Goal: Entertainment & Leisure: Browse casually

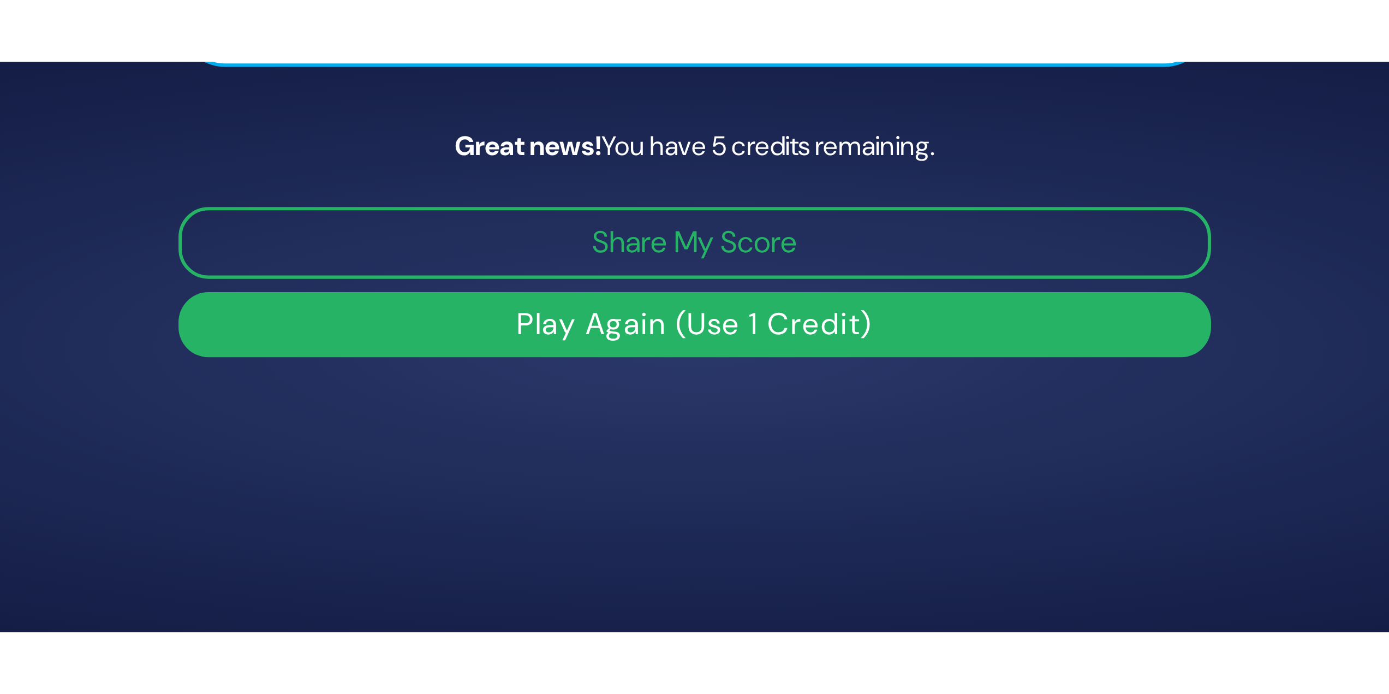
scroll to position [186, 0]
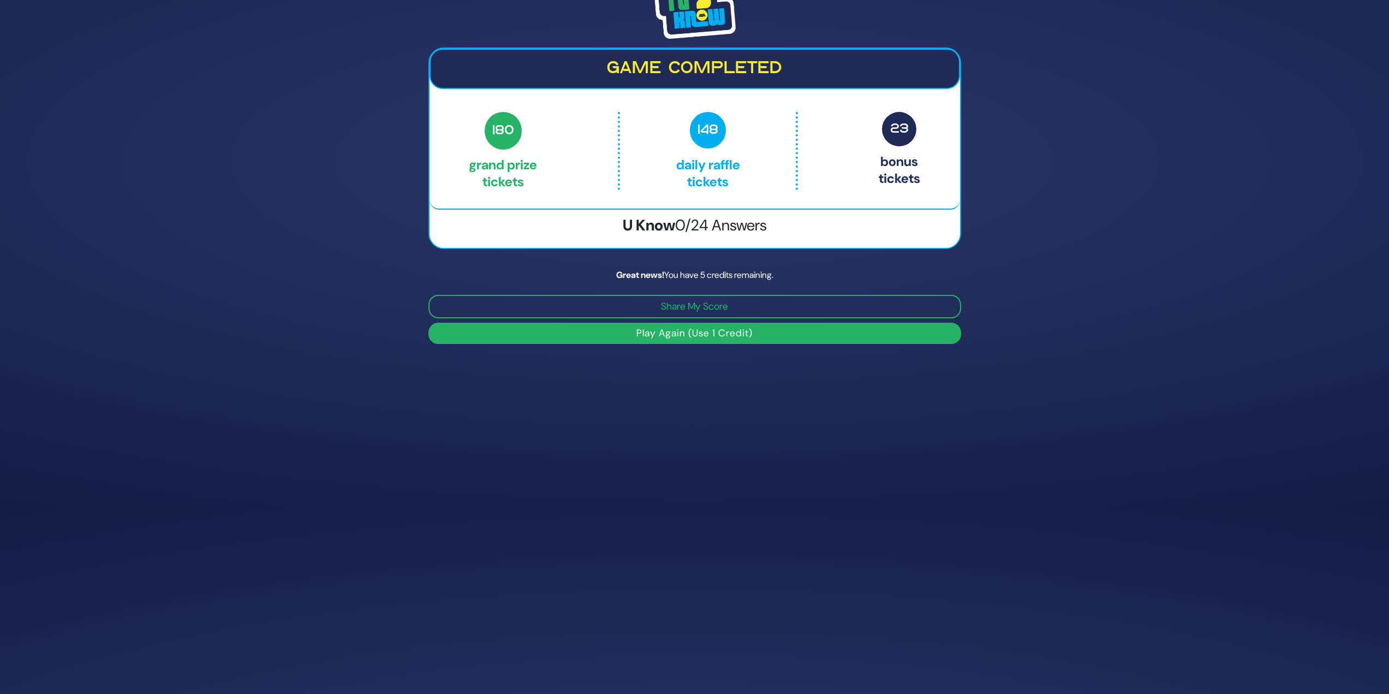
click at [690, 300] on button "Play Again (Use 1 Credit)" at bounding box center [695, 333] width 533 height 21
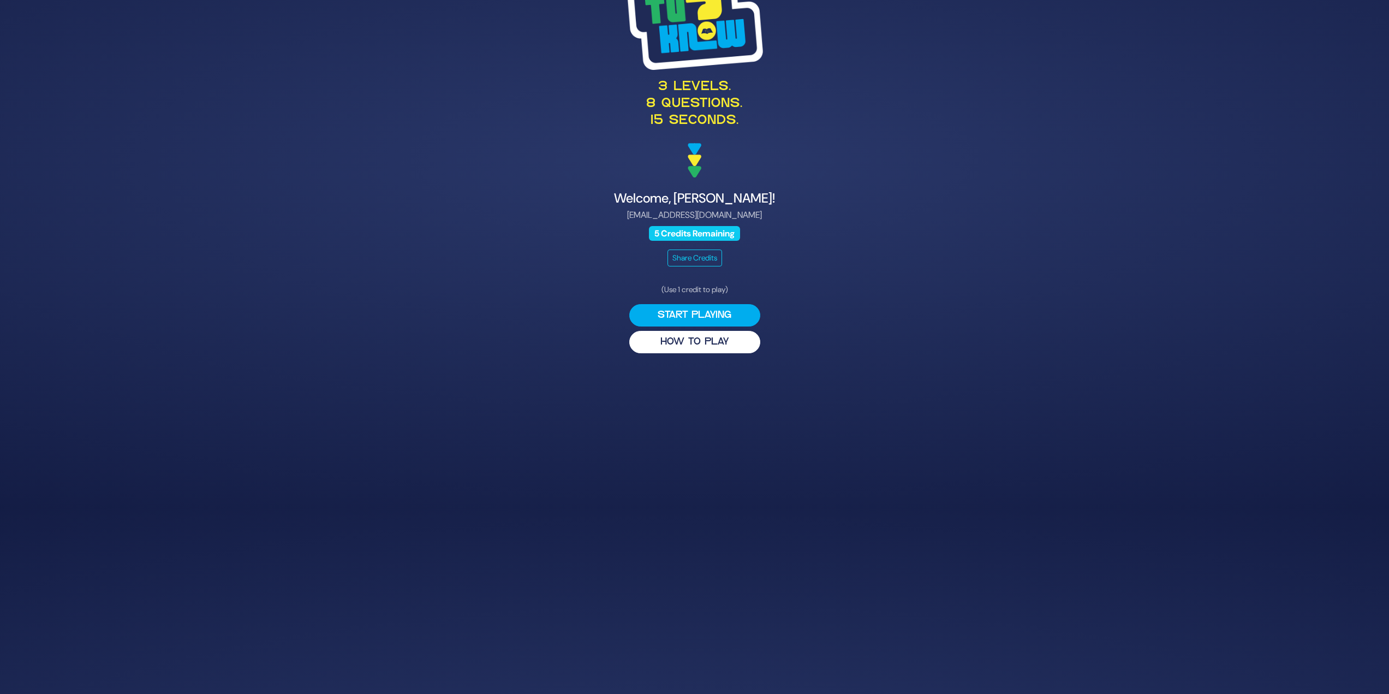
scroll to position [133, 0]
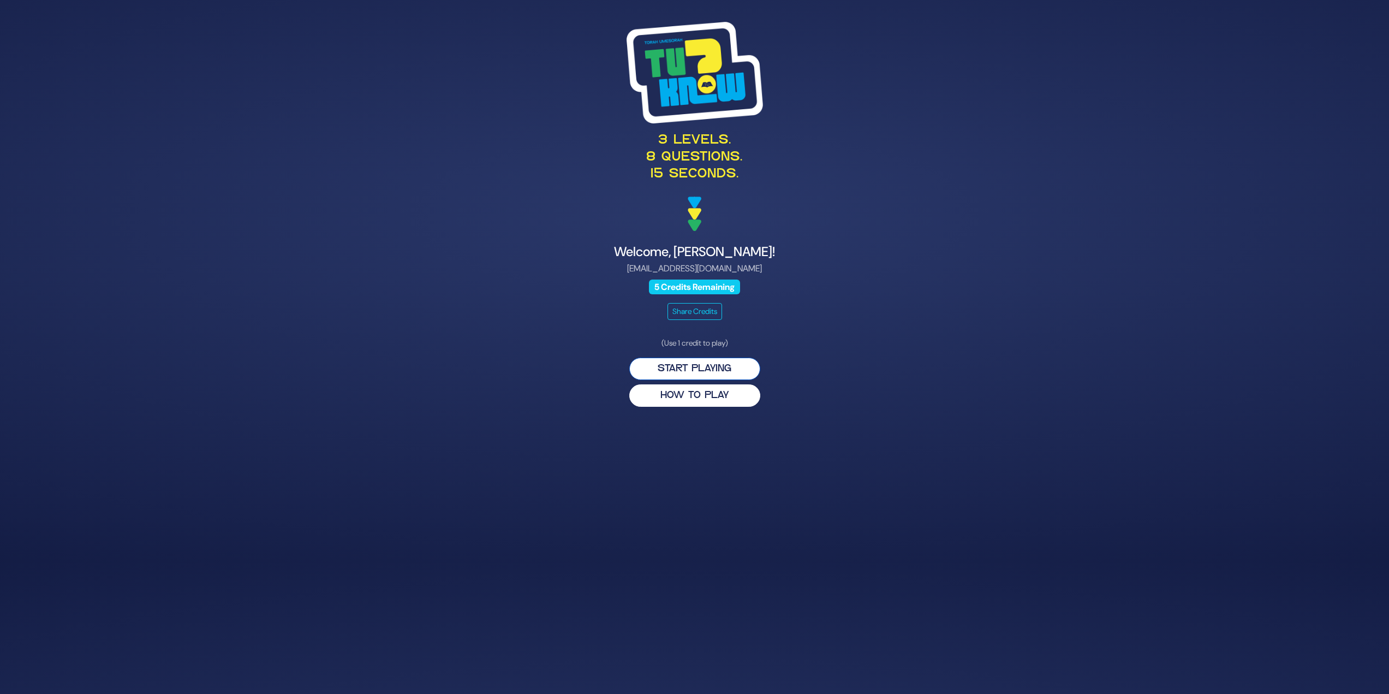
click at [720, 371] on button "Start Playing" at bounding box center [694, 369] width 131 height 22
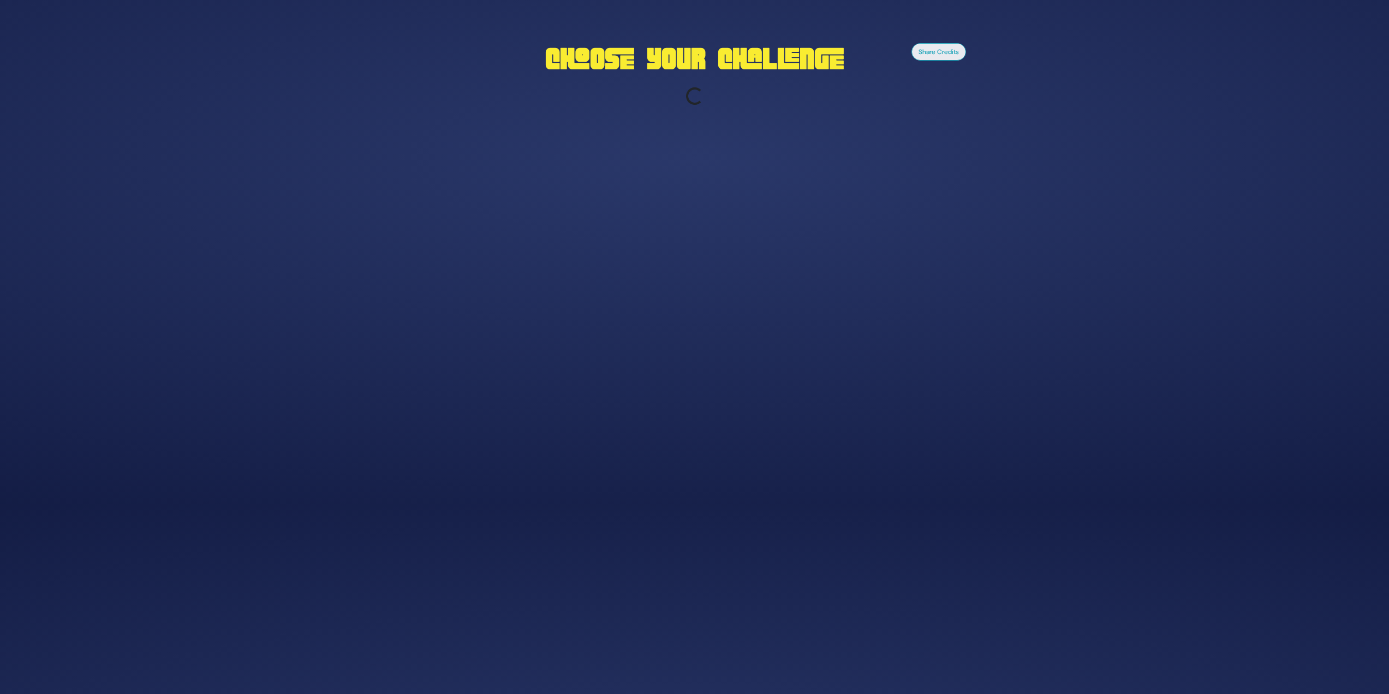
scroll to position [187, 0]
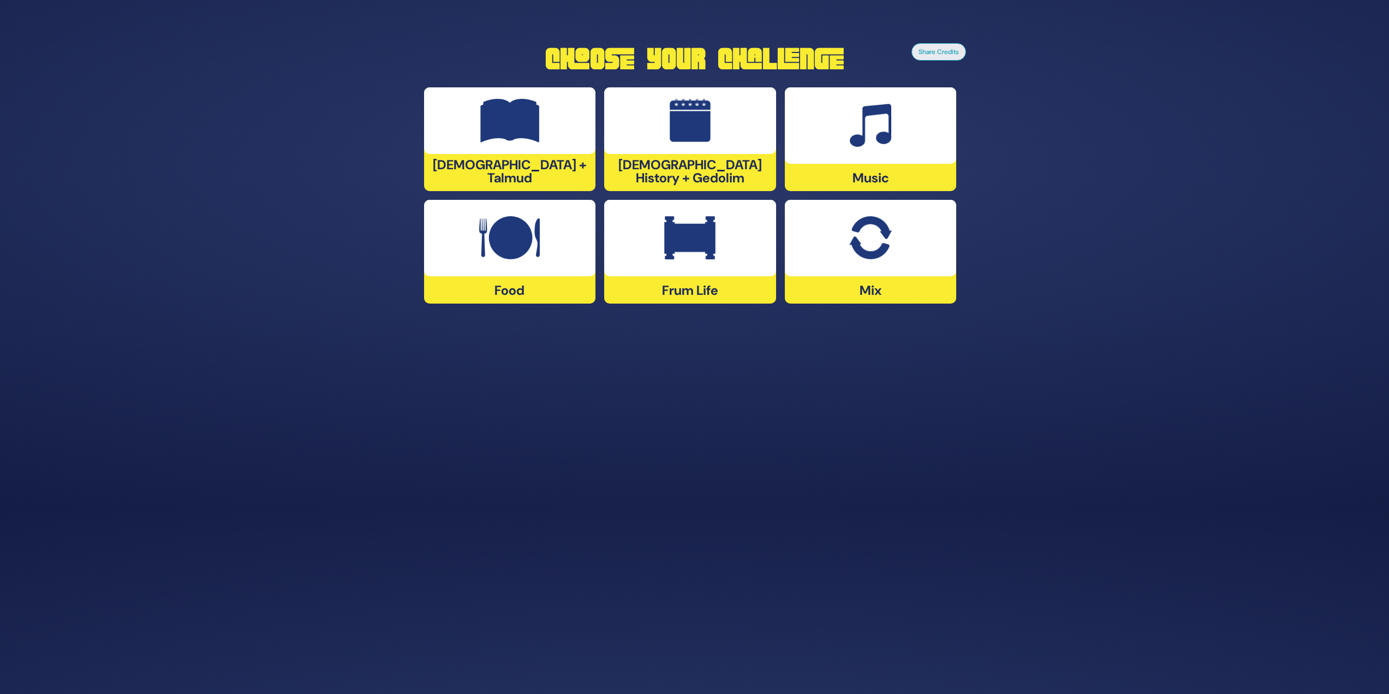
click at [848, 110] on div at bounding box center [871, 125] width 172 height 76
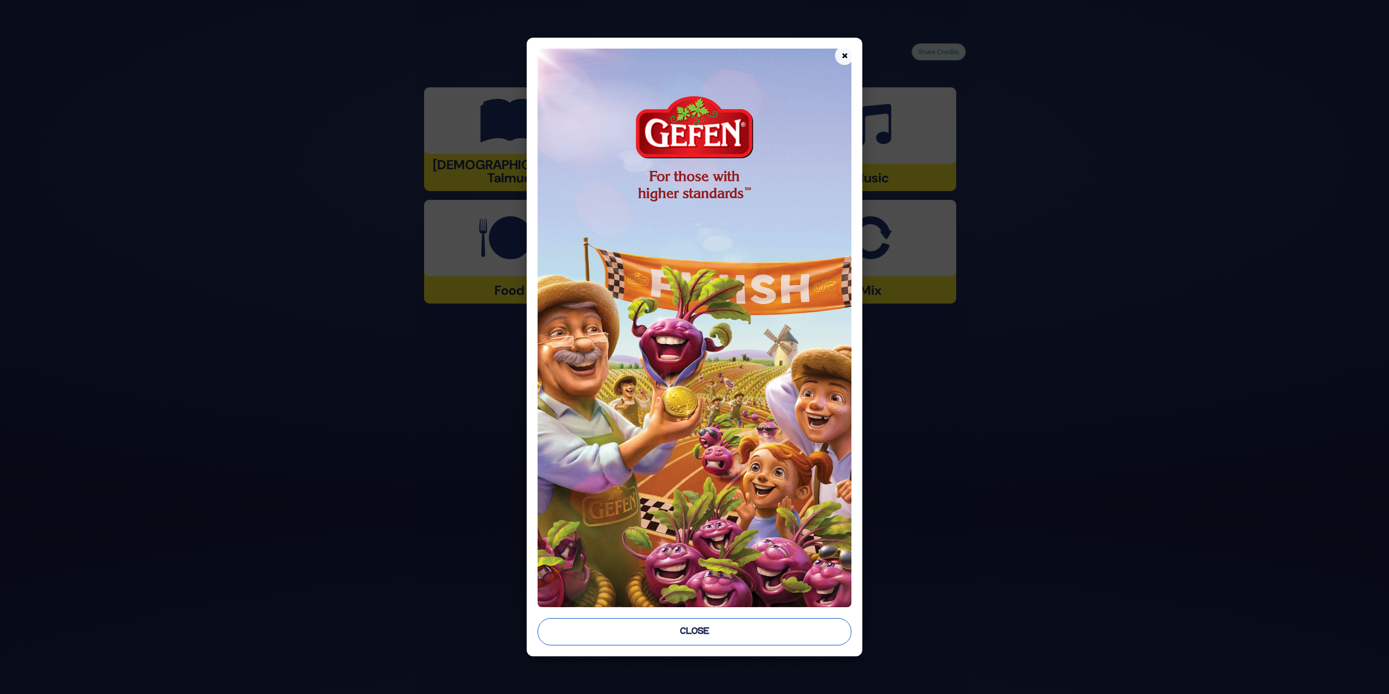
click at [730, 629] on button "Close" at bounding box center [695, 631] width 314 height 27
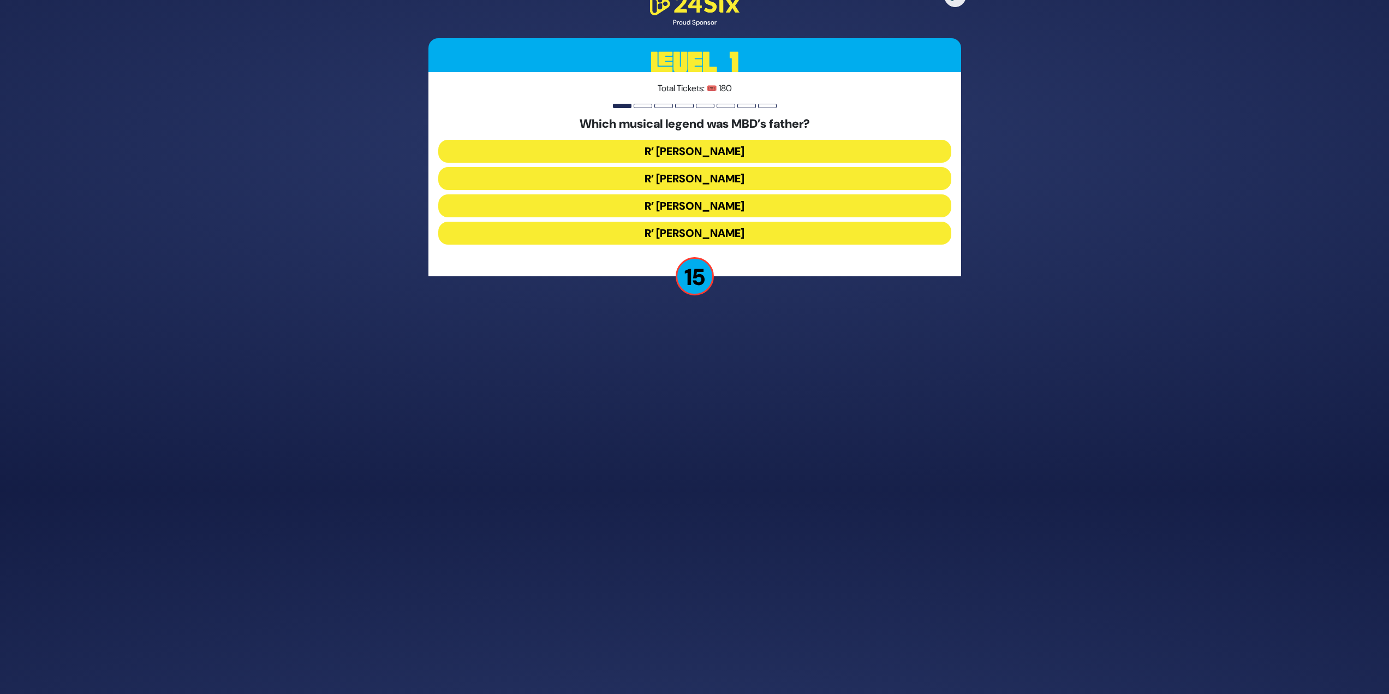
scroll to position [170, 0]
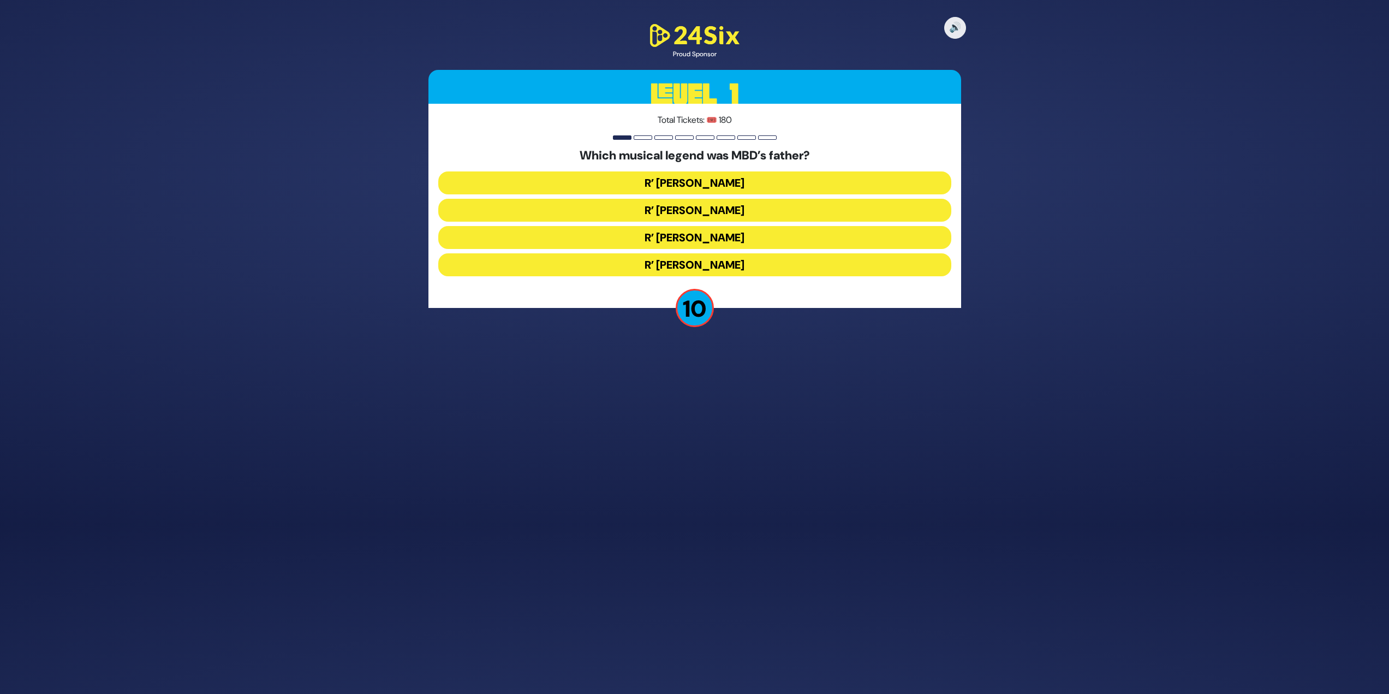
click at [738, 209] on button "R’ [PERSON_NAME]" at bounding box center [694, 210] width 513 height 23
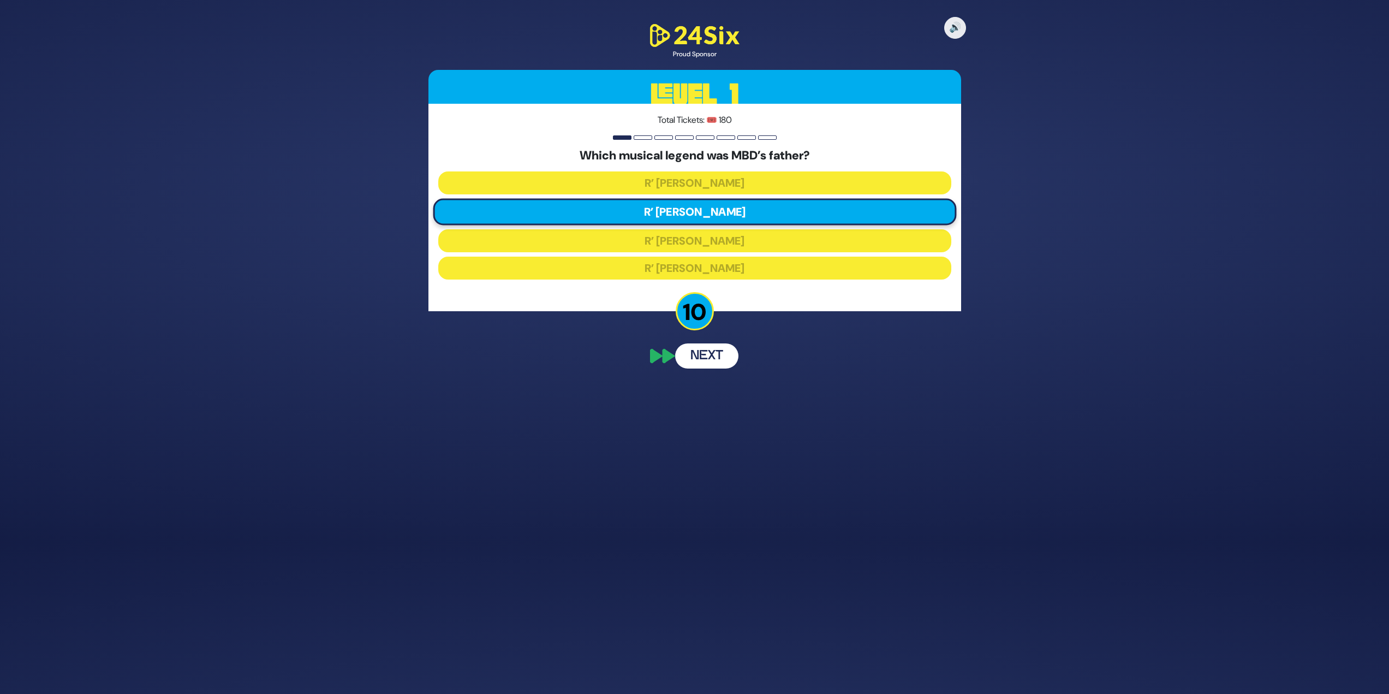
scroll to position [128, 0]
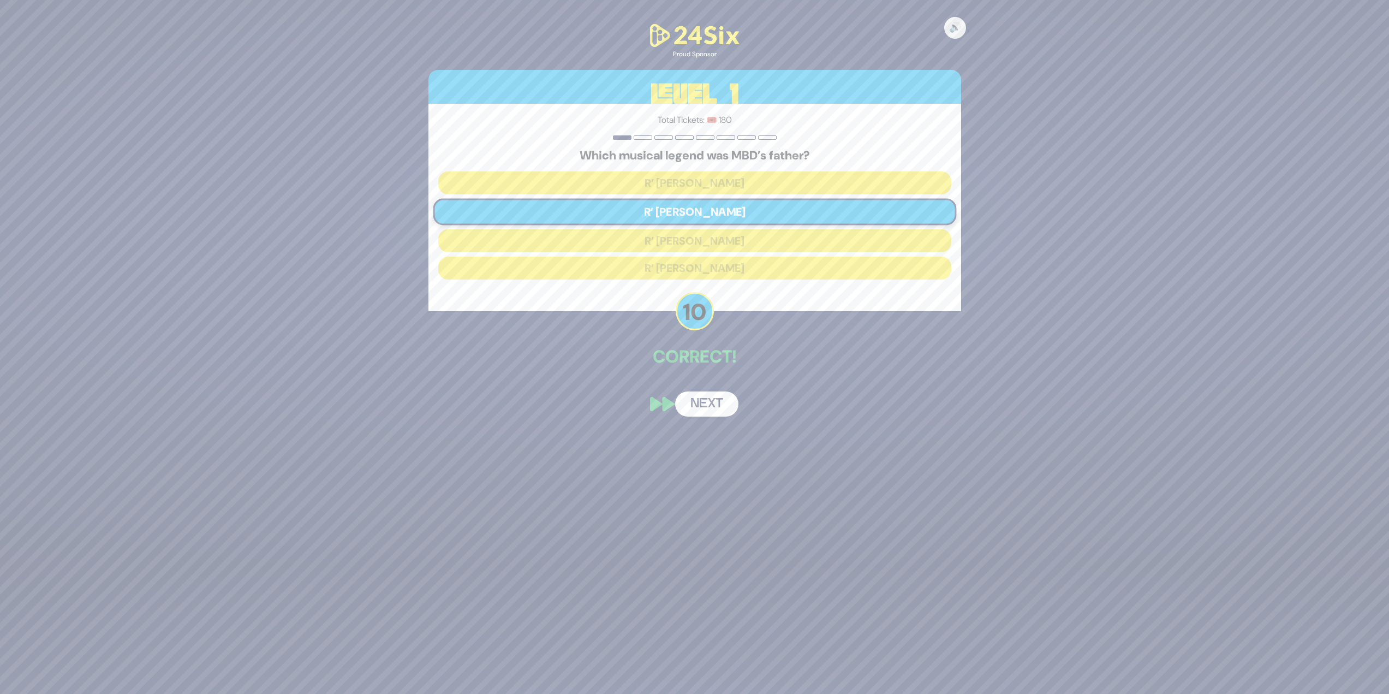
click at [720, 409] on button "Next" at bounding box center [706, 403] width 63 height 25
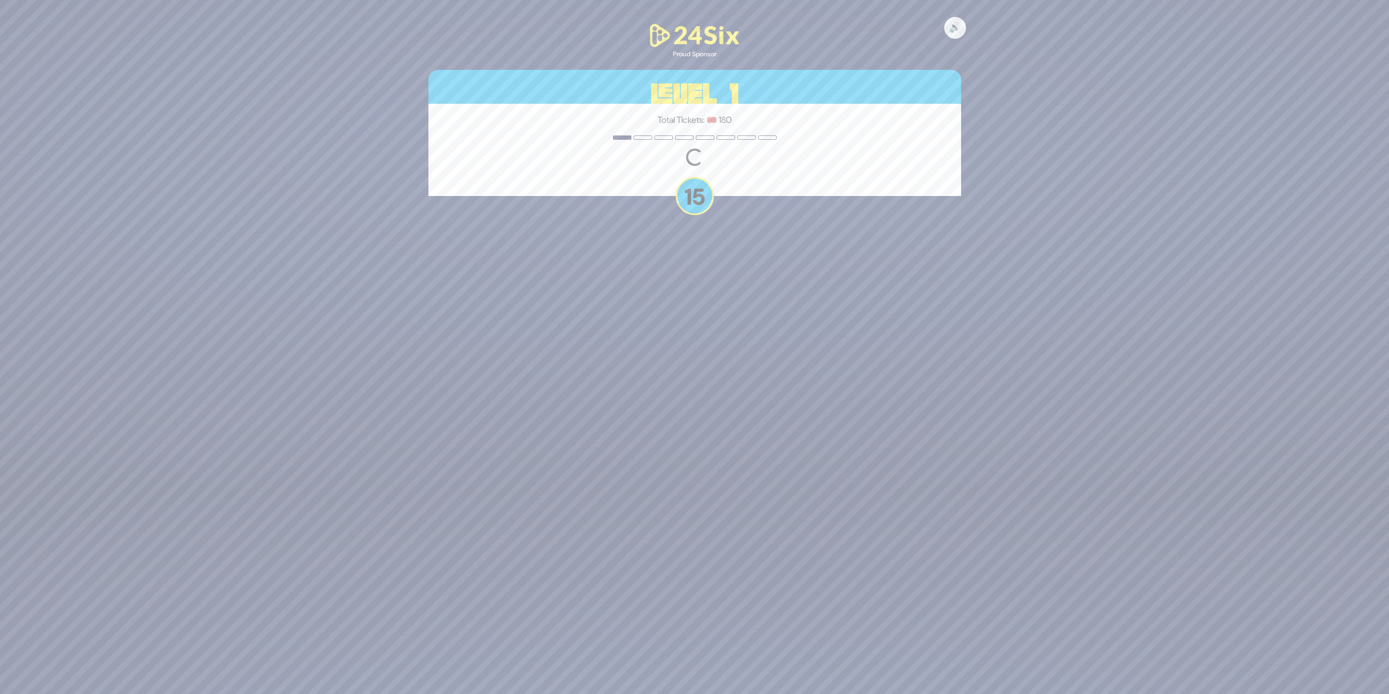
scroll to position [170, 0]
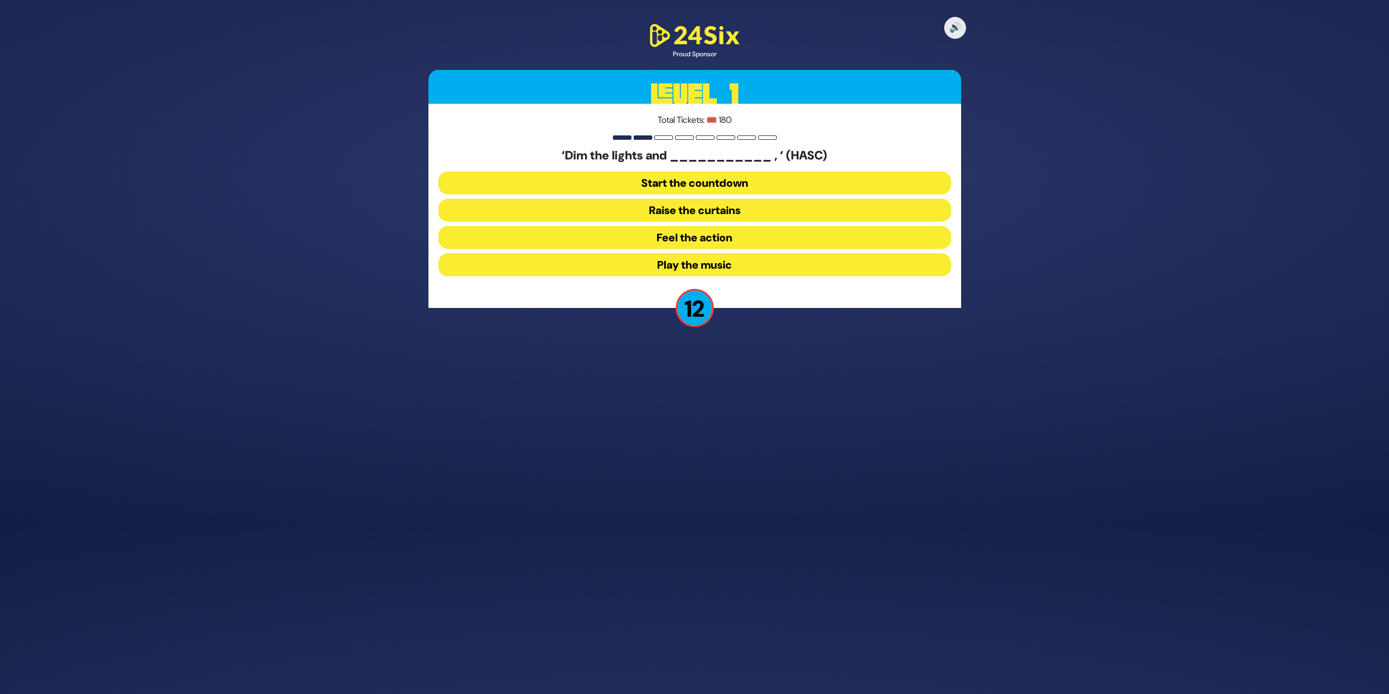
click at [568, 209] on button "Raise the curtains" at bounding box center [694, 210] width 513 height 23
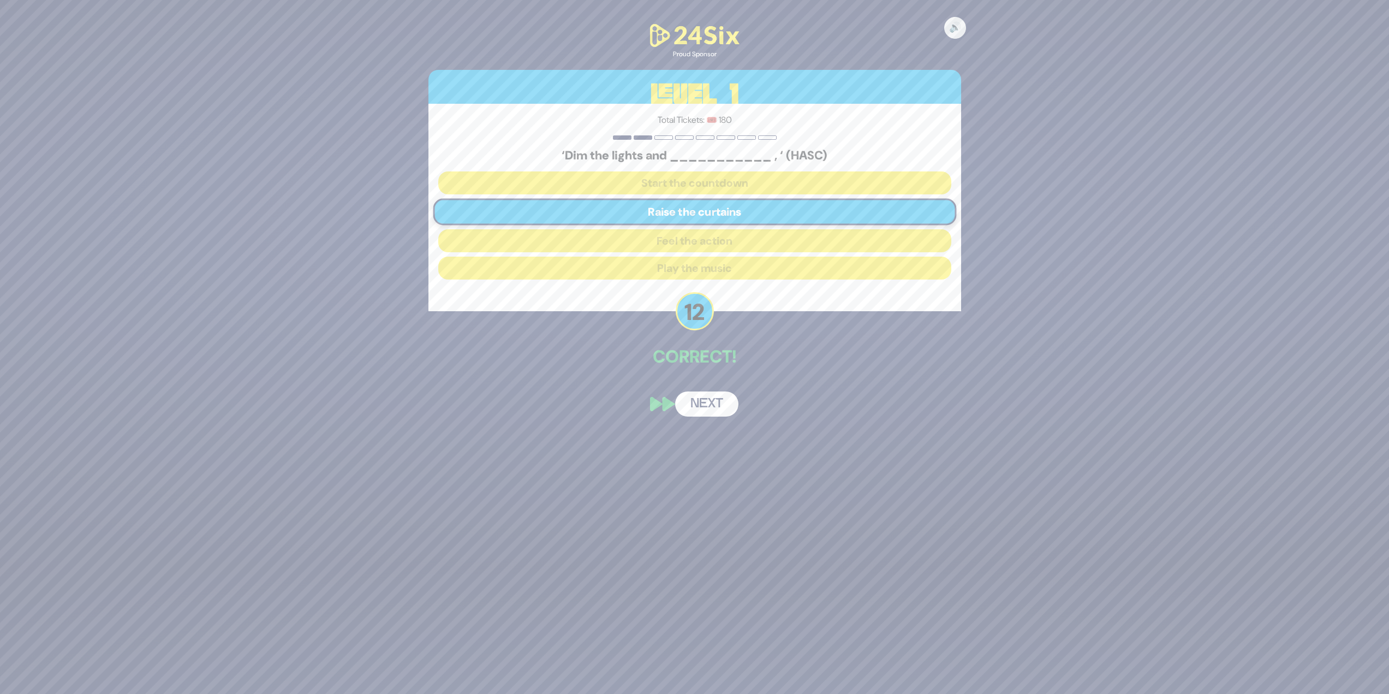
click at [727, 405] on button "Next" at bounding box center [706, 403] width 63 height 25
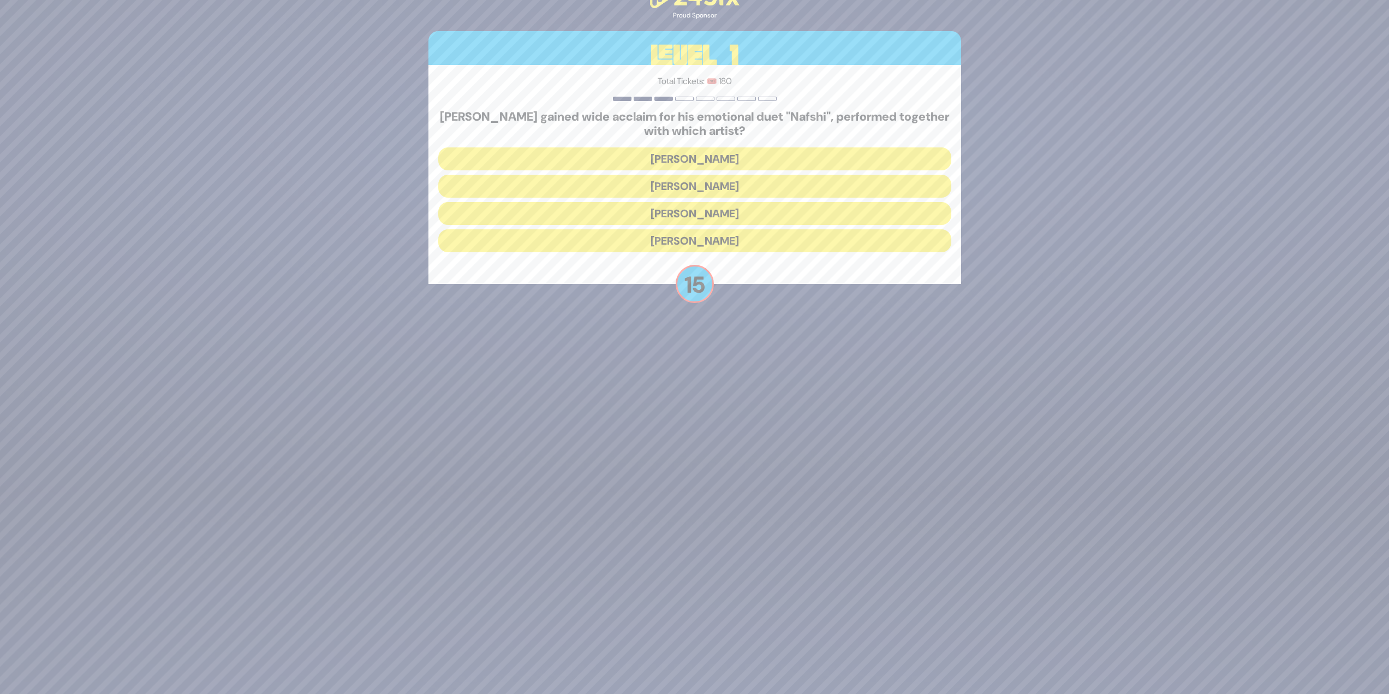
scroll to position [163, 0]
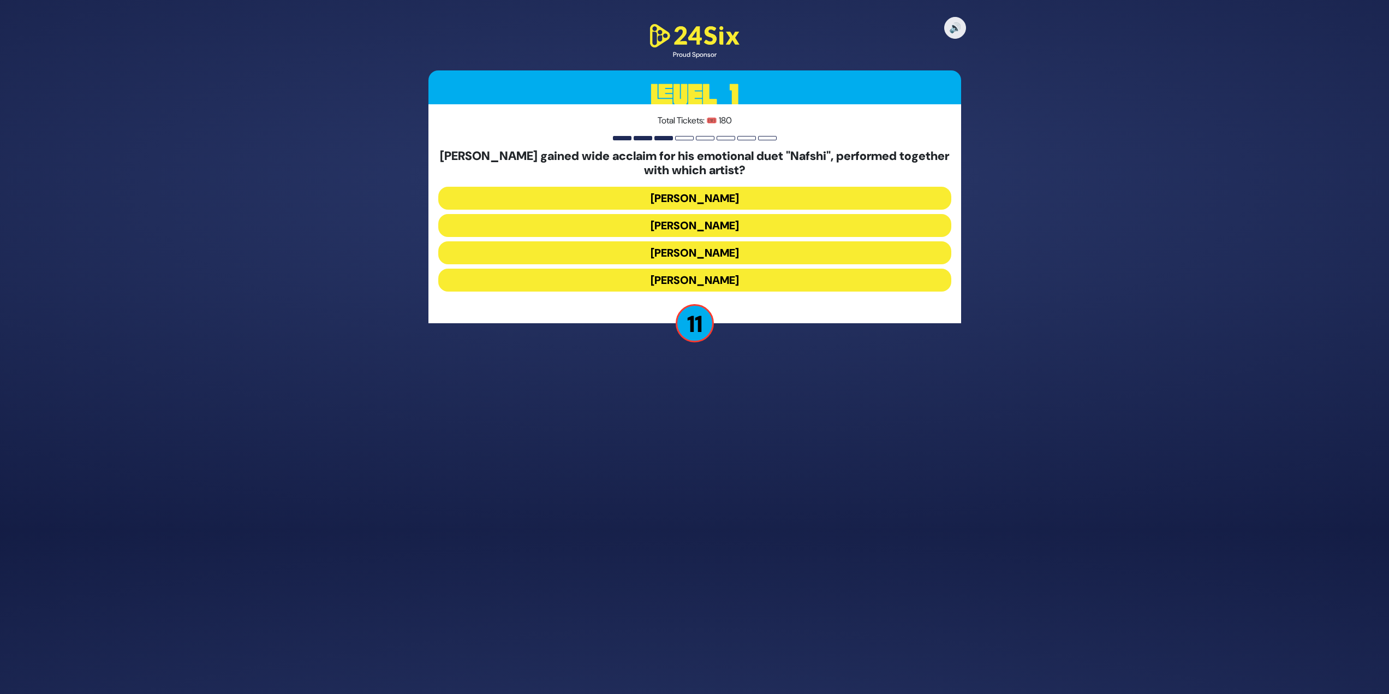
click at [653, 224] on button "[PERSON_NAME]" at bounding box center [694, 225] width 513 height 23
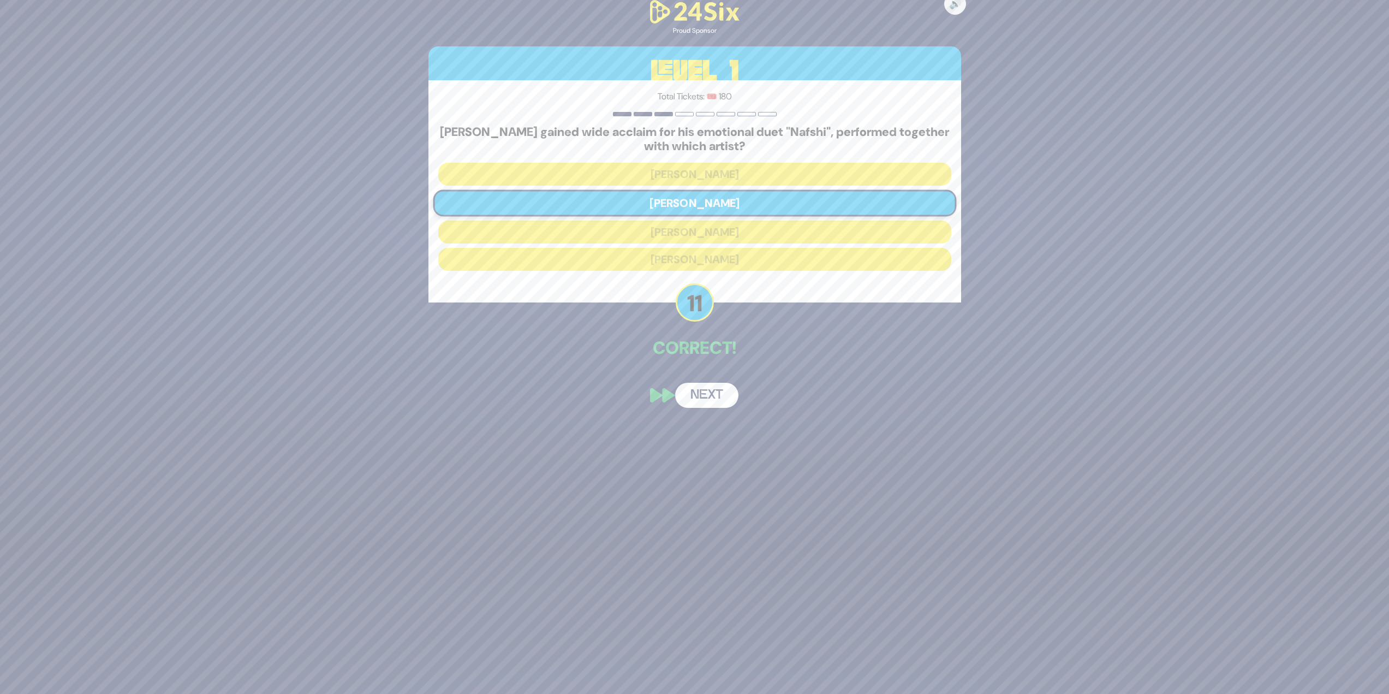
scroll to position [120, 0]
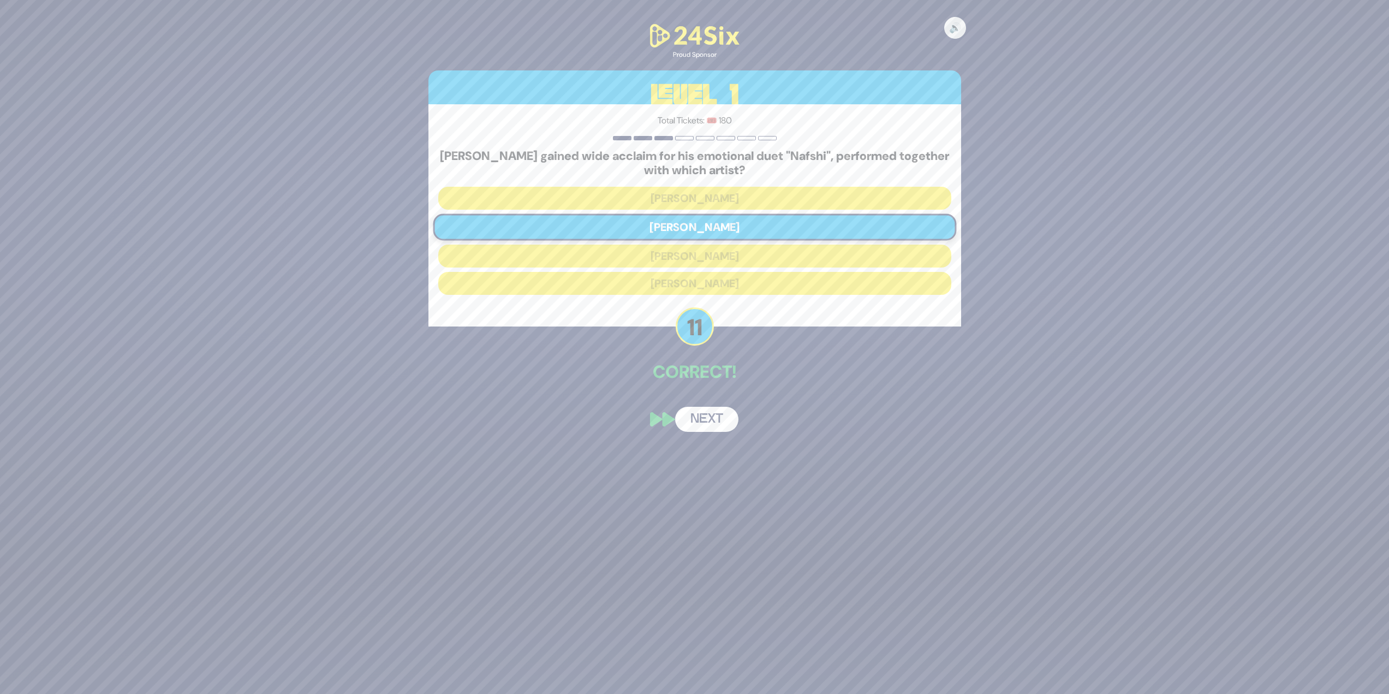
click at [721, 420] on button "Next" at bounding box center [706, 419] width 63 height 25
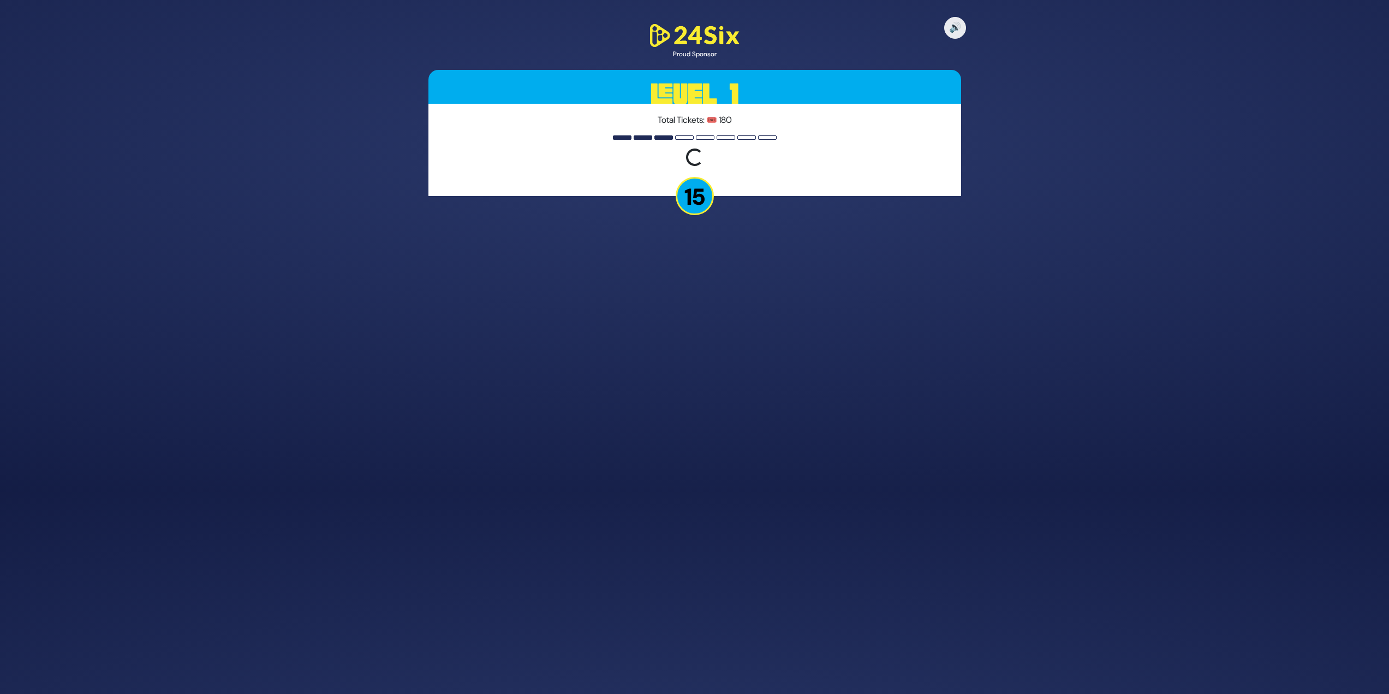
scroll to position [170, 0]
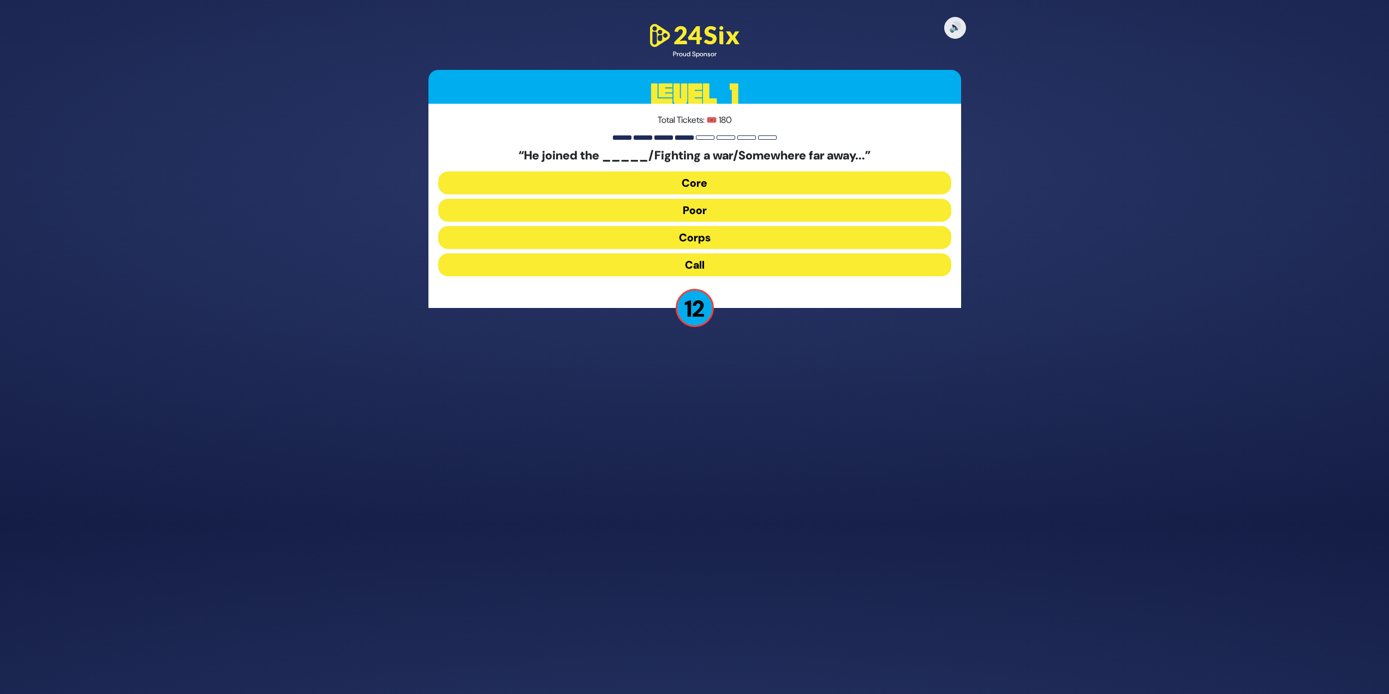
click at [674, 237] on button "Corps" at bounding box center [694, 237] width 513 height 23
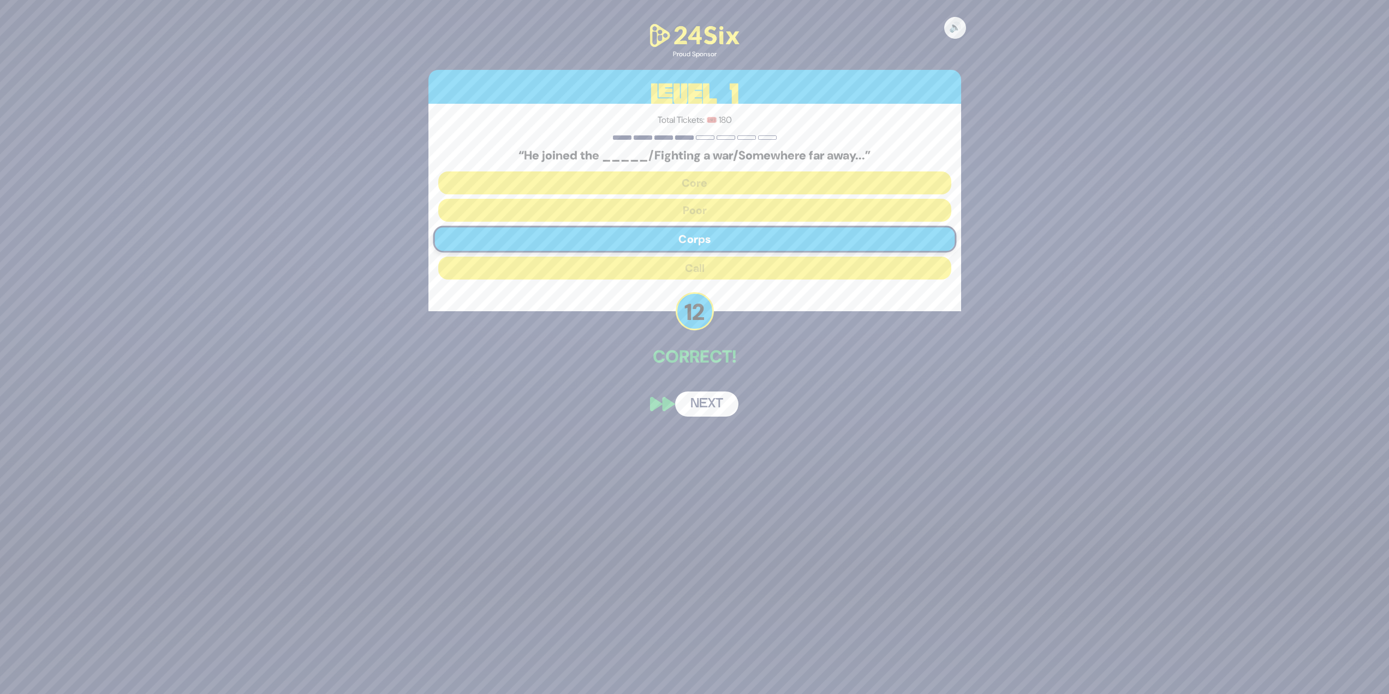
click at [703, 397] on button "Next" at bounding box center [706, 403] width 63 height 25
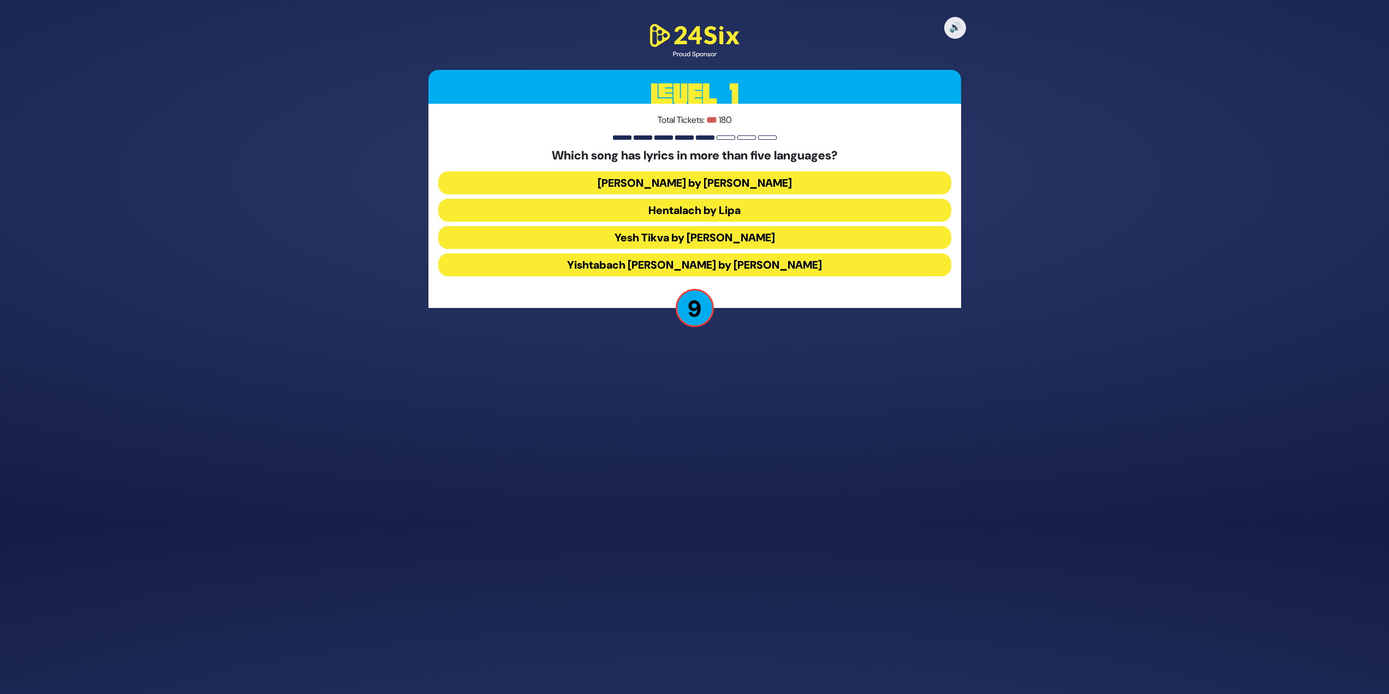
click at [739, 205] on button "Hentalach by Lipa" at bounding box center [694, 210] width 513 height 23
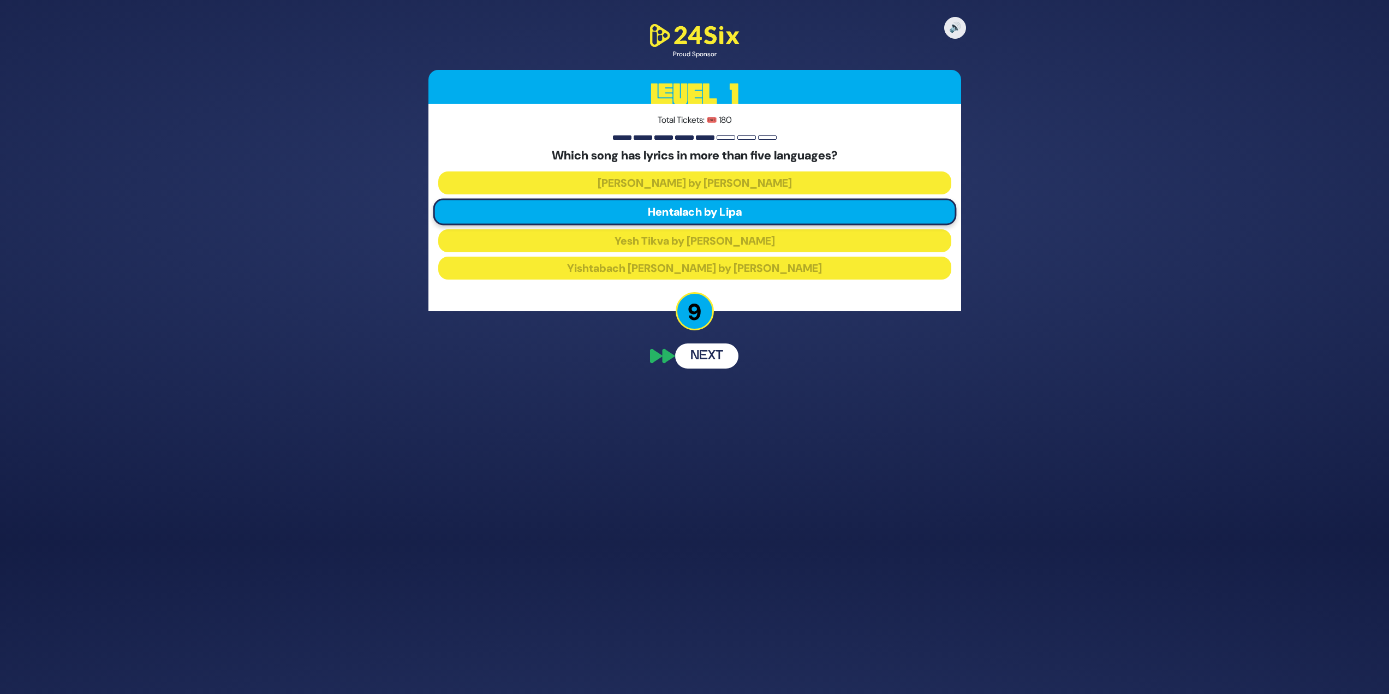
scroll to position [128, 0]
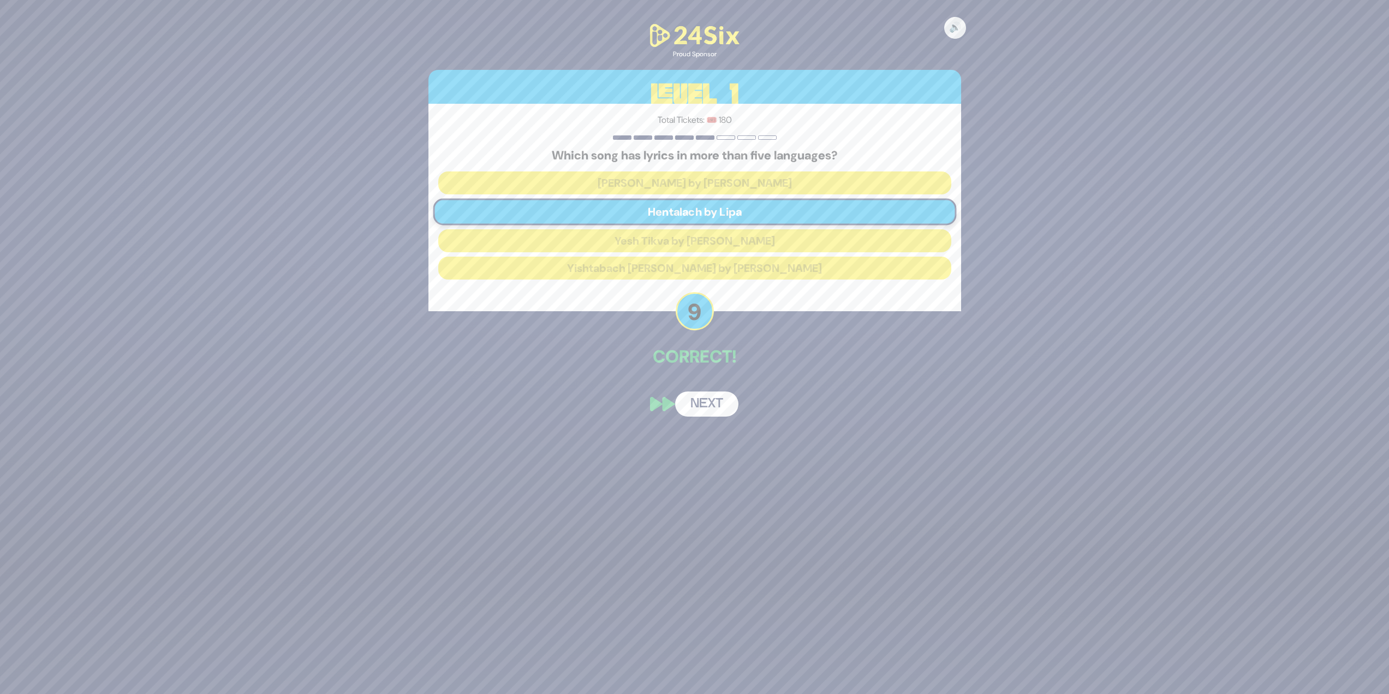
click at [715, 403] on button "Next" at bounding box center [706, 403] width 63 height 25
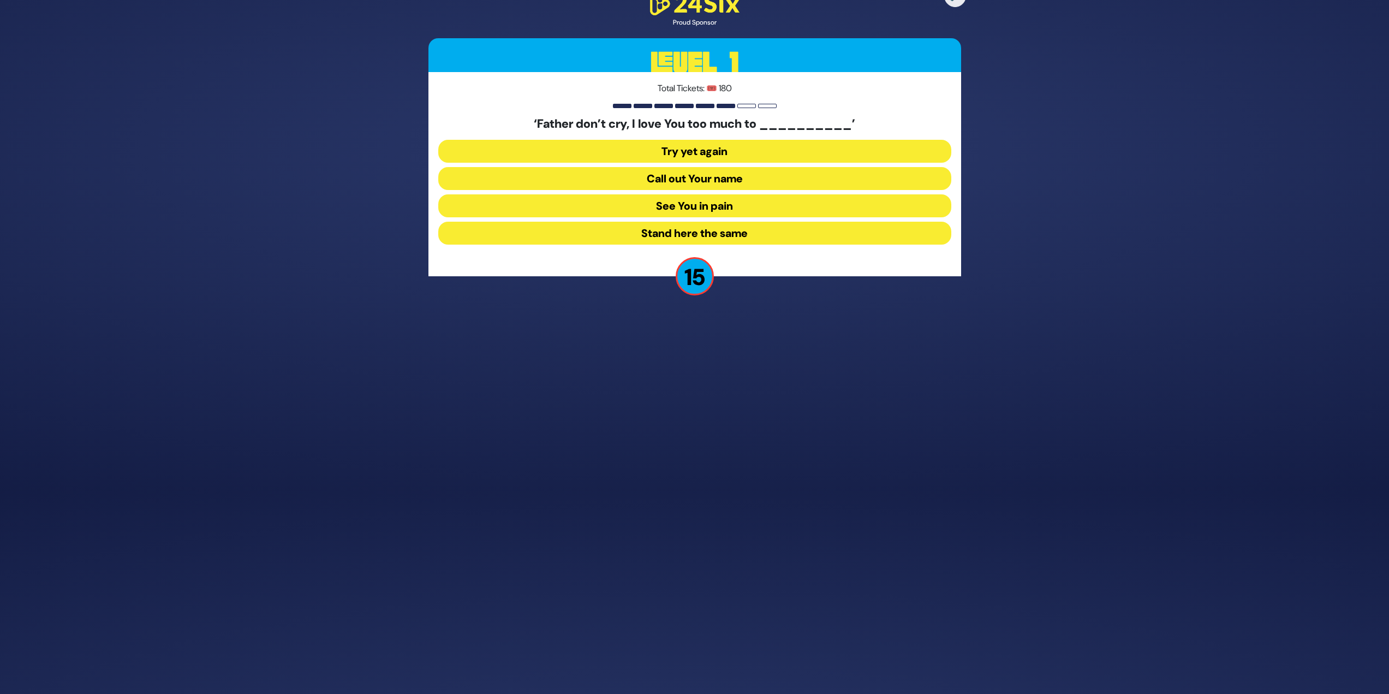
scroll to position [170, 0]
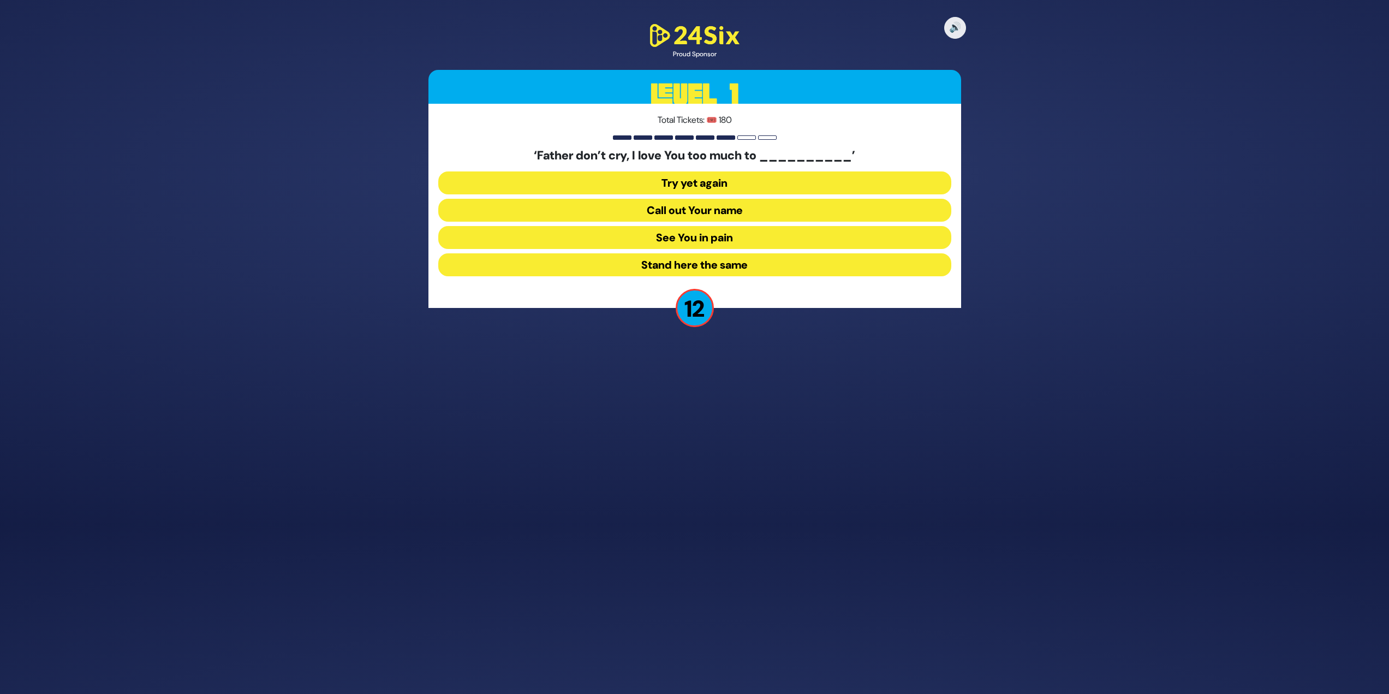
click at [747, 241] on button "See You in pain" at bounding box center [694, 237] width 513 height 23
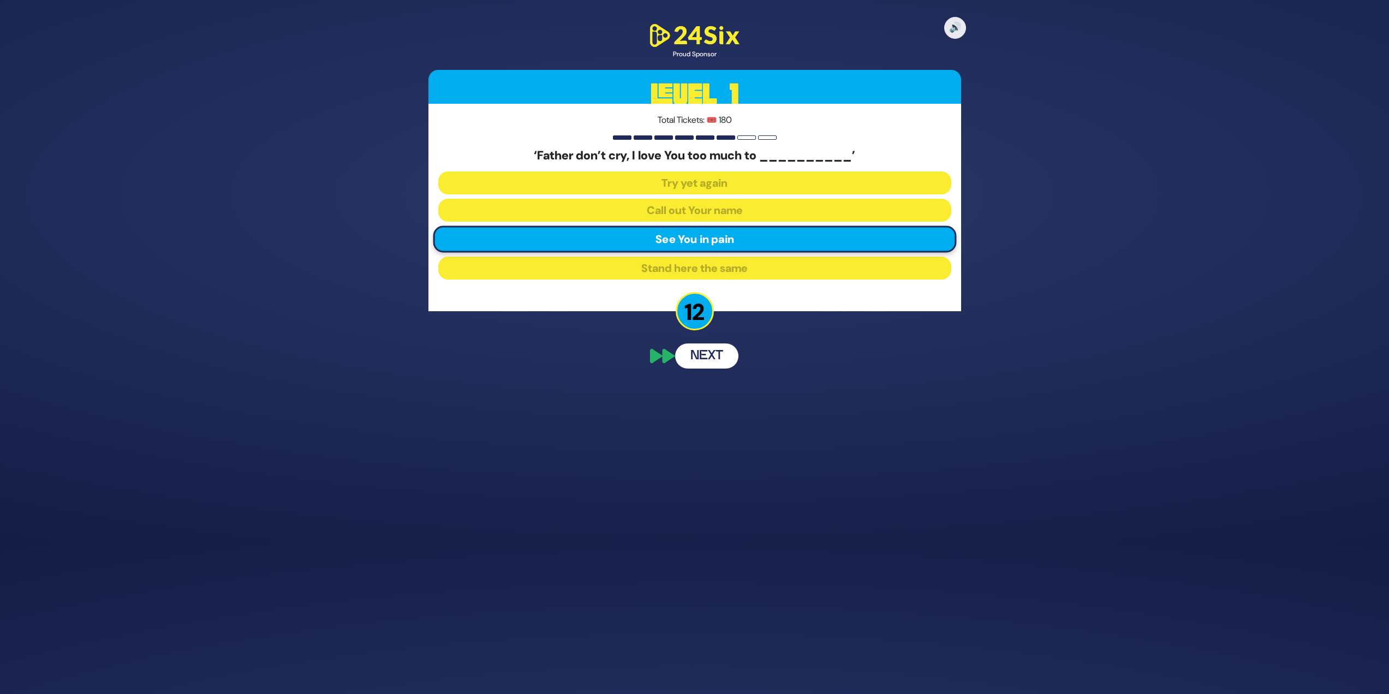
scroll to position [128, 0]
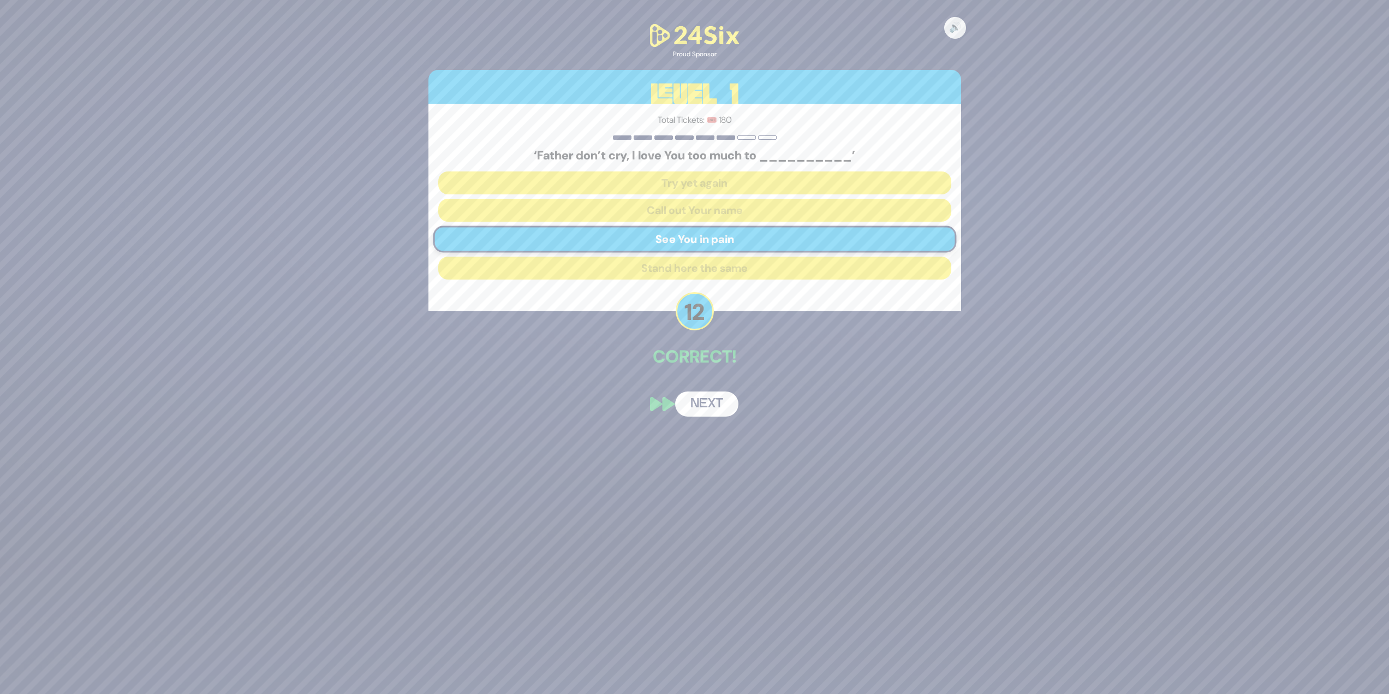
click at [722, 405] on button "Next" at bounding box center [706, 403] width 63 height 25
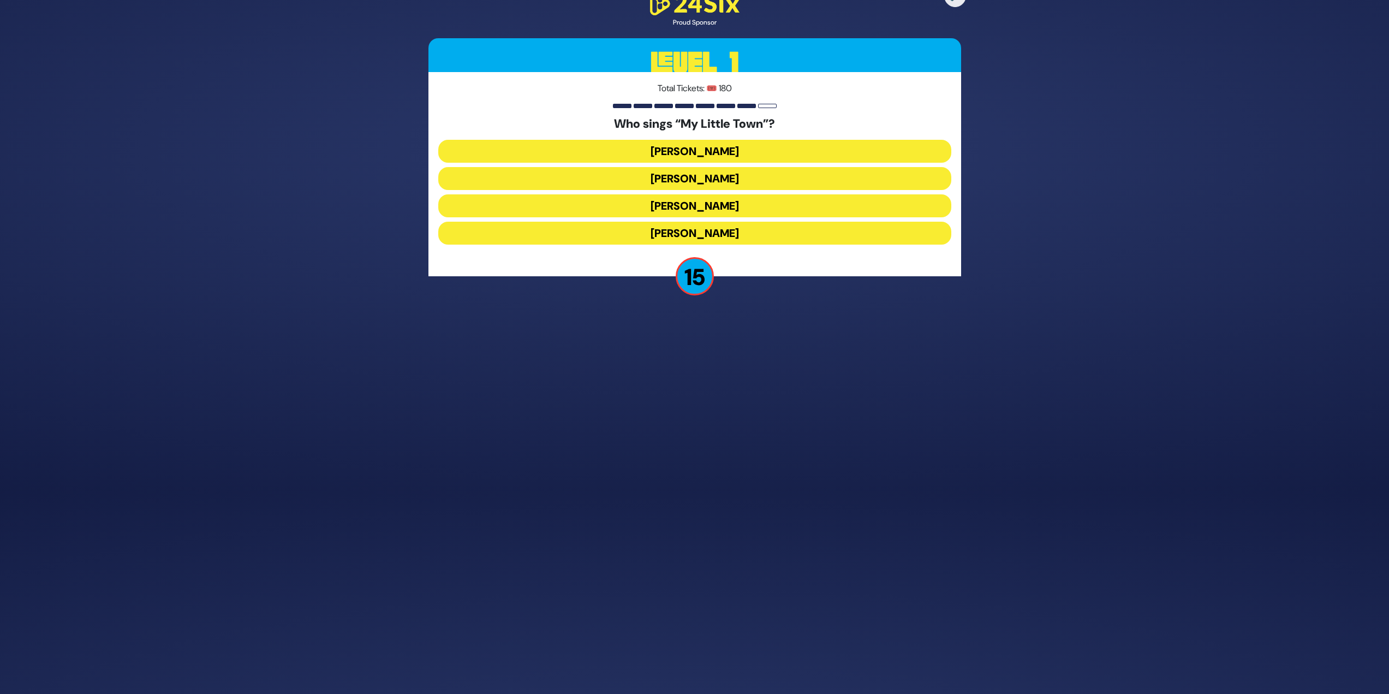
scroll to position [170, 0]
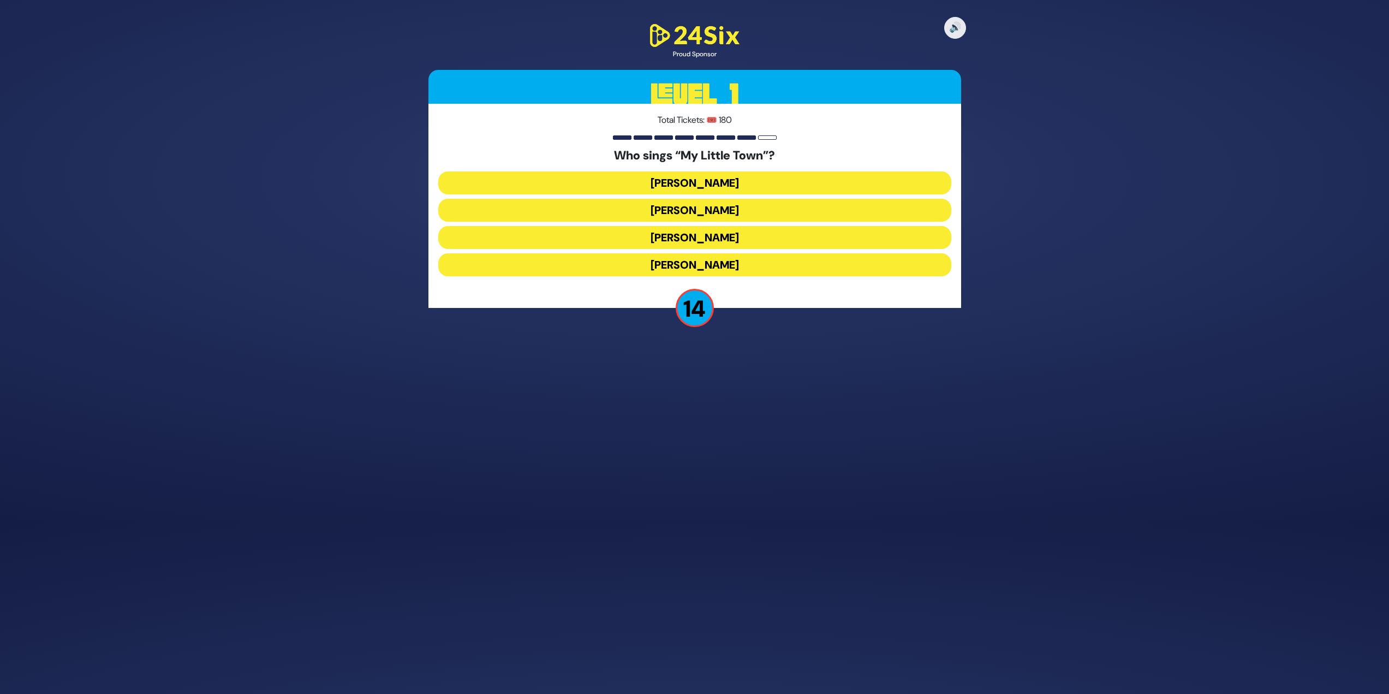
click at [726, 243] on button "[PERSON_NAME]" at bounding box center [694, 237] width 513 height 23
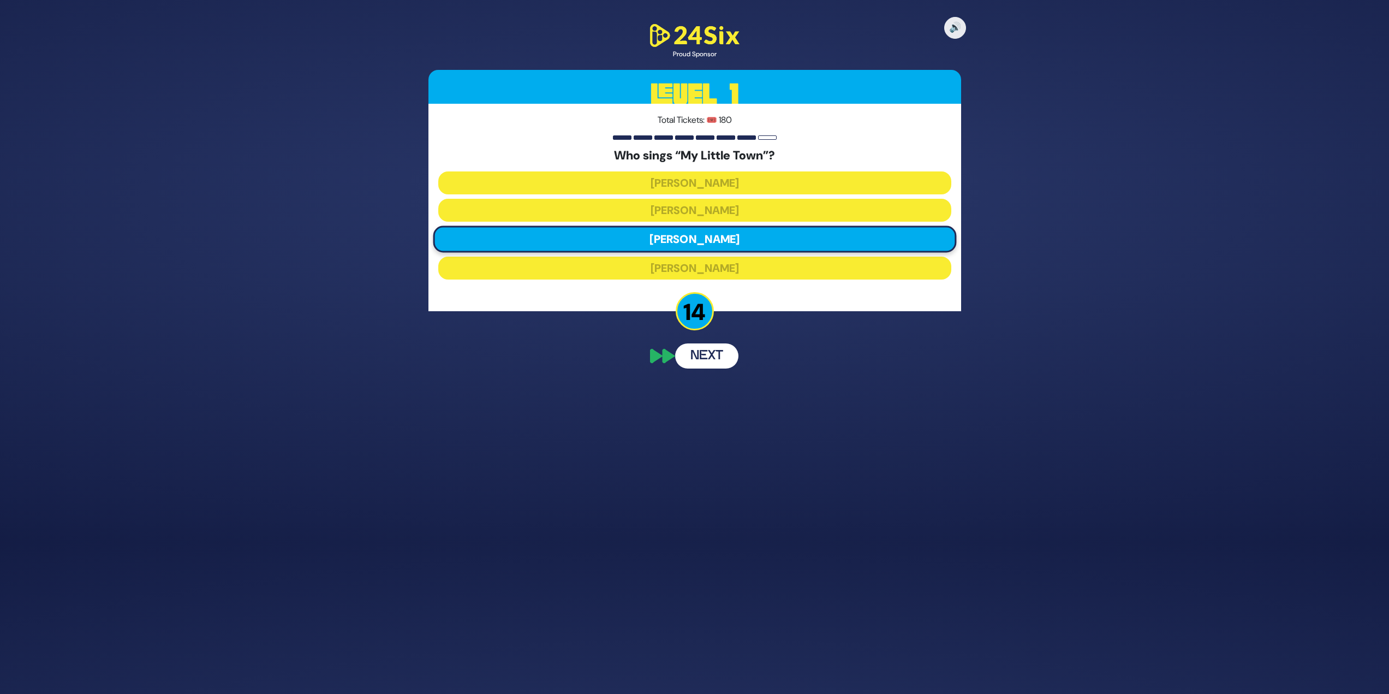
scroll to position [128, 0]
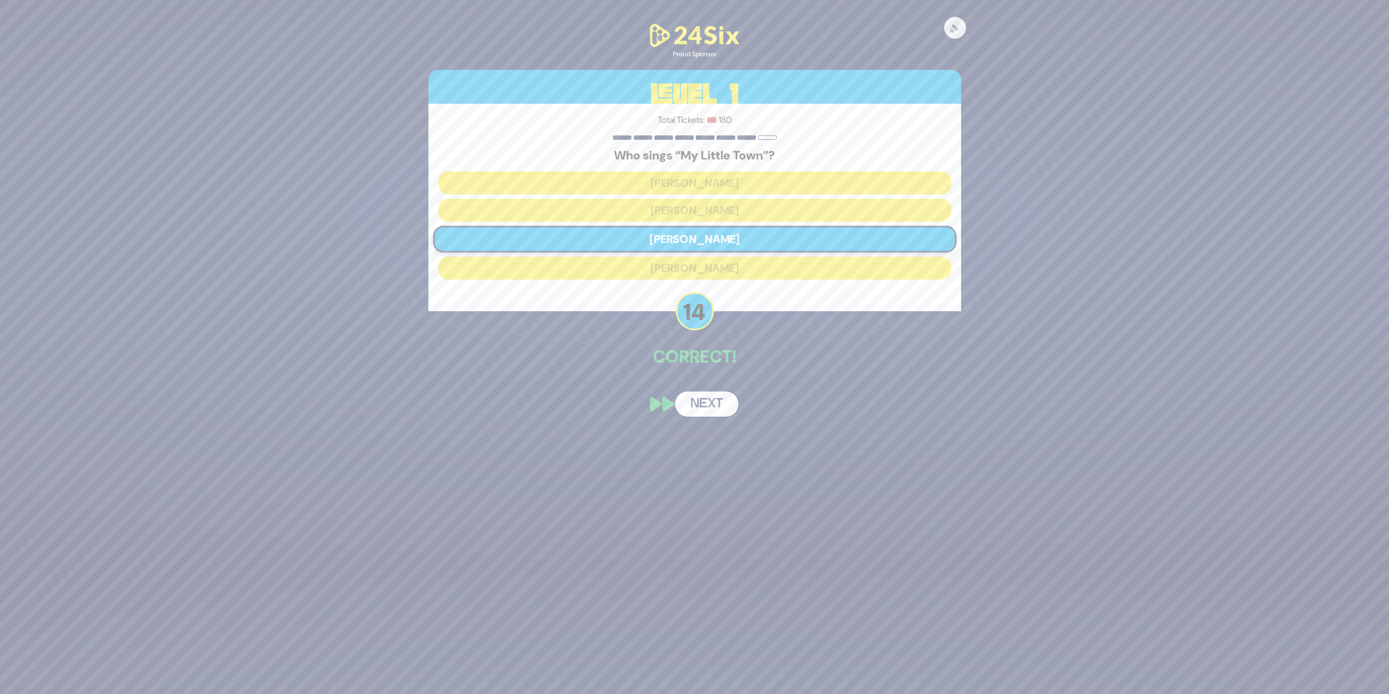
click at [713, 412] on button "Next" at bounding box center [706, 403] width 63 height 25
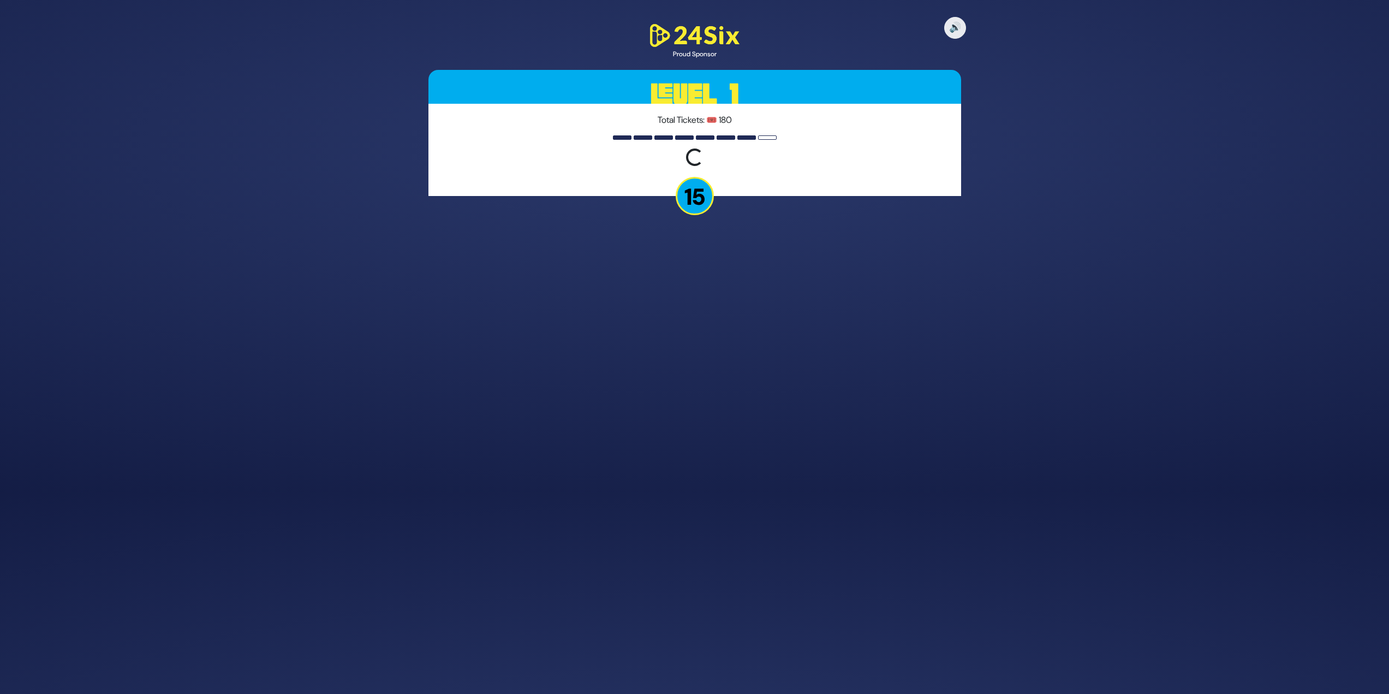
scroll to position [170, 0]
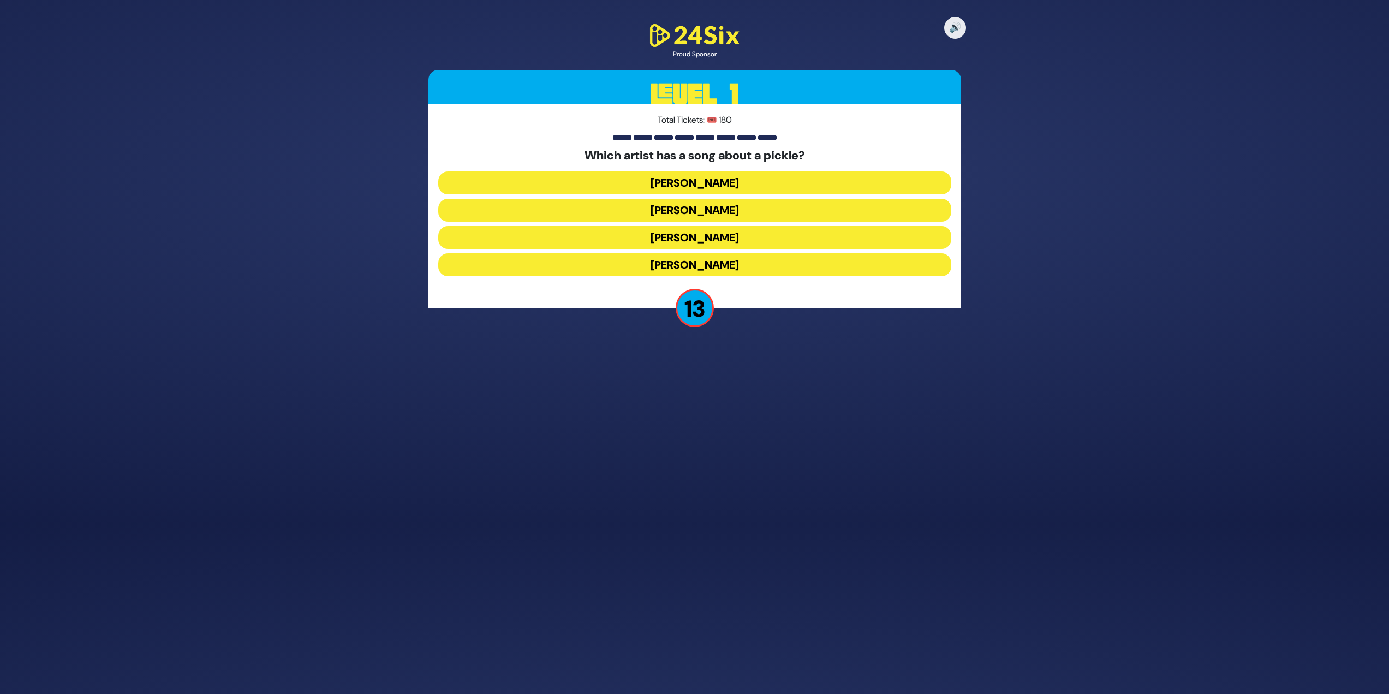
click at [686, 181] on button "[PERSON_NAME]" at bounding box center [694, 182] width 513 height 23
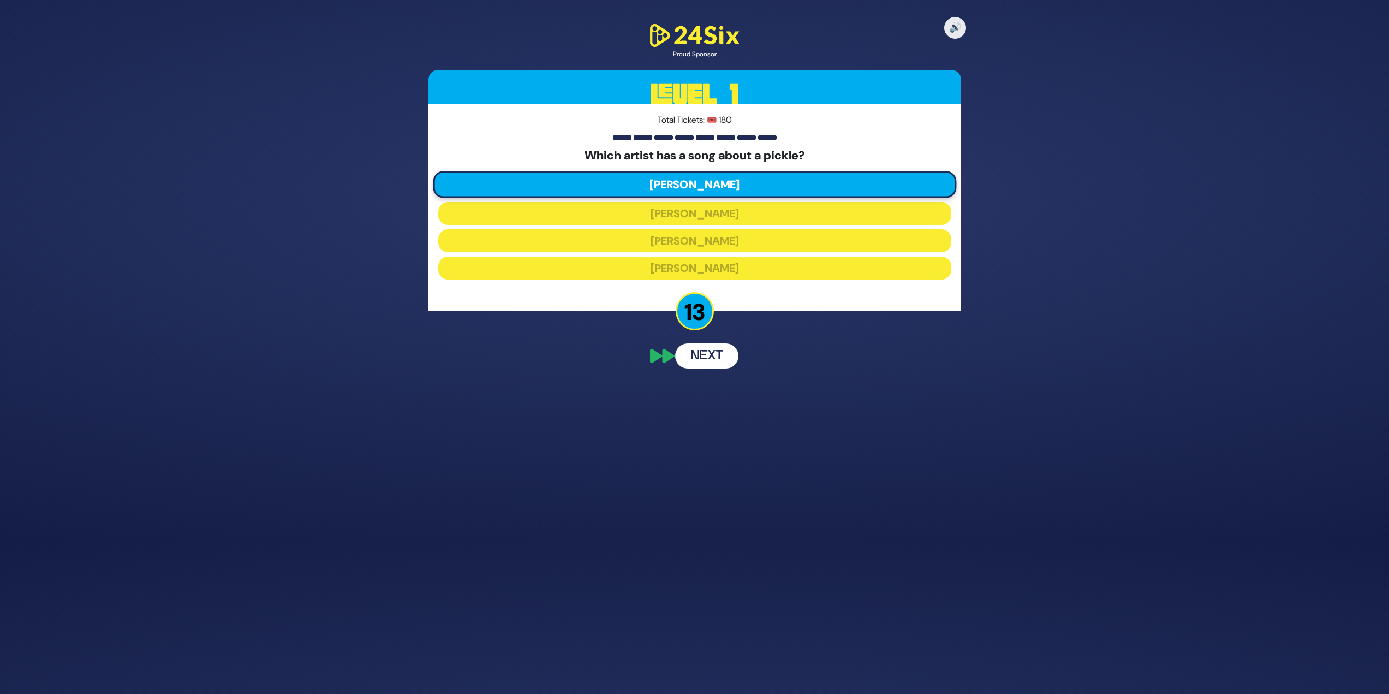
scroll to position [128, 0]
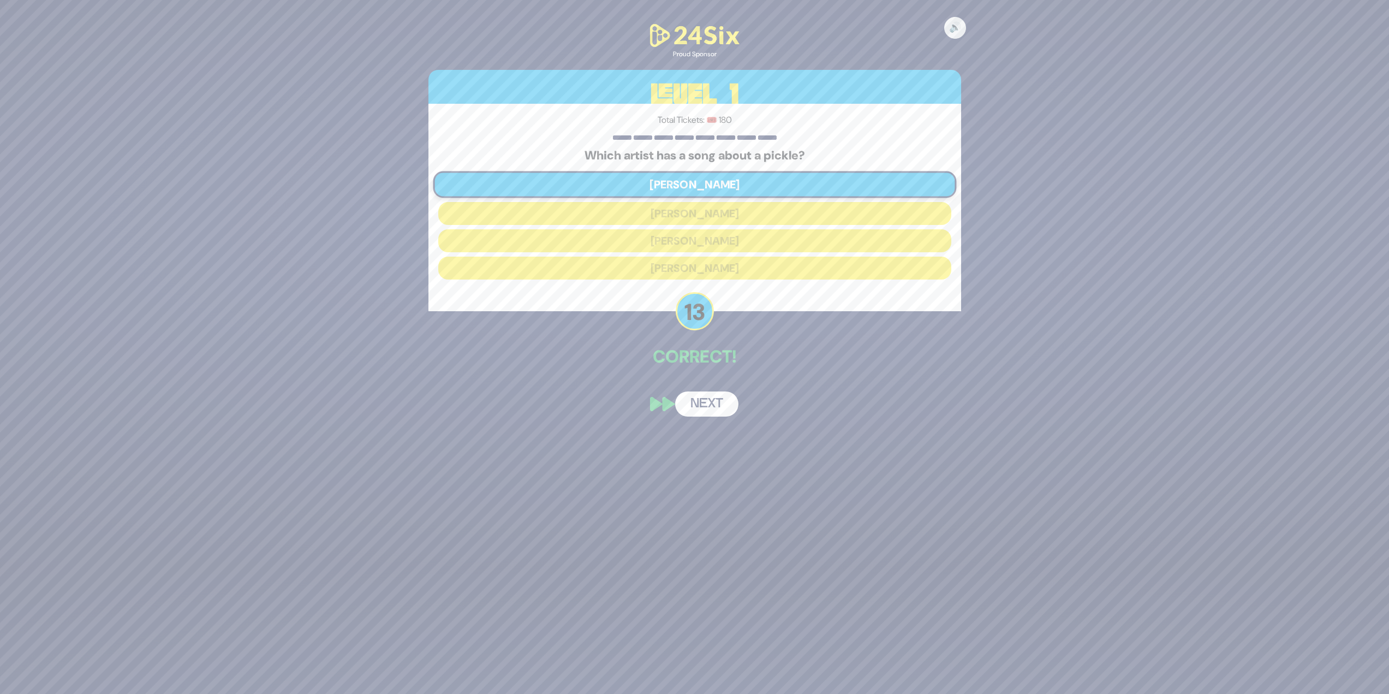
click at [716, 394] on button "Next" at bounding box center [706, 403] width 63 height 25
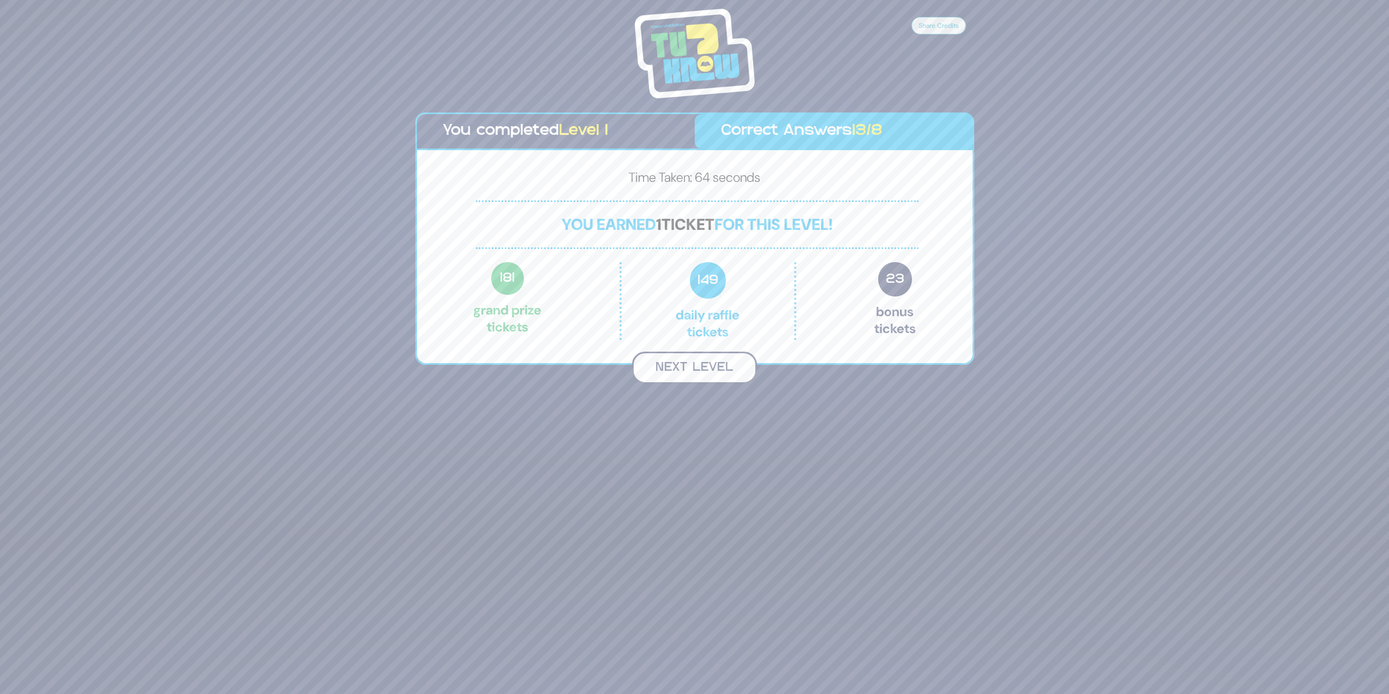
click at [709, 370] on button "Next Level" at bounding box center [694, 368] width 125 height 32
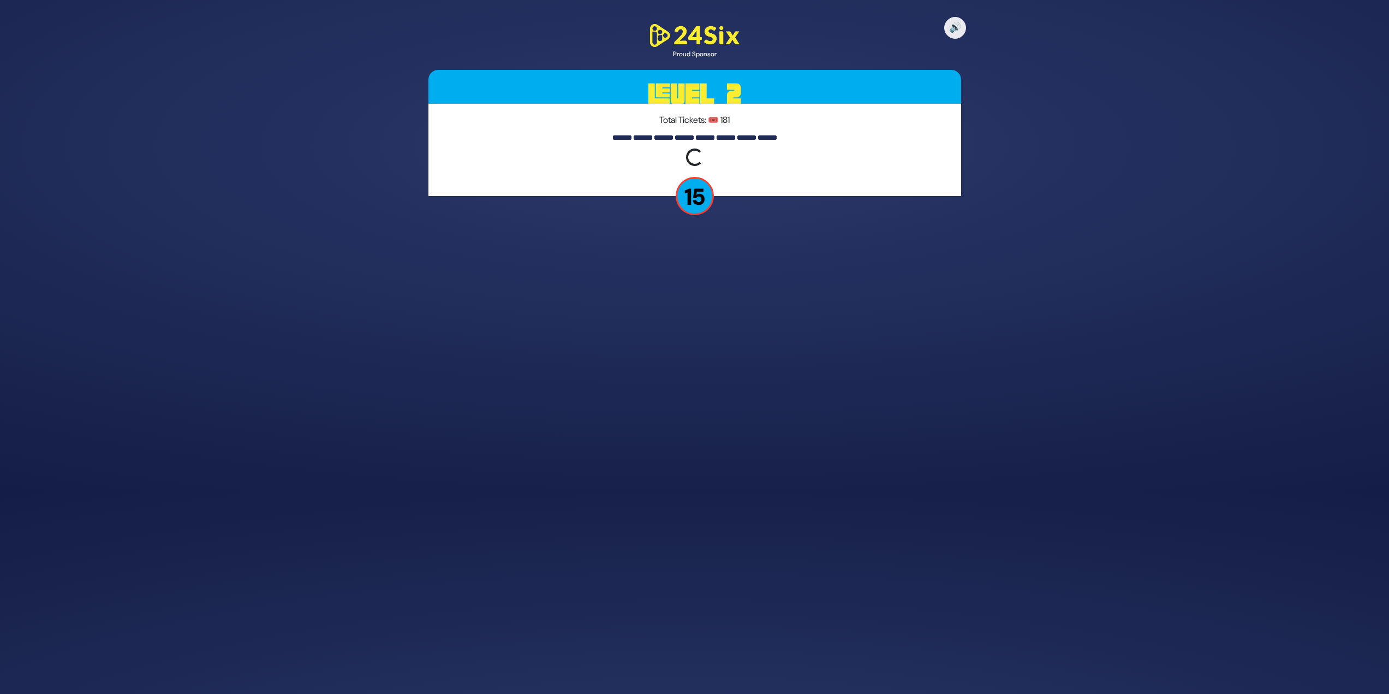
scroll to position [163, 0]
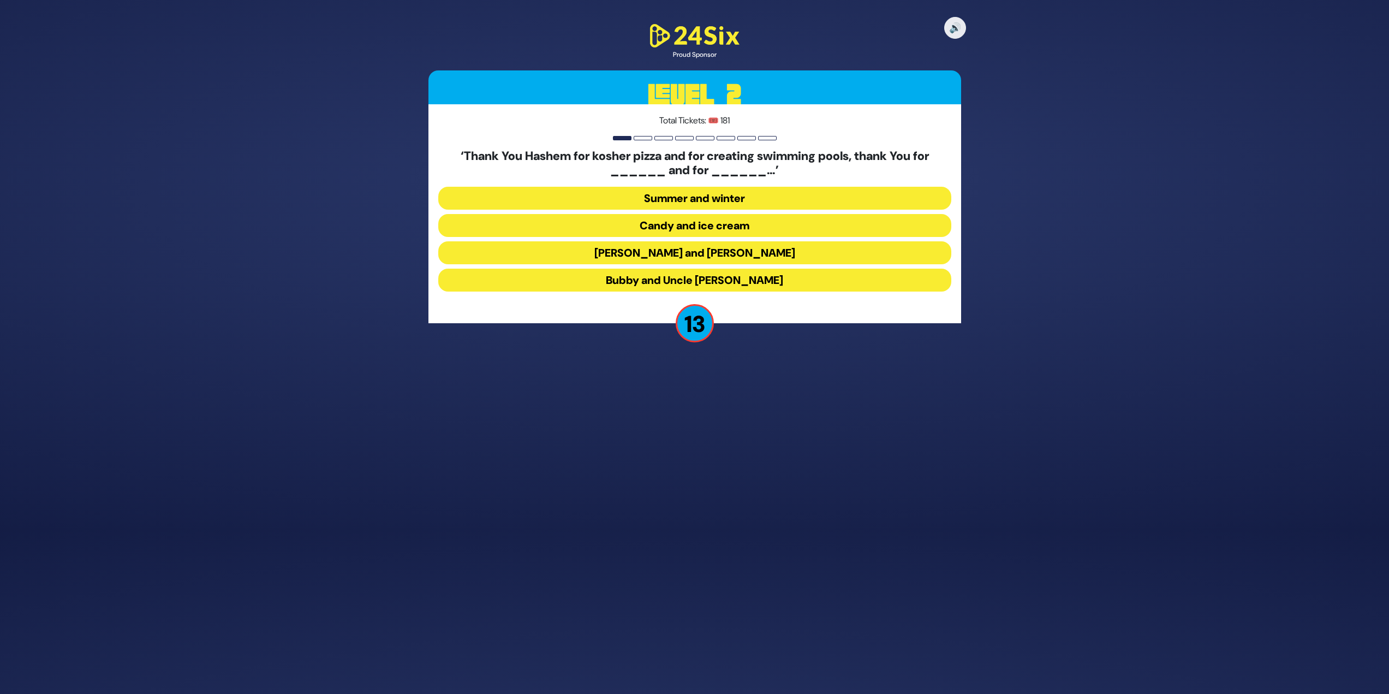
click at [667, 242] on button "[PERSON_NAME] and [PERSON_NAME]" at bounding box center [694, 252] width 513 height 23
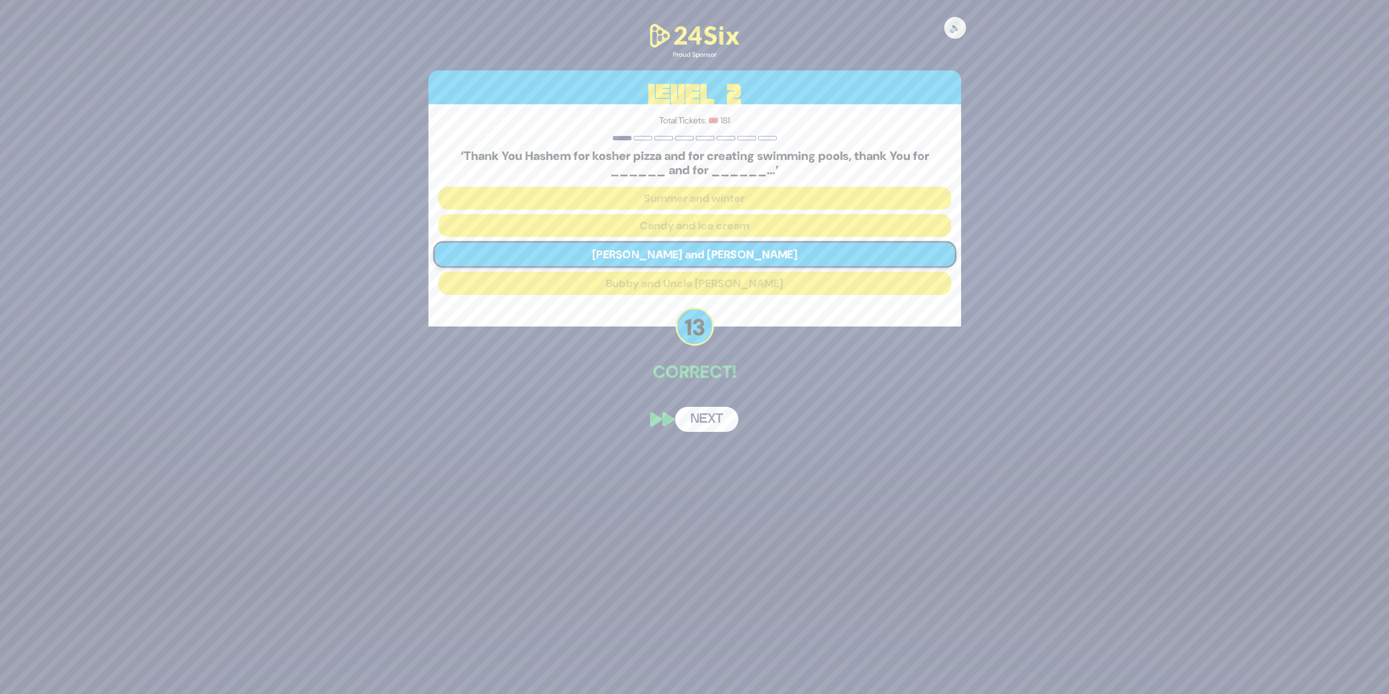
click at [723, 408] on button "Next" at bounding box center [706, 419] width 63 height 25
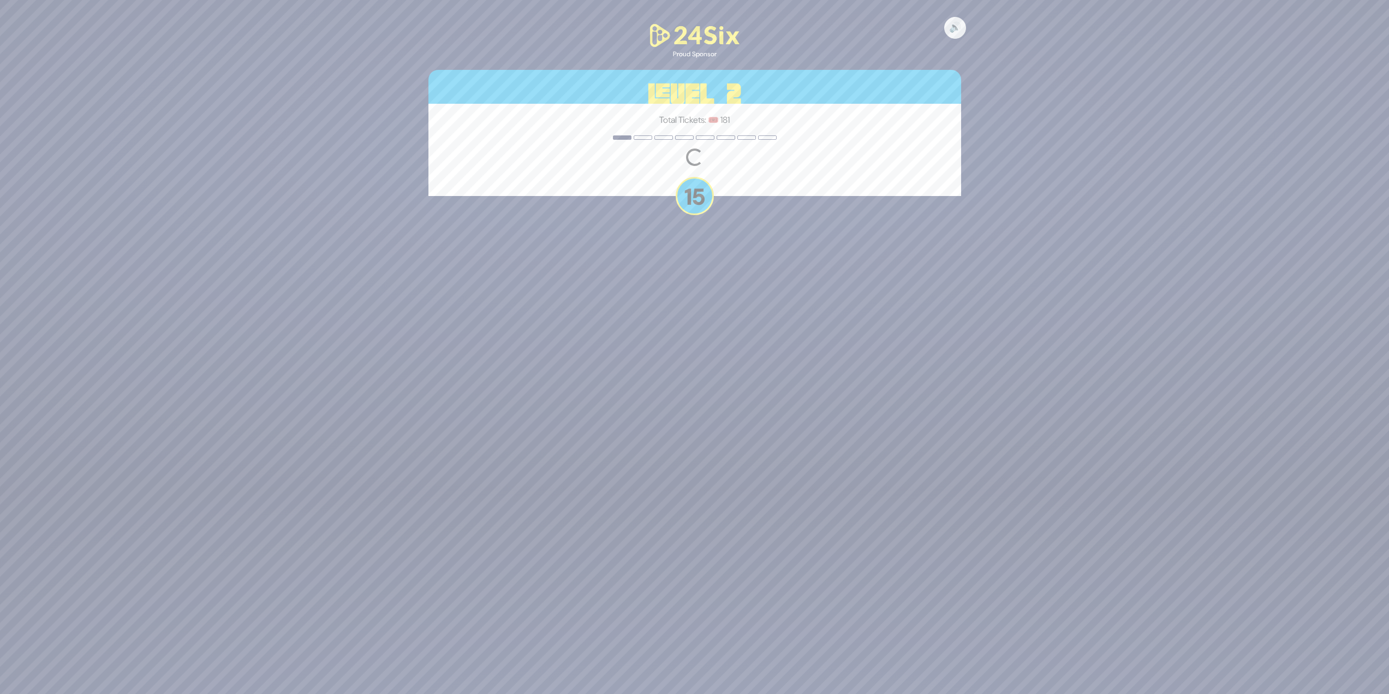
scroll to position [170, 0]
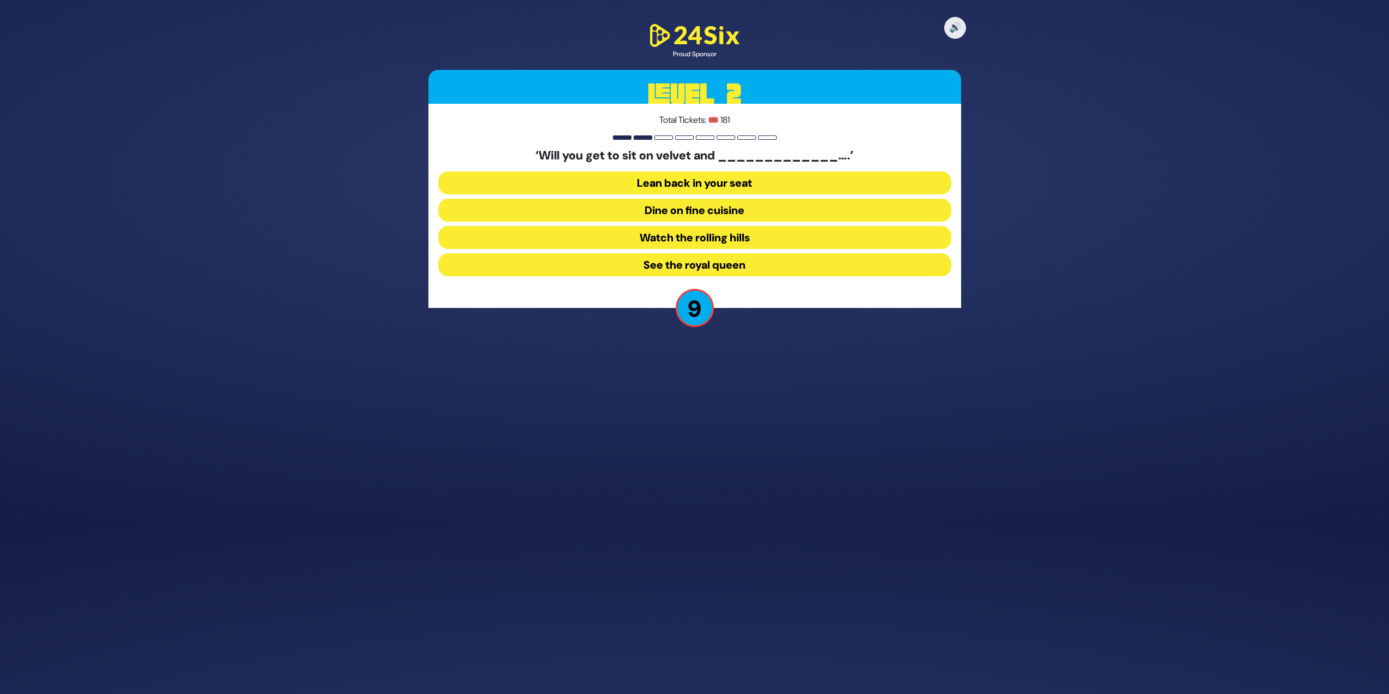
click at [759, 262] on button "See the royal queen" at bounding box center [694, 264] width 513 height 23
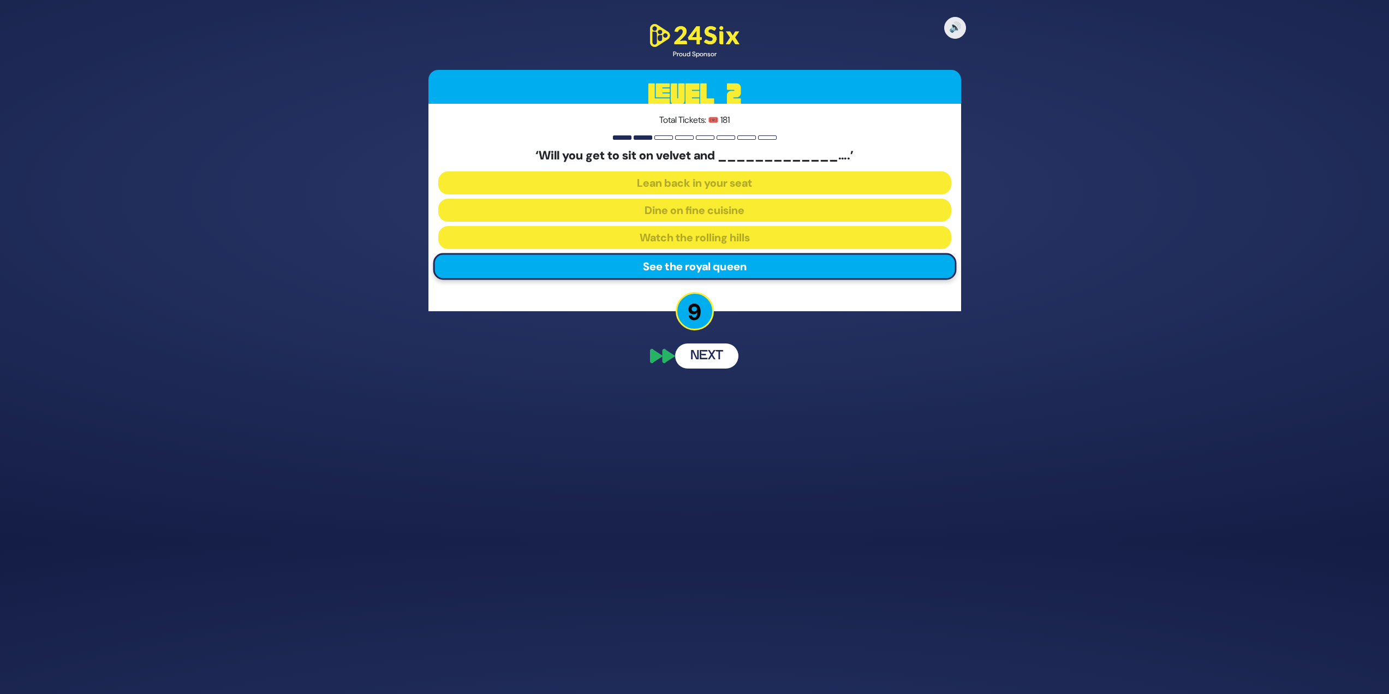
scroll to position [122, 0]
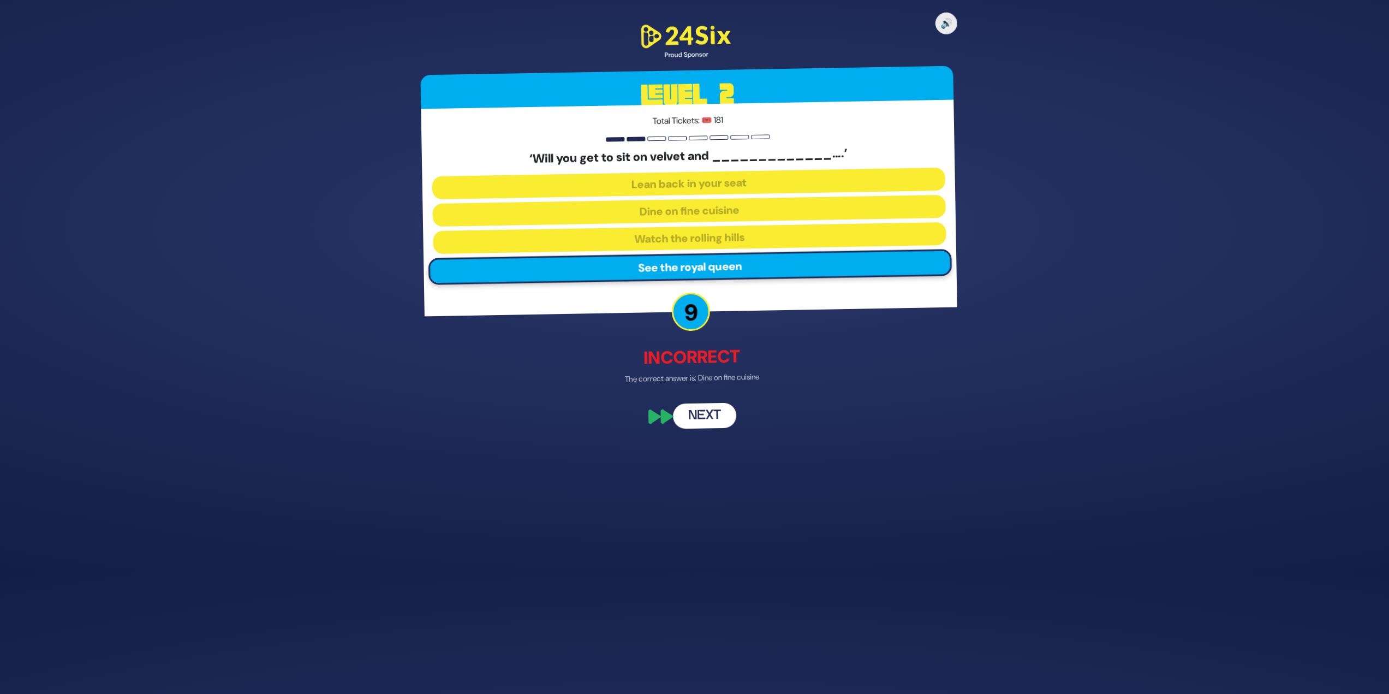
click at [703, 419] on button "Next" at bounding box center [706, 415] width 63 height 25
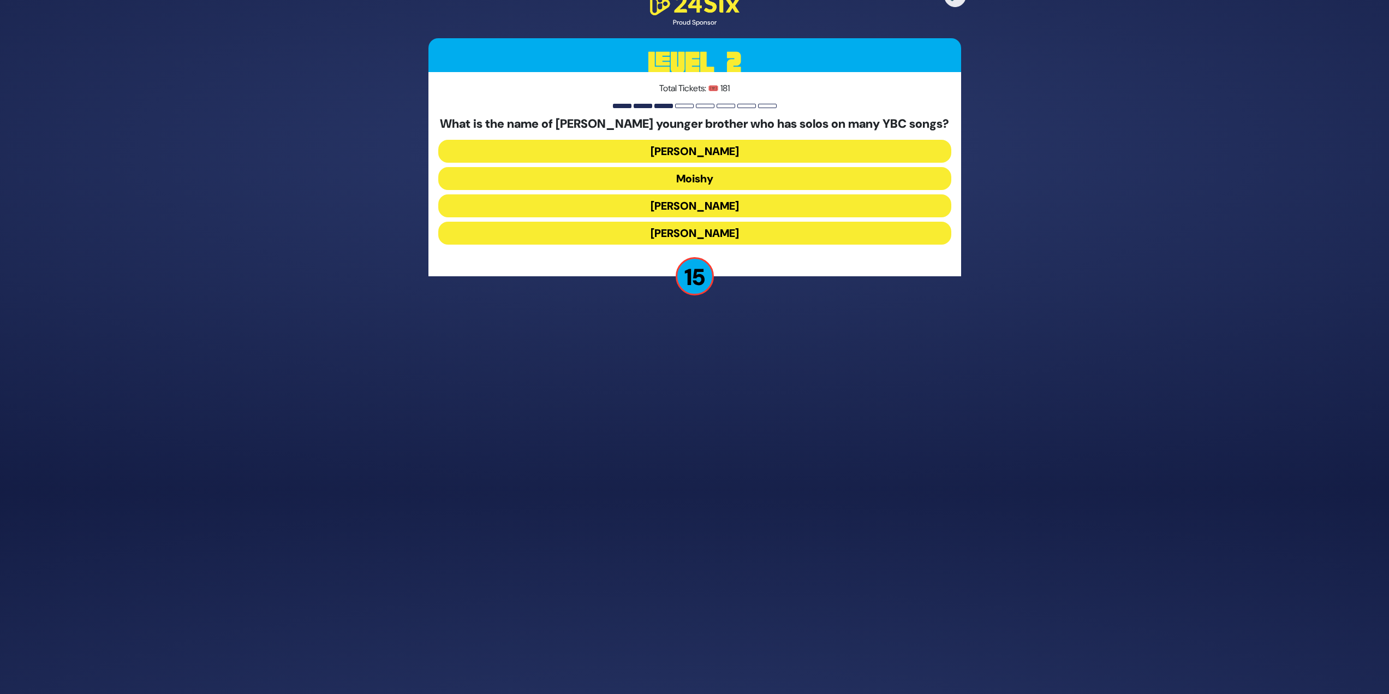
scroll to position [170, 0]
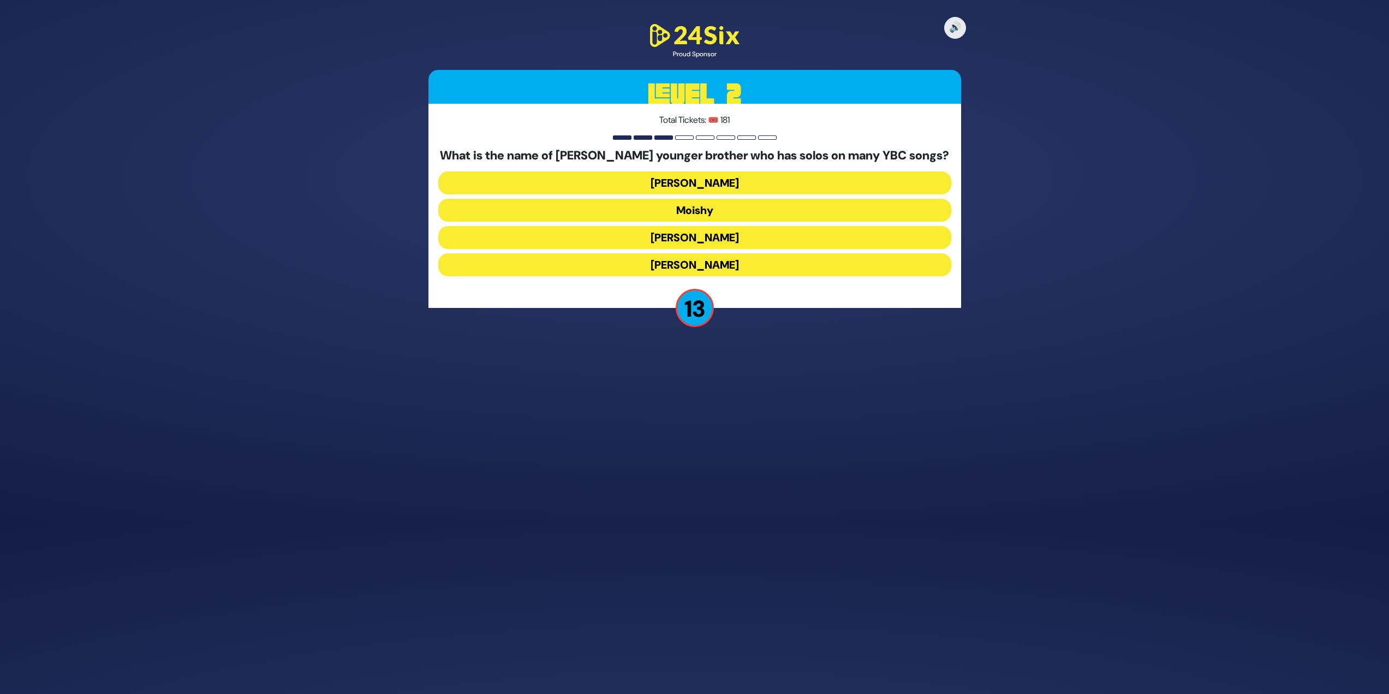
click at [727, 253] on div "What is the name of [PERSON_NAME] younger brother who has solos on many YBC son…" at bounding box center [694, 214] width 513 height 132
click at [732, 262] on button "[PERSON_NAME]" at bounding box center [694, 264] width 513 height 23
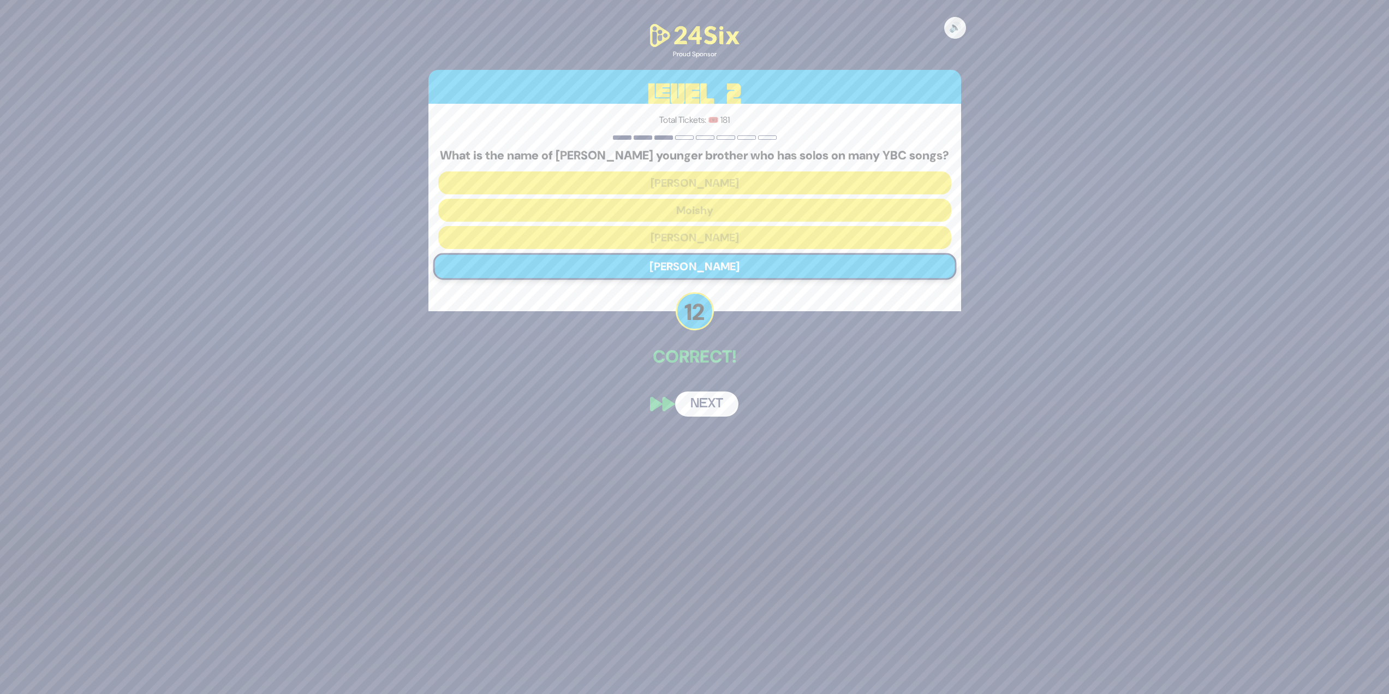
click at [715, 404] on button "Next" at bounding box center [706, 403] width 63 height 25
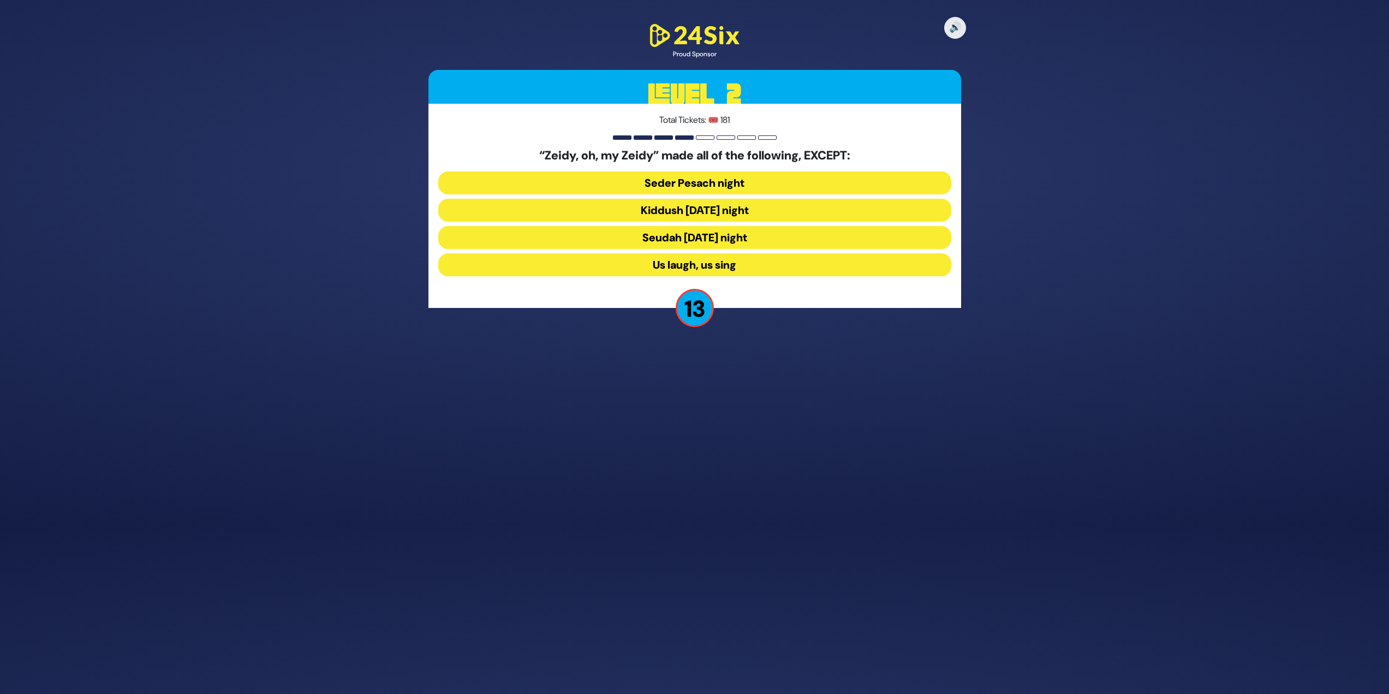
click at [742, 242] on button "Seudah [DATE] night" at bounding box center [694, 237] width 513 height 23
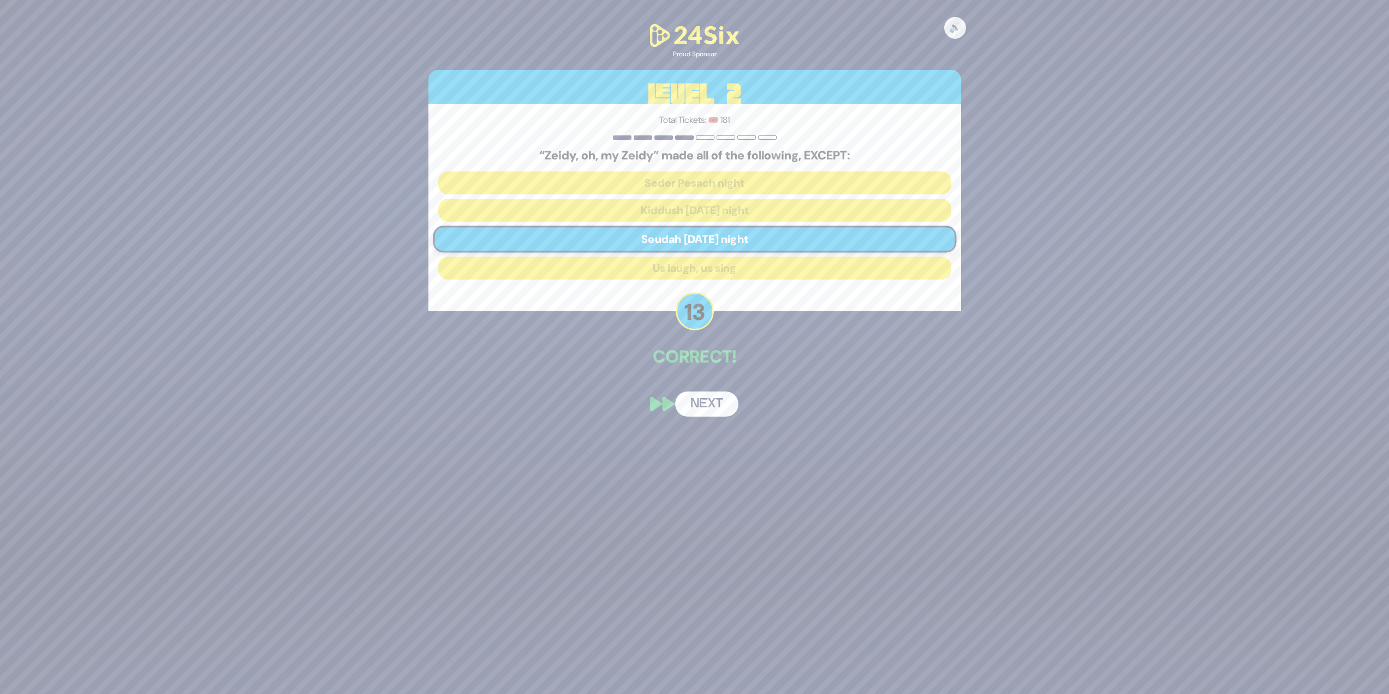
click at [709, 405] on button "Next" at bounding box center [706, 403] width 63 height 25
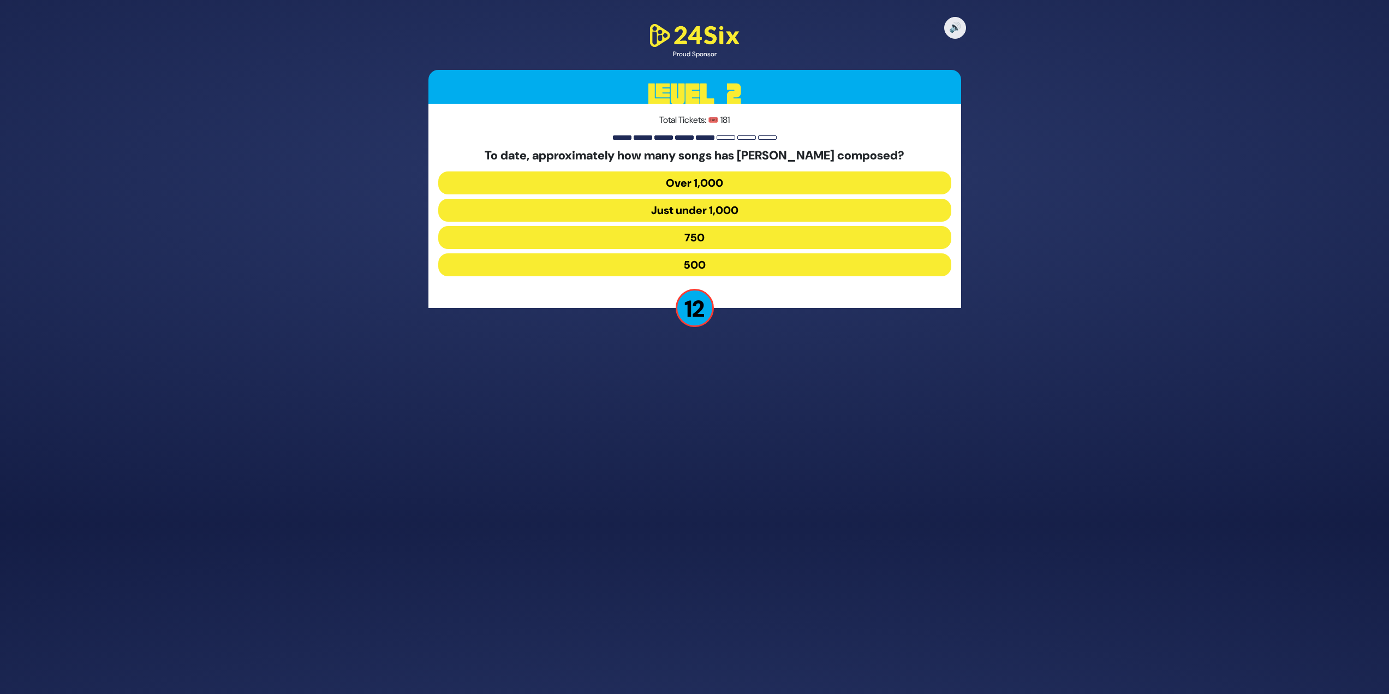
click at [741, 186] on button "Over 1,000" at bounding box center [694, 182] width 513 height 23
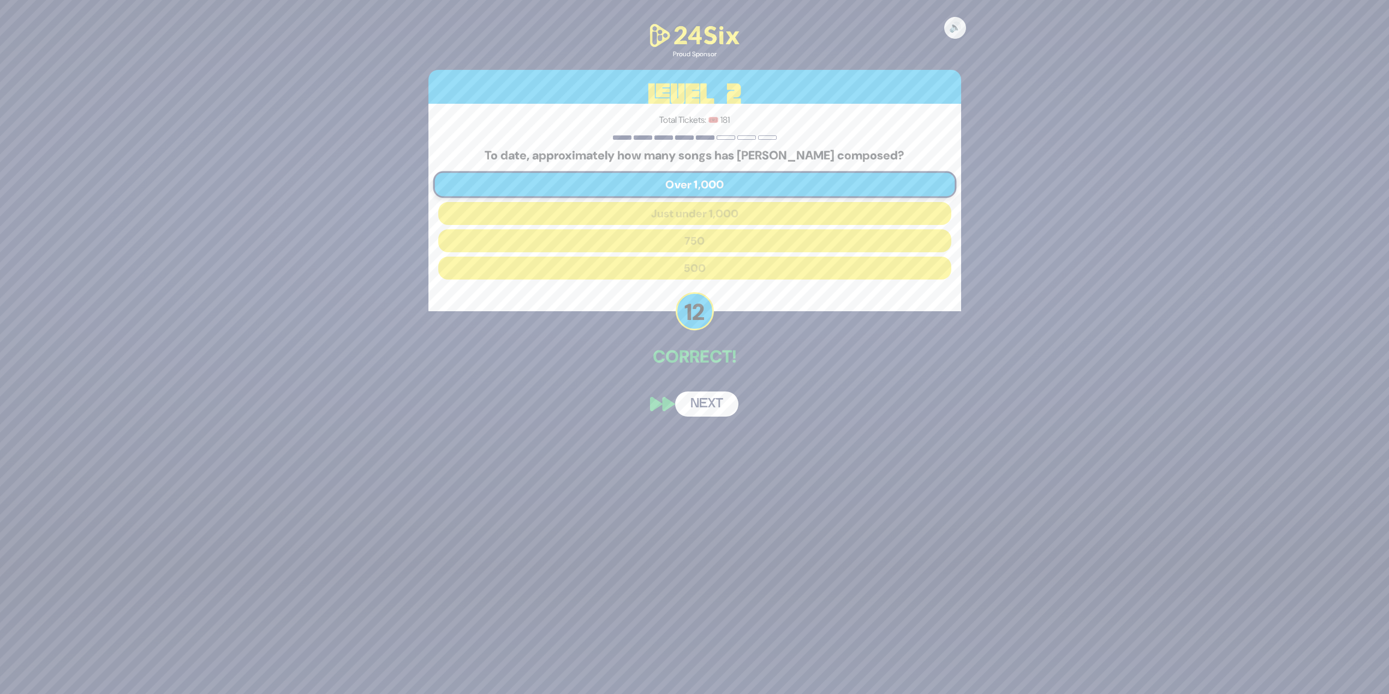
click at [712, 404] on button "Next" at bounding box center [706, 403] width 63 height 25
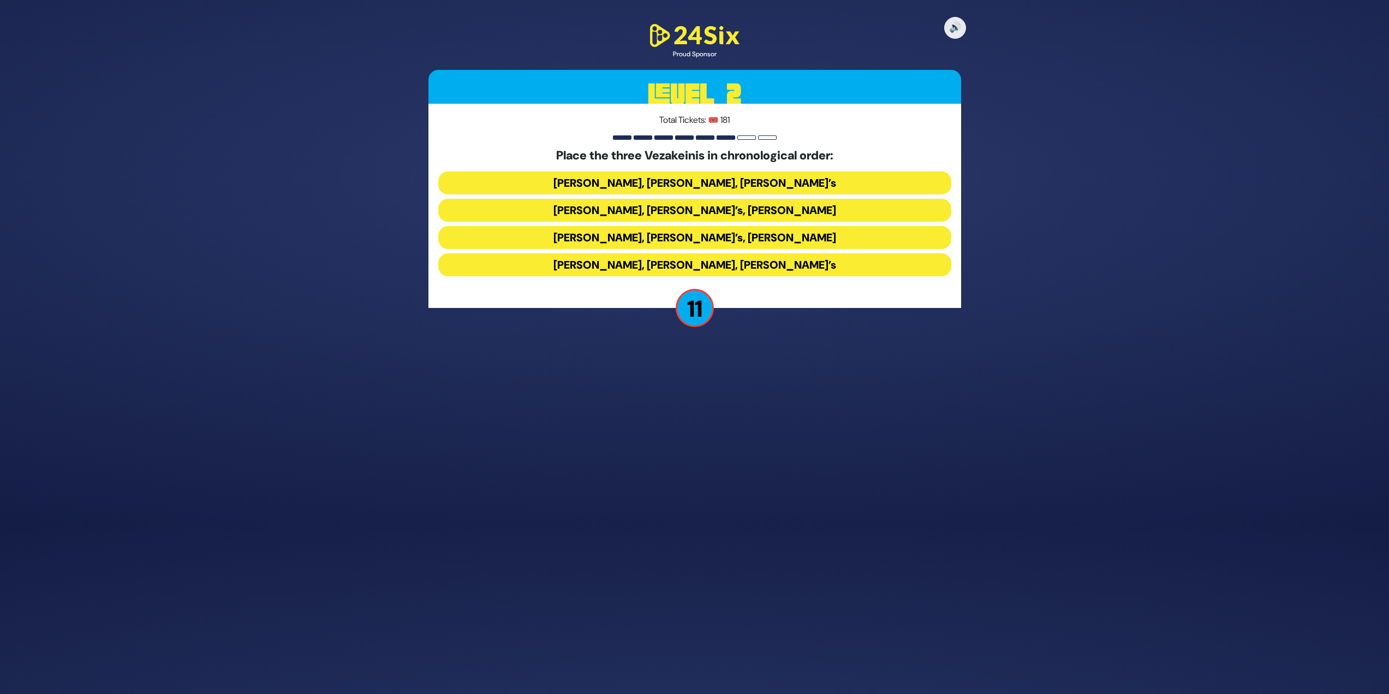
click at [839, 182] on button "[PERSON_NAME], [PERSON_NAME], [PERSON_NAME]’s" at bounding box center [694, 182] width 513 height 23
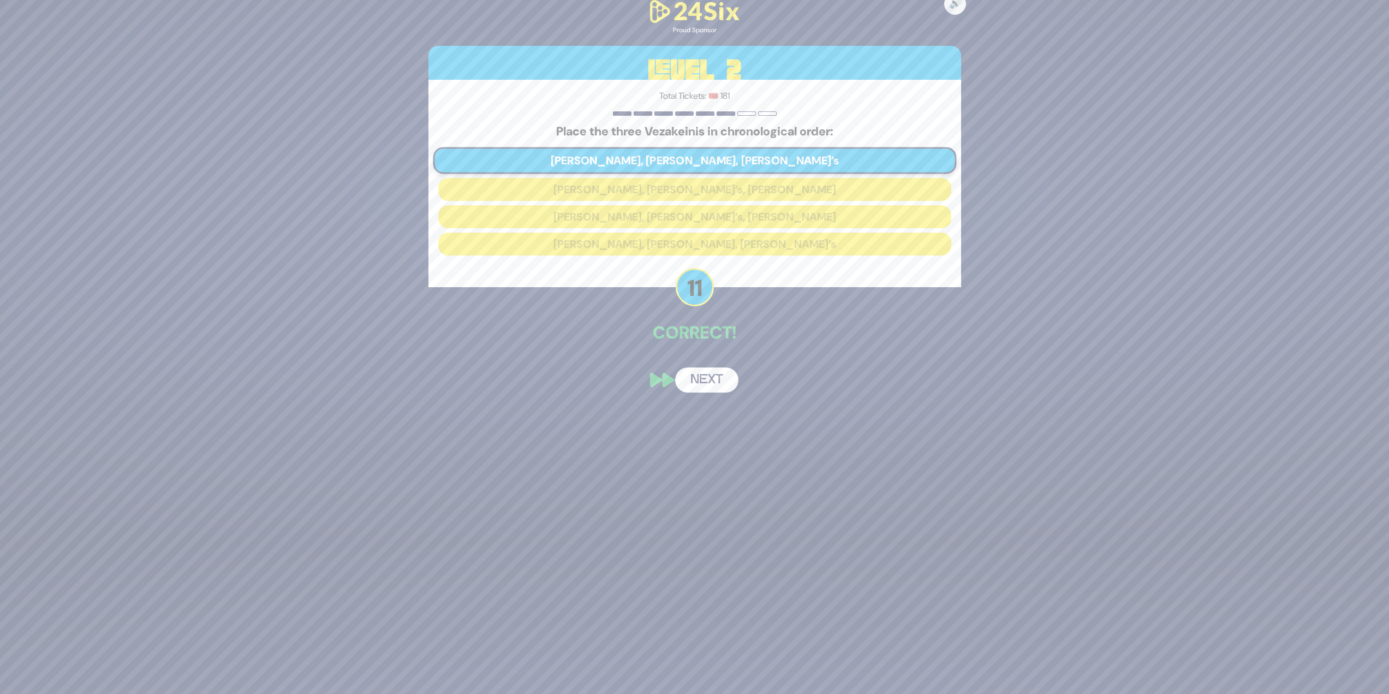
scroll to position [128, 0]
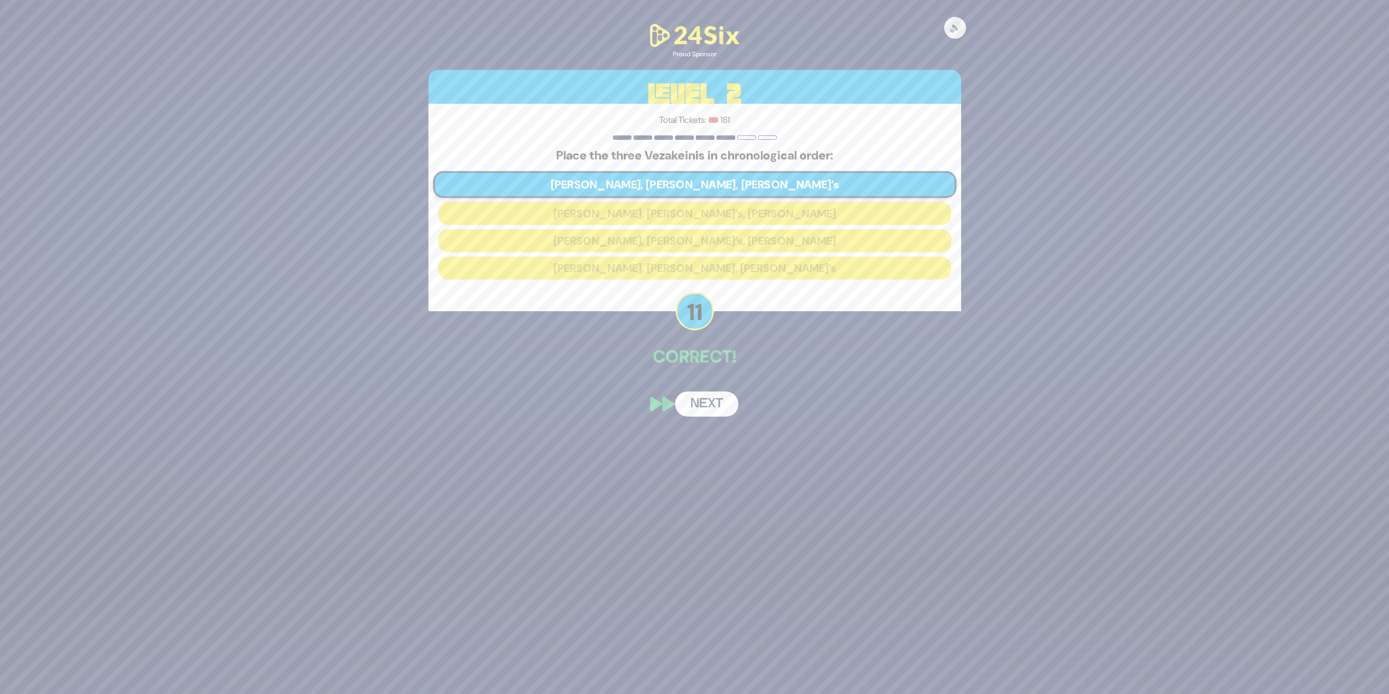
click at [711, 406] on button "Next" at bounding box center [706, 403] width 63 height 25
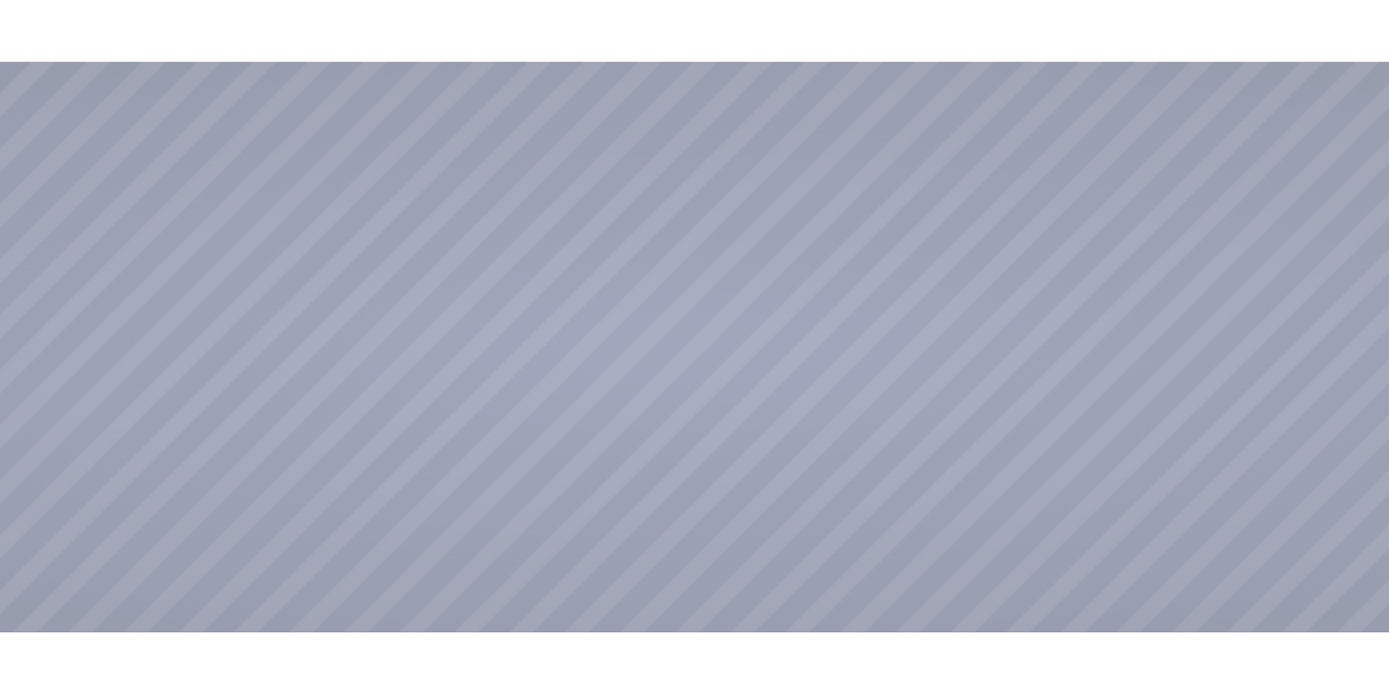
scroll to position [155, 0]
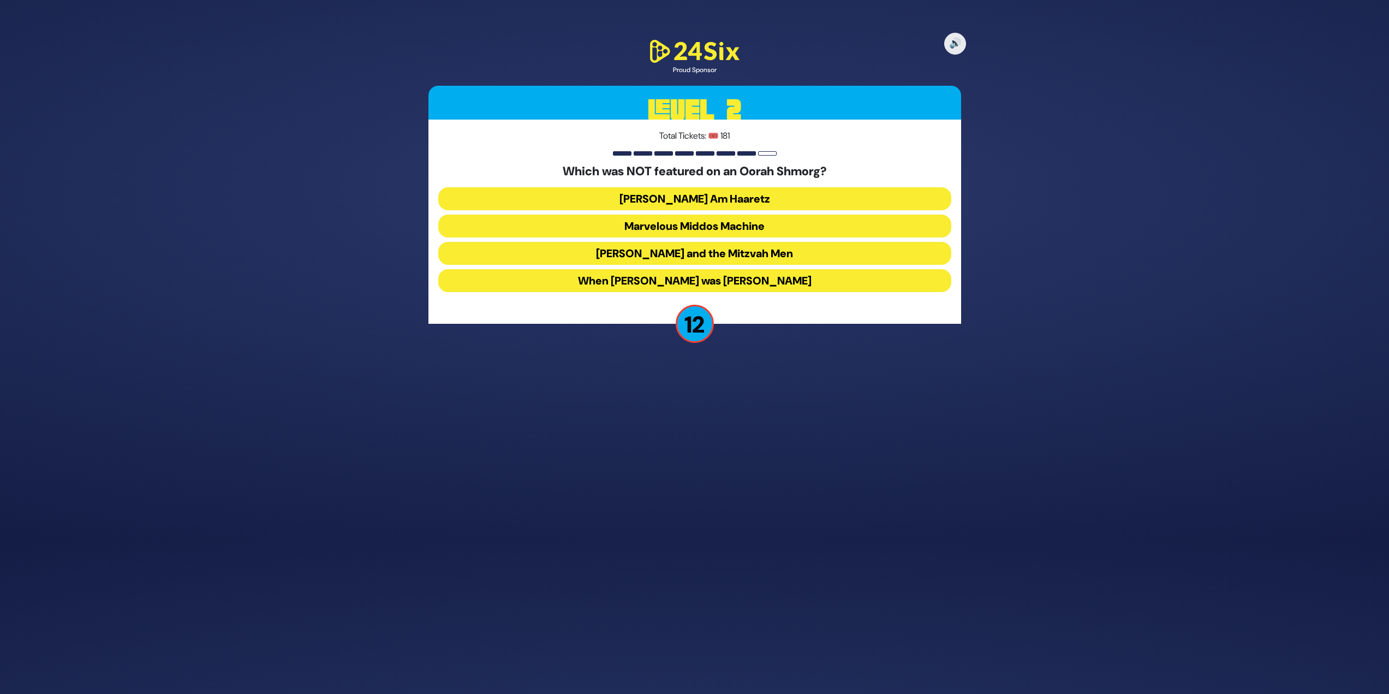
click at [791, 252] on button "[PERSON_NAME] and the Mitzvah Men" at bounding box center [694, 253] width 513 height 23
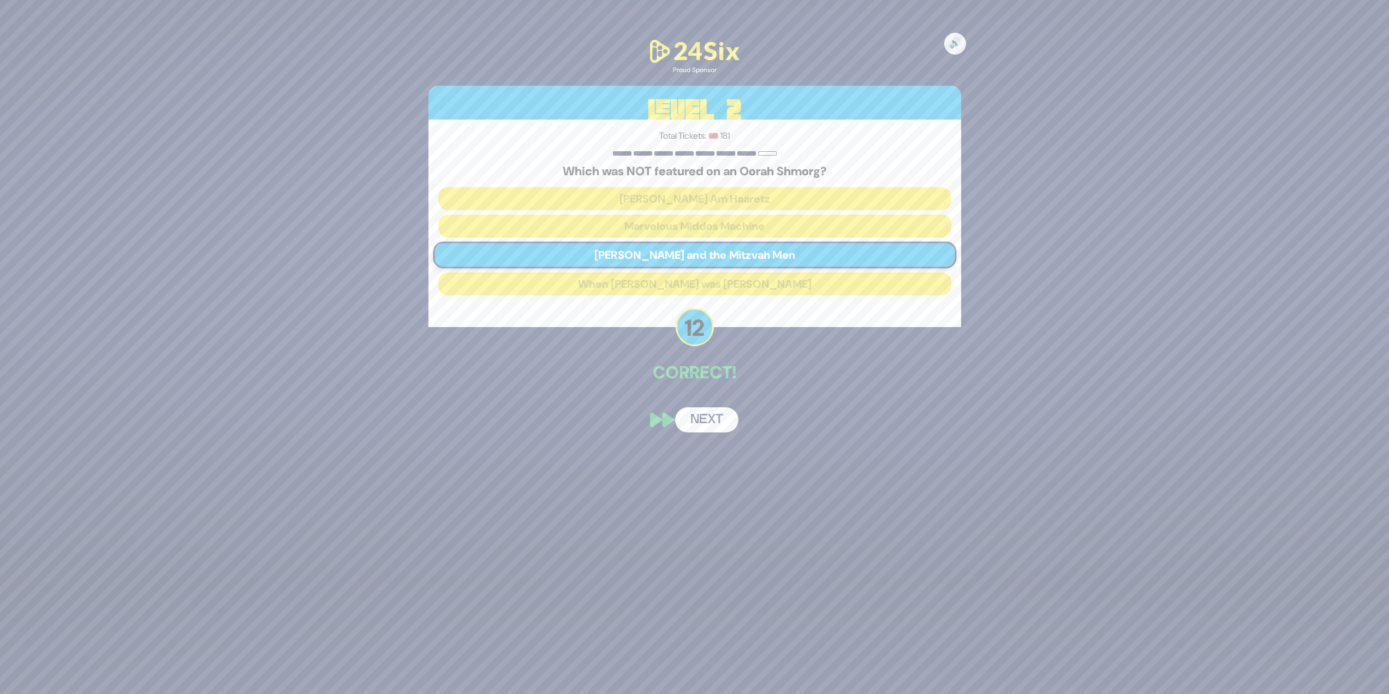
click at [711, 415] on button "Next" at bounding box center [706, 419] width 63 height 25
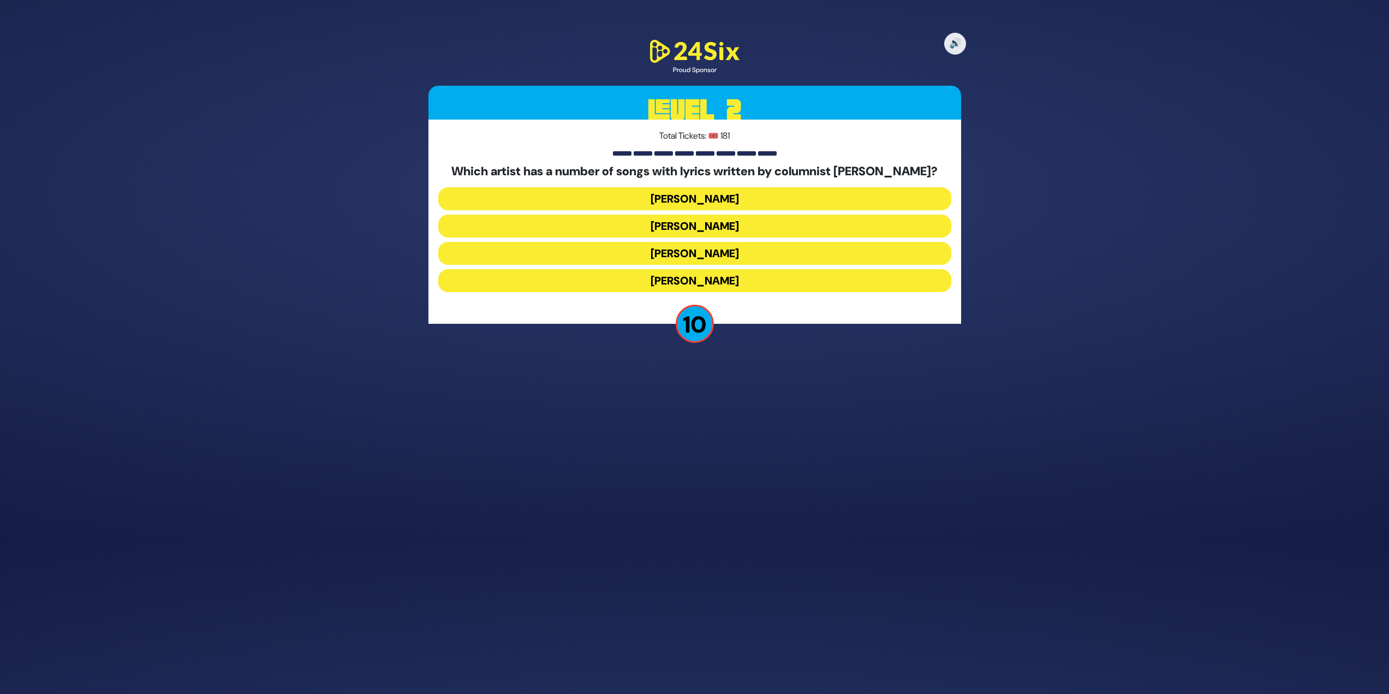
click at [750, 257] on button "[PERSON_NAME]" at bounding box center [694, 253] width 513 height 23
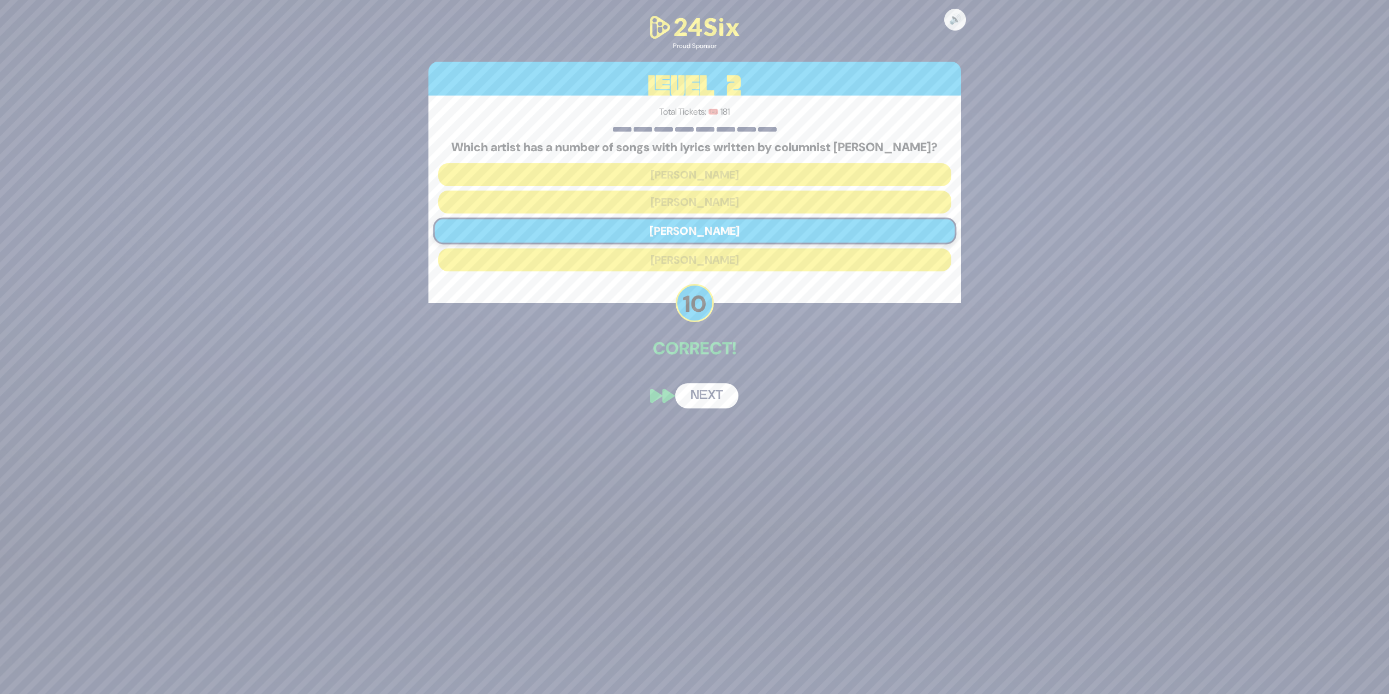
scroll to position [112, 0]
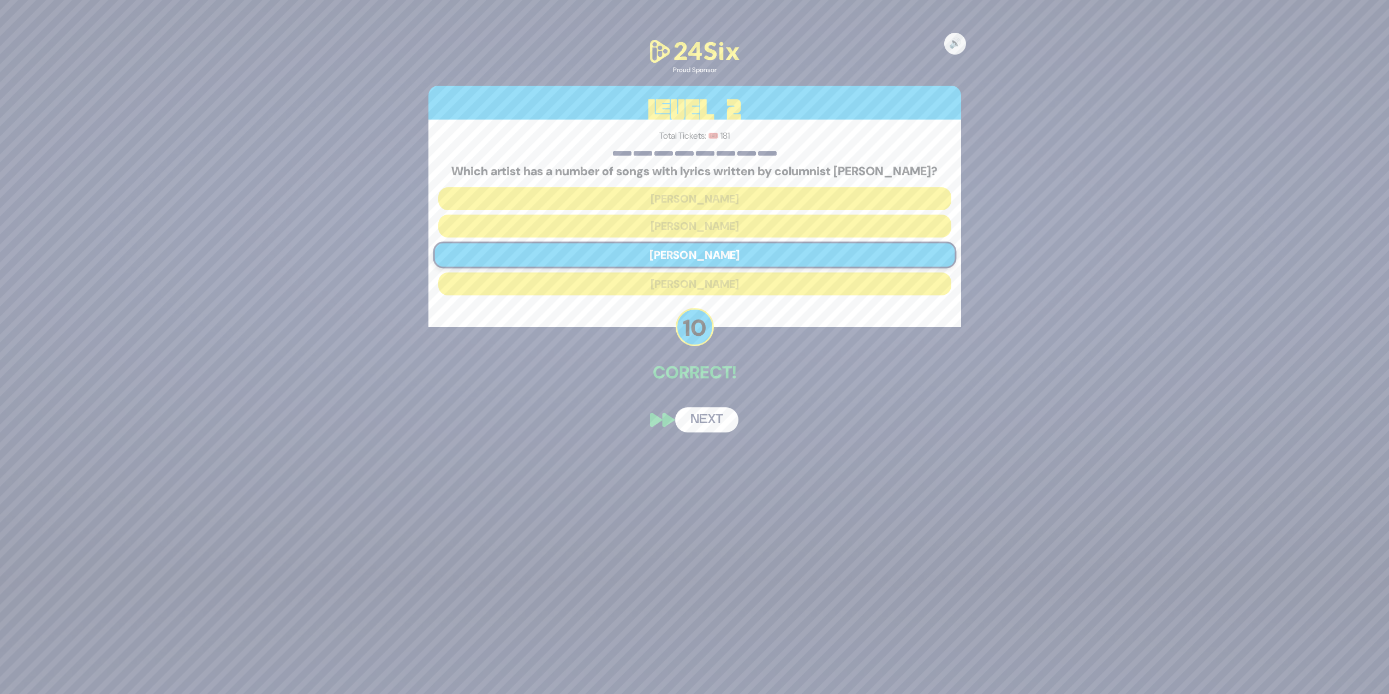
click at [708, 413] on button "Next" at bounding box center [706, 419] width 63 height 25
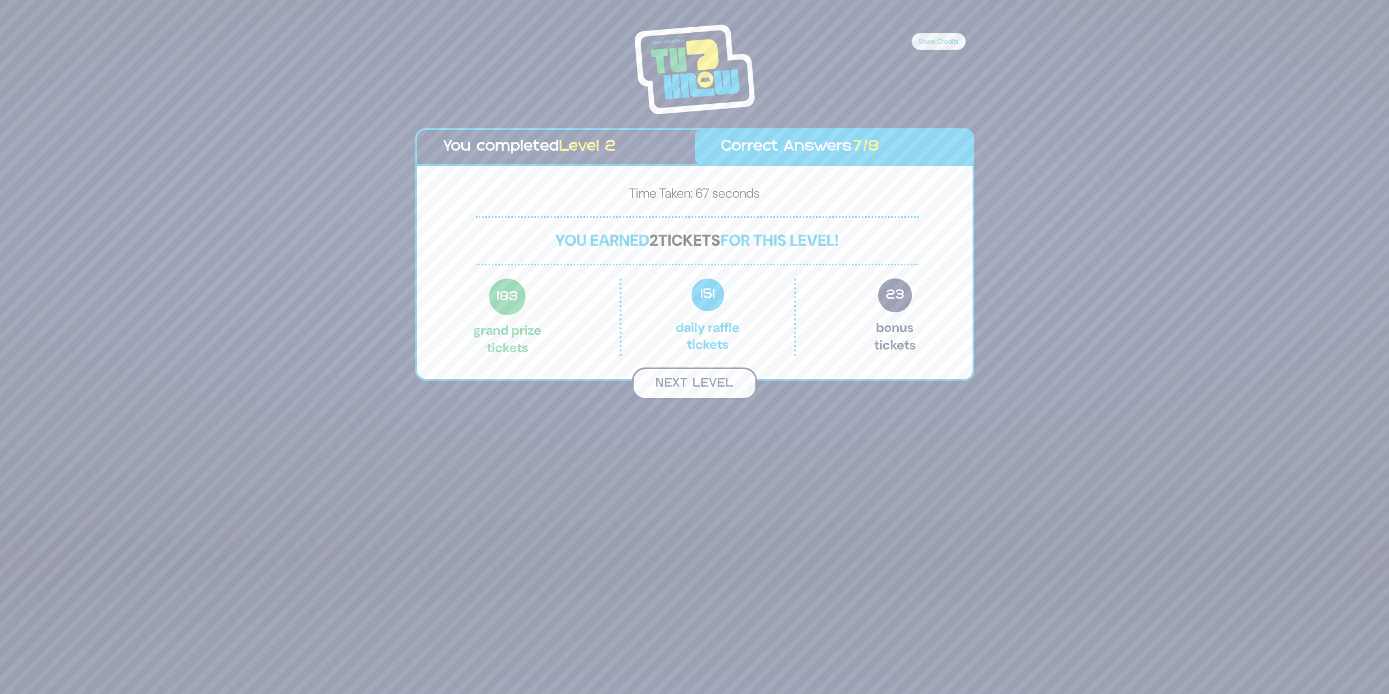
click at [709, 383] on button "Next Level" at bounding box center [694, 383] width 125 height 32
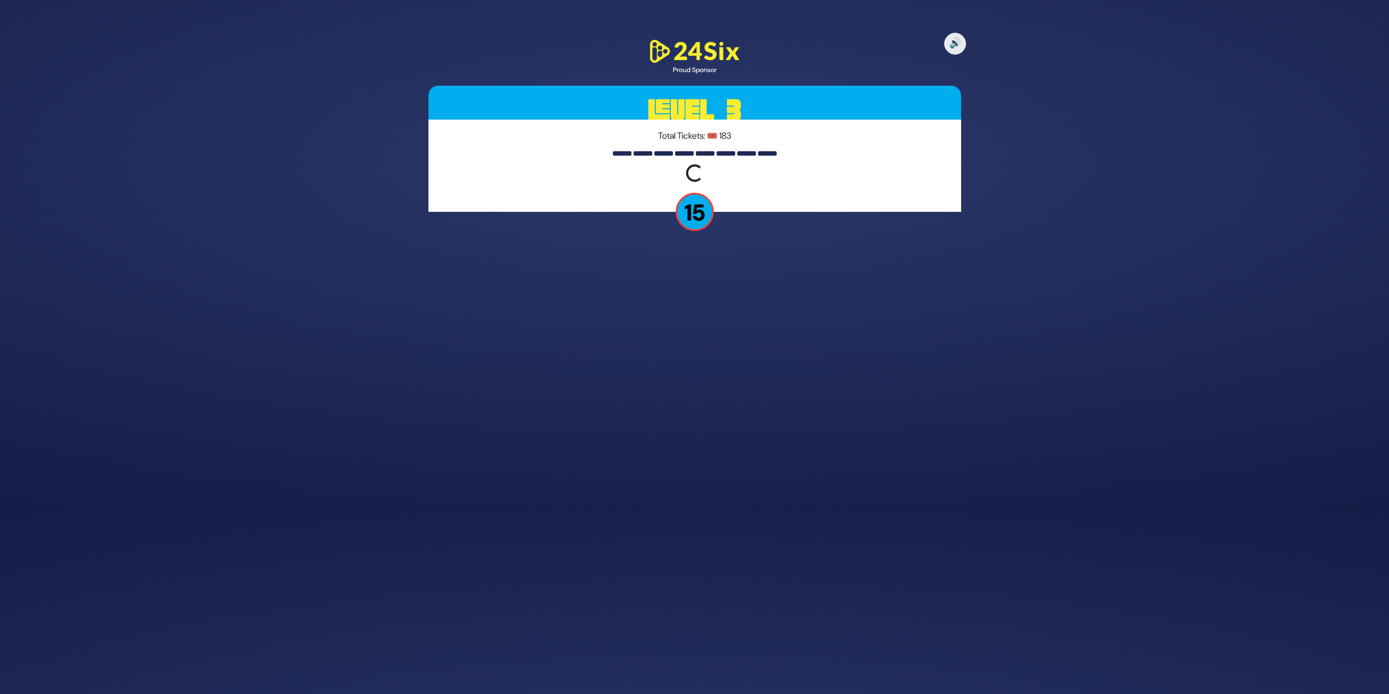
scroll to position [147, 0]
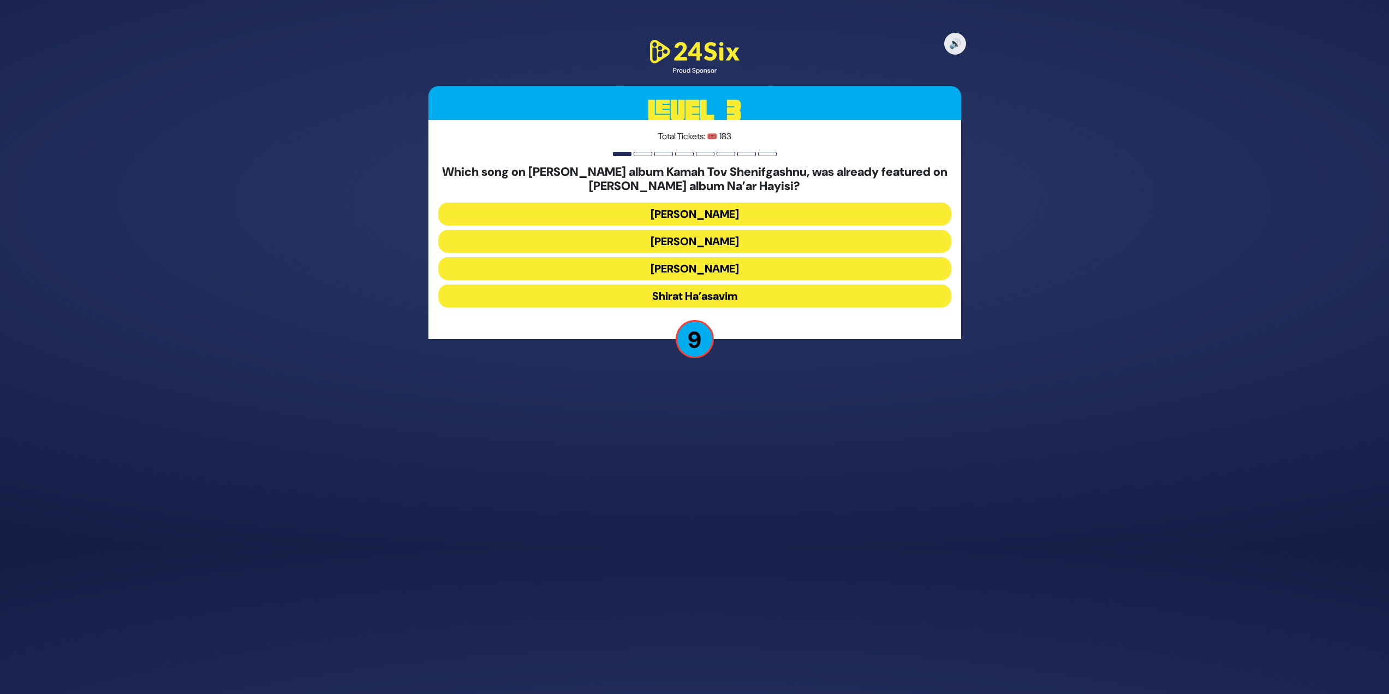
click at [758, 298] on button "Shirat Ha’asavim" at bounding box center [694, 295] width 513 height 23
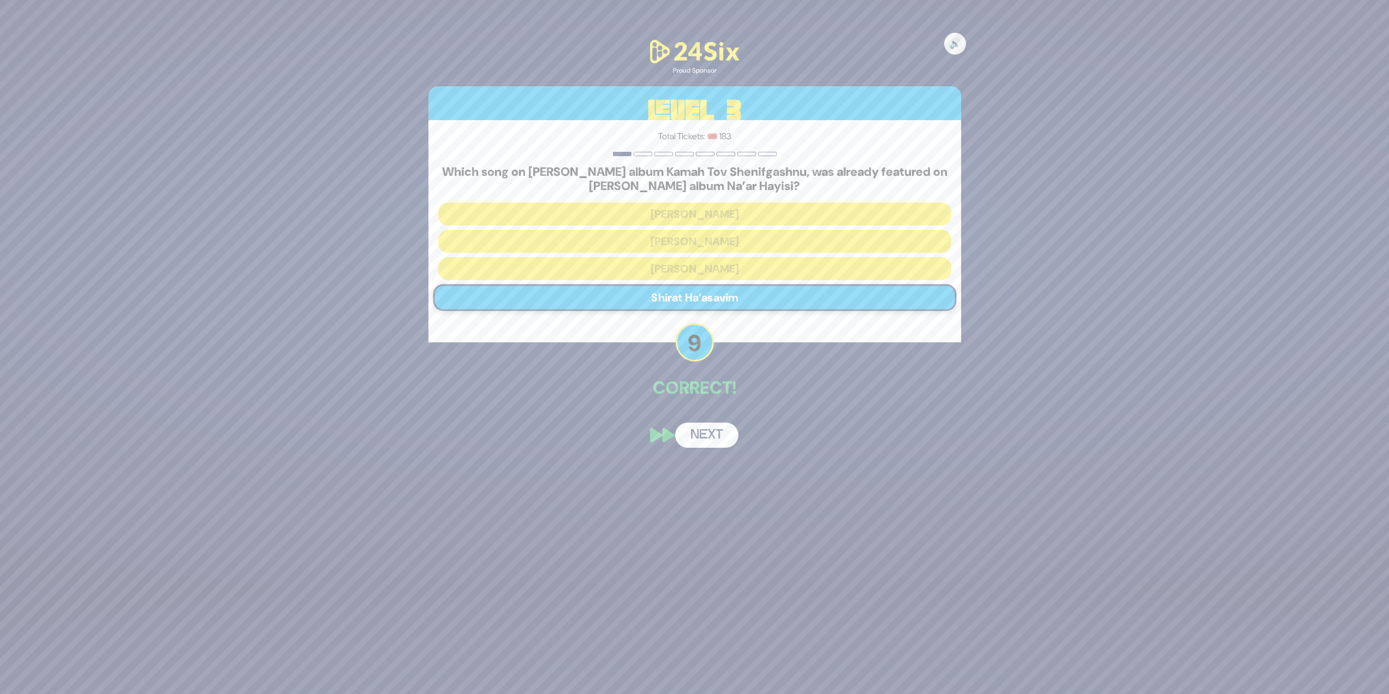
click at [712, 431] on button "Next" at bounding box center [706, 435] width 63 height 25
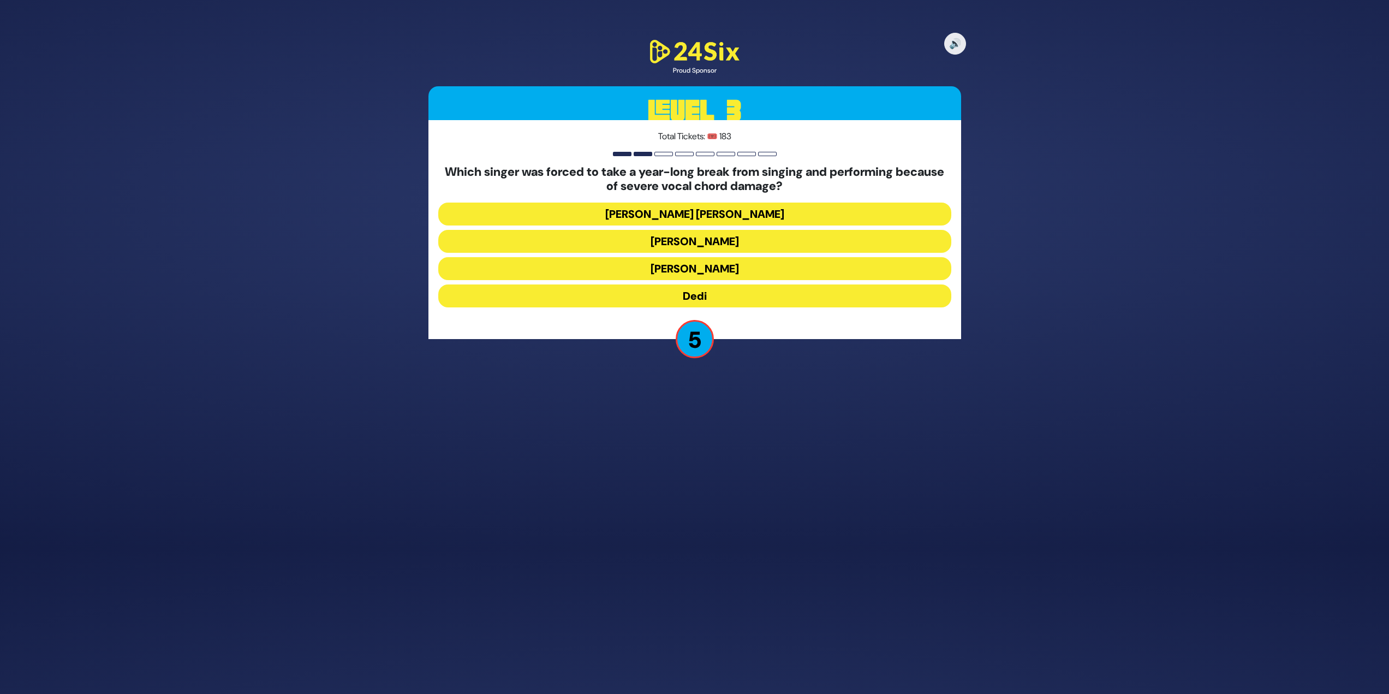
click at [722, 236] on button "[PERSON_NAME]" at bounding box center [694, 241] width 513 height 23
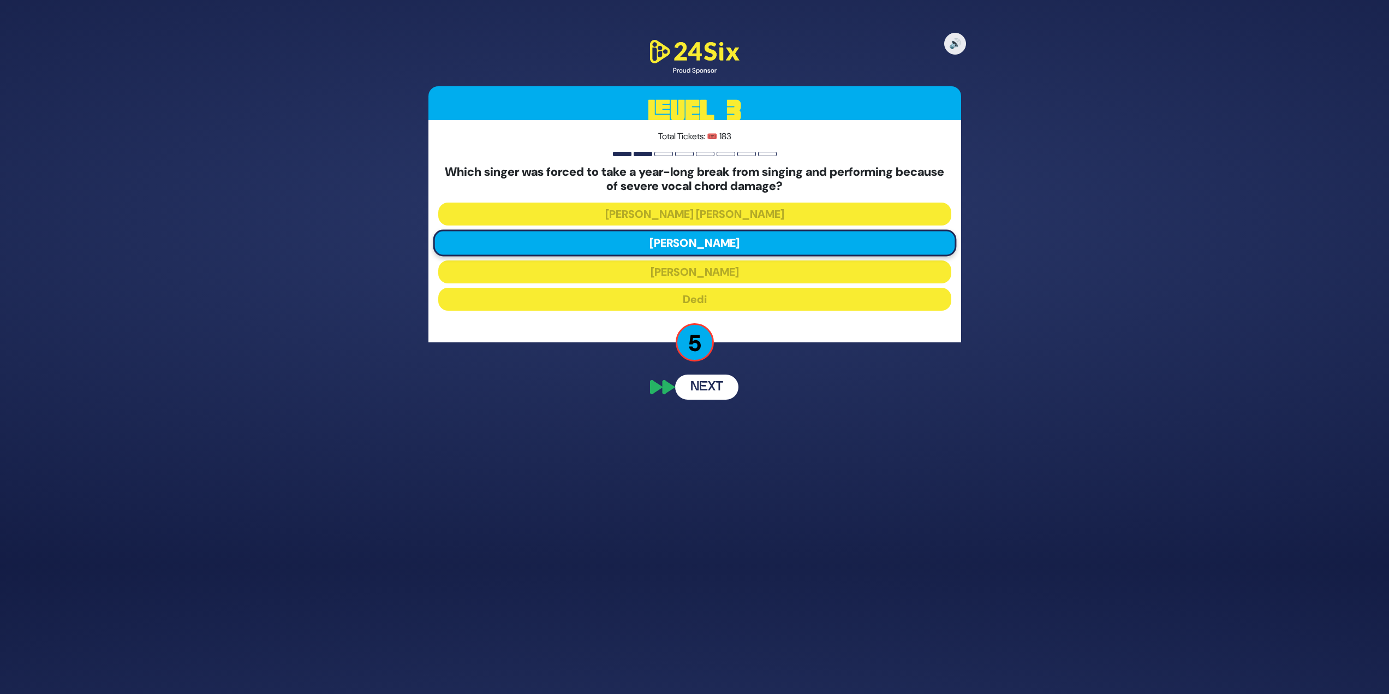
scroll to position [99, 0]
click at [718, 438] on button "Next" at bounding box center [706, 445] width 63 height 25
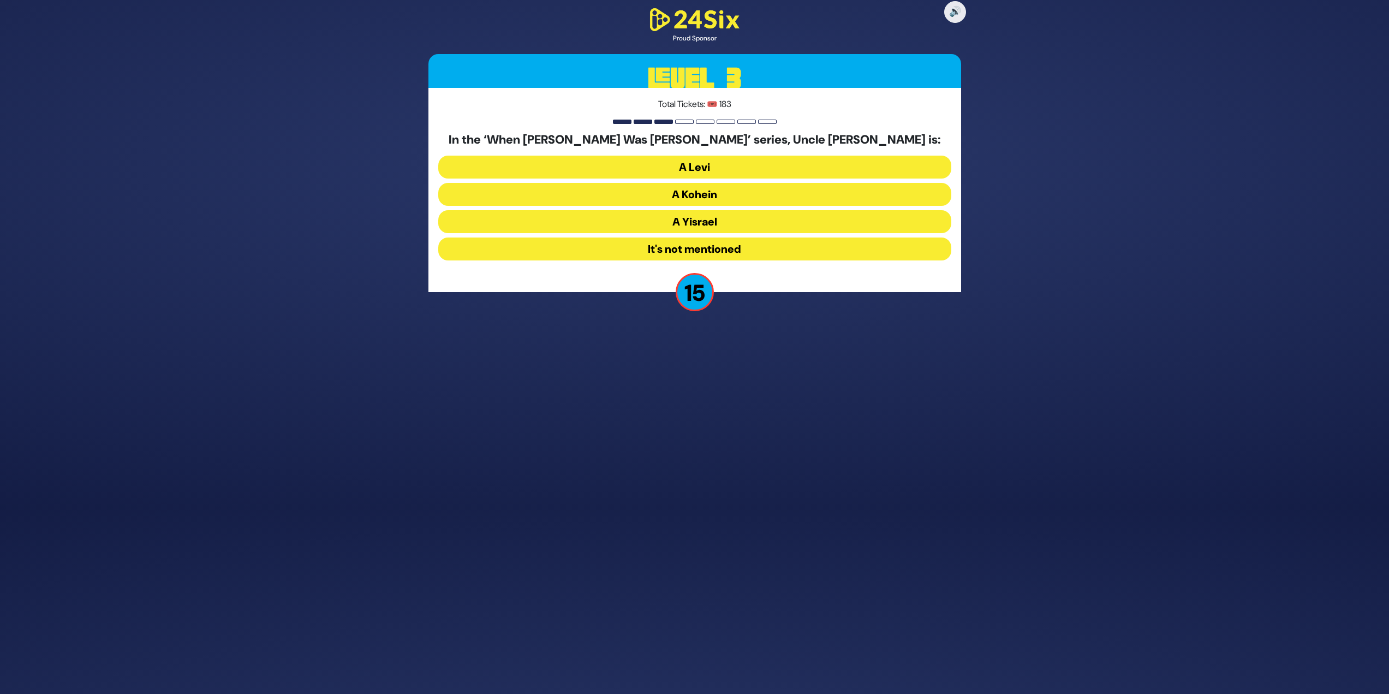
scroll to position [155, 0]
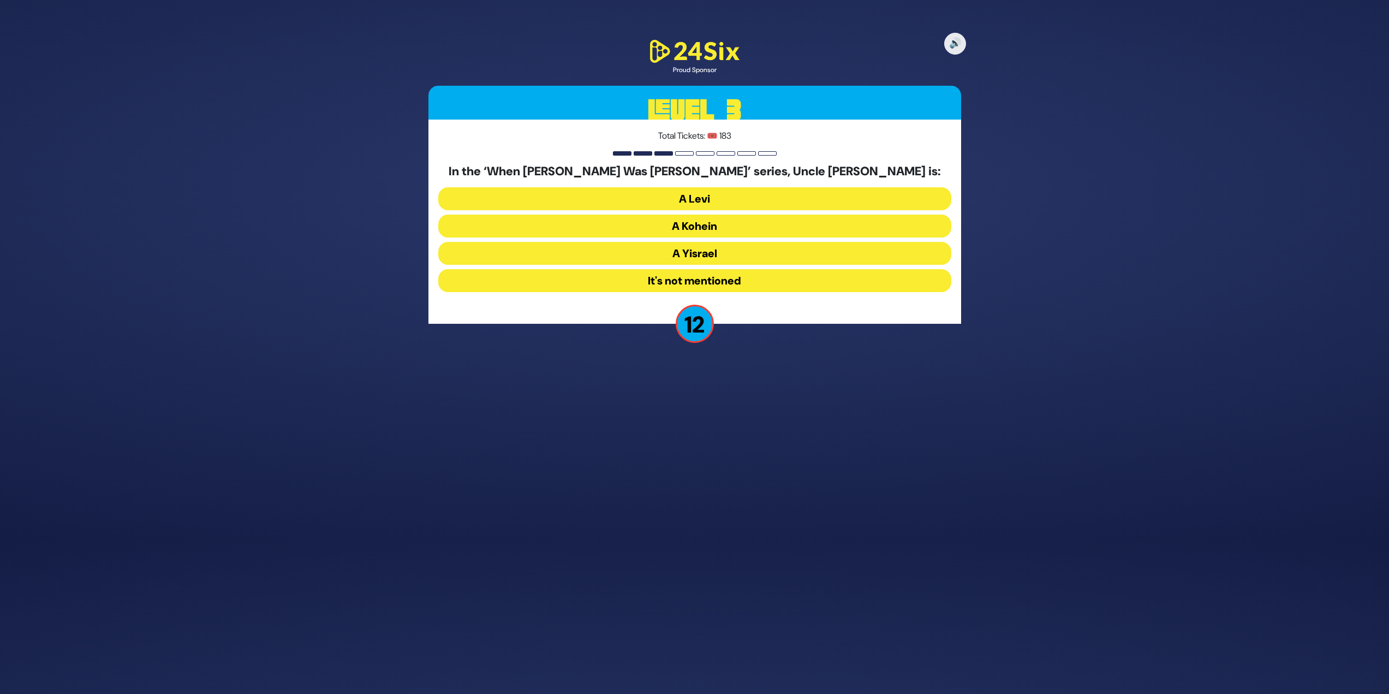
click at [736, 228] on button "A Kohein" at bounding box center [694, 226] width 513 height 23
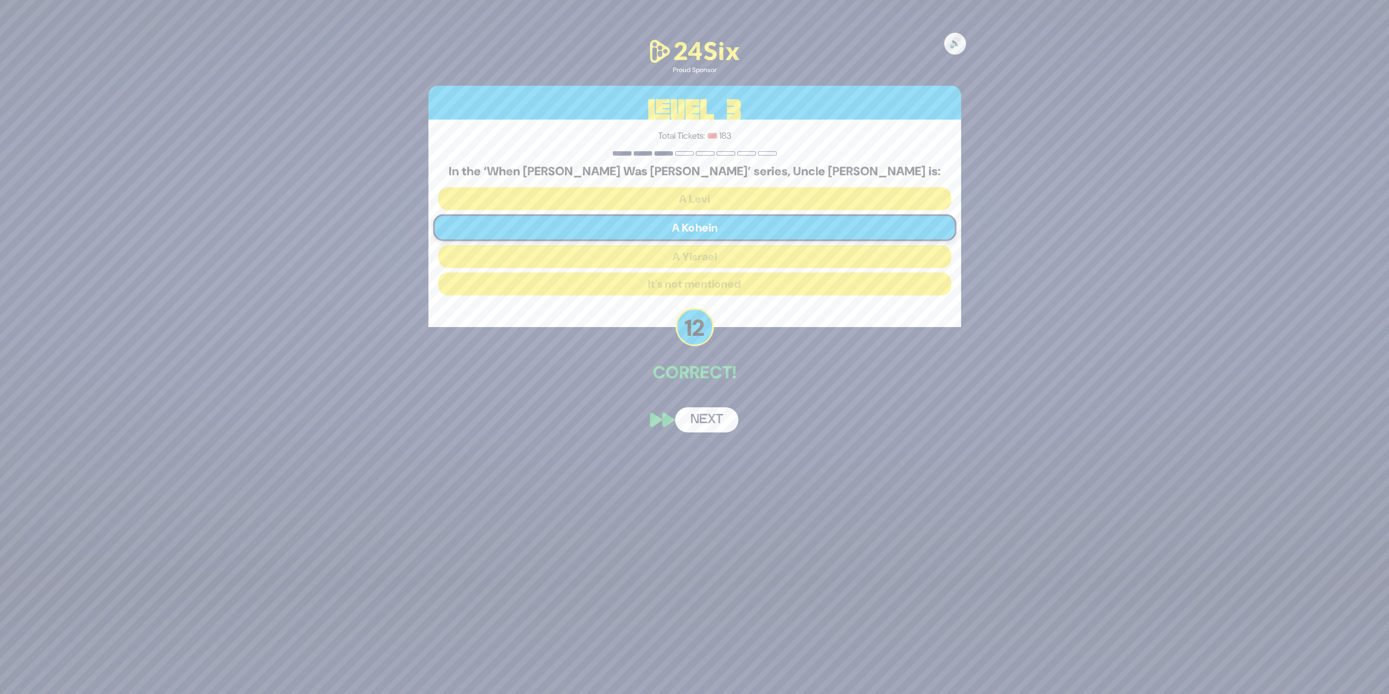
click at [715, 424] on button "Next" at bounding box center [706, 419] width 63 height 25
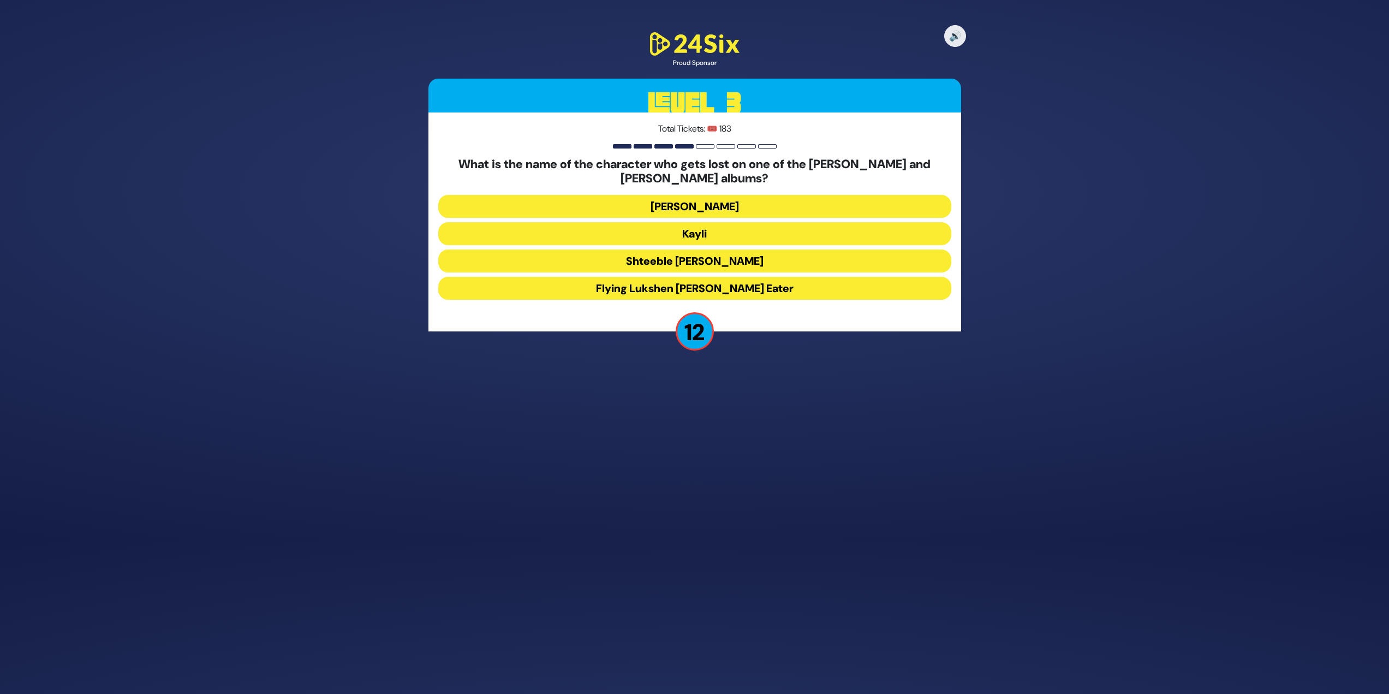
click at [708, 225] on button "Kayli" at bounding box center [694, 233] width 513 height 23
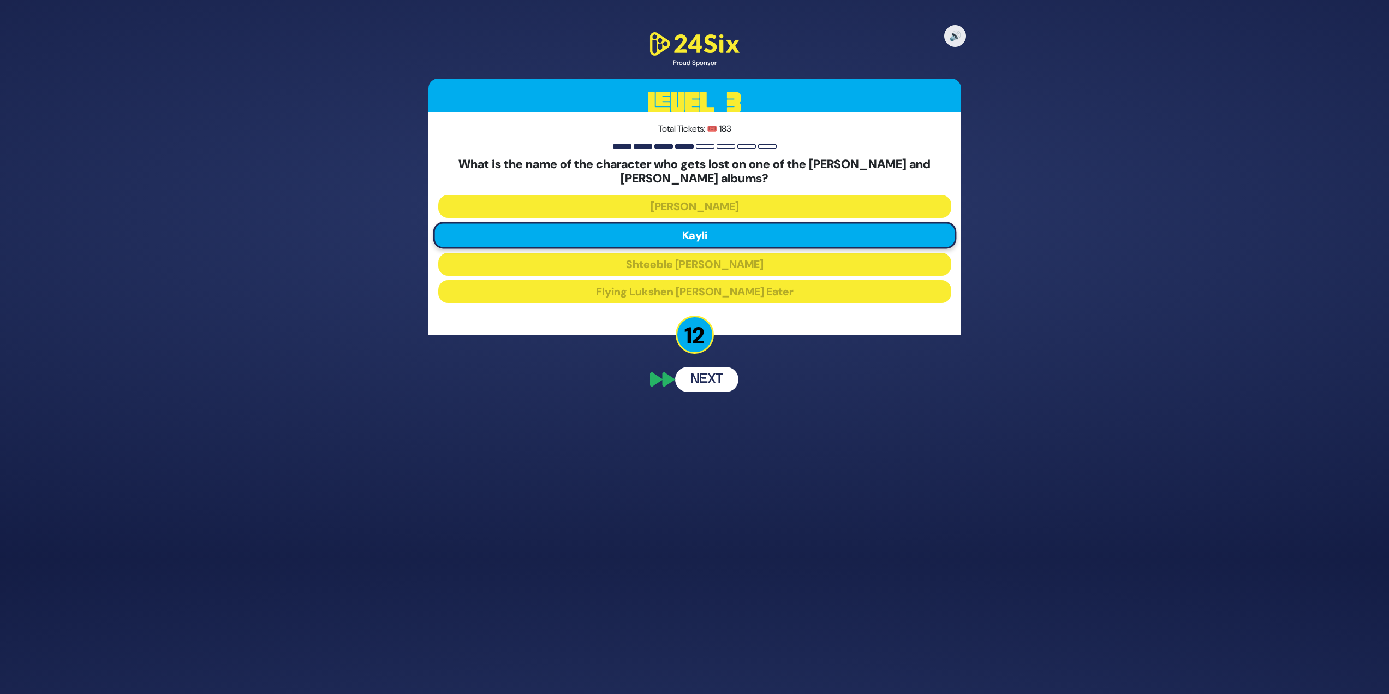
scroll to position [112, 0]
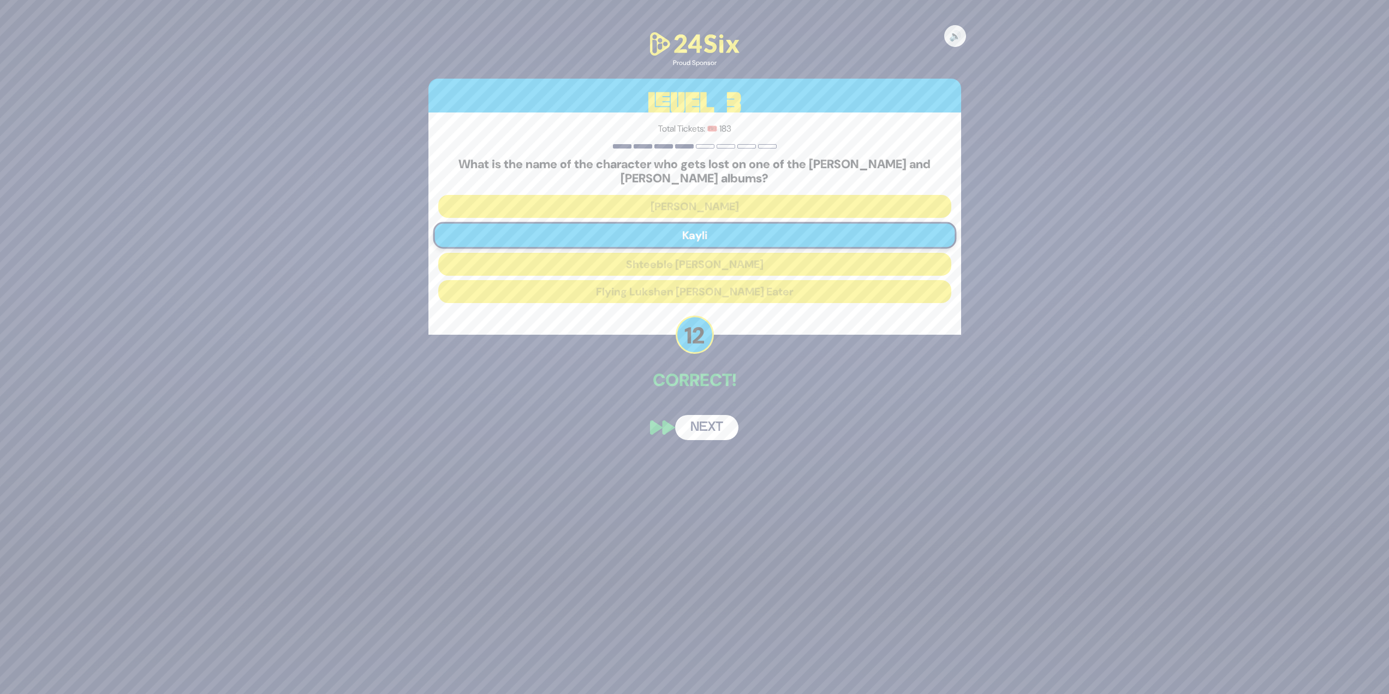
click at [715, 415] on button "Next" at bounding box center [706, 427] width 63 height 25
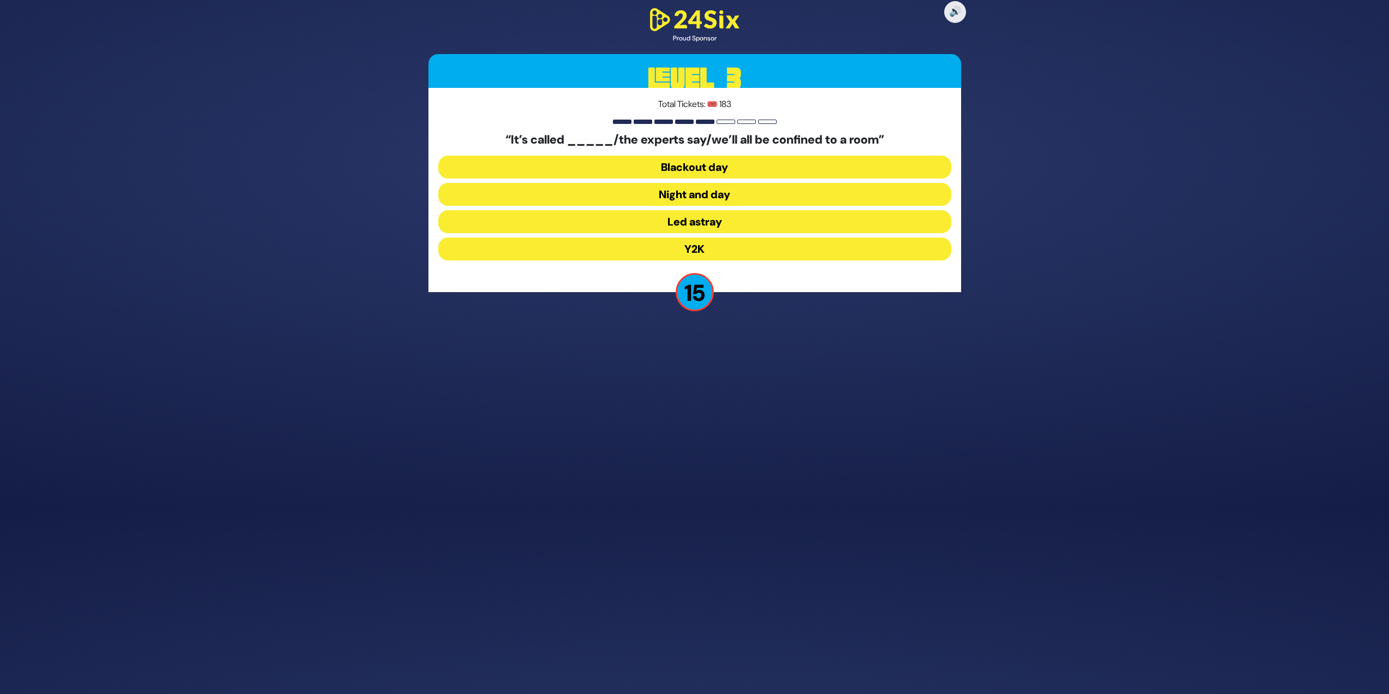
scroll to position [155, 0]
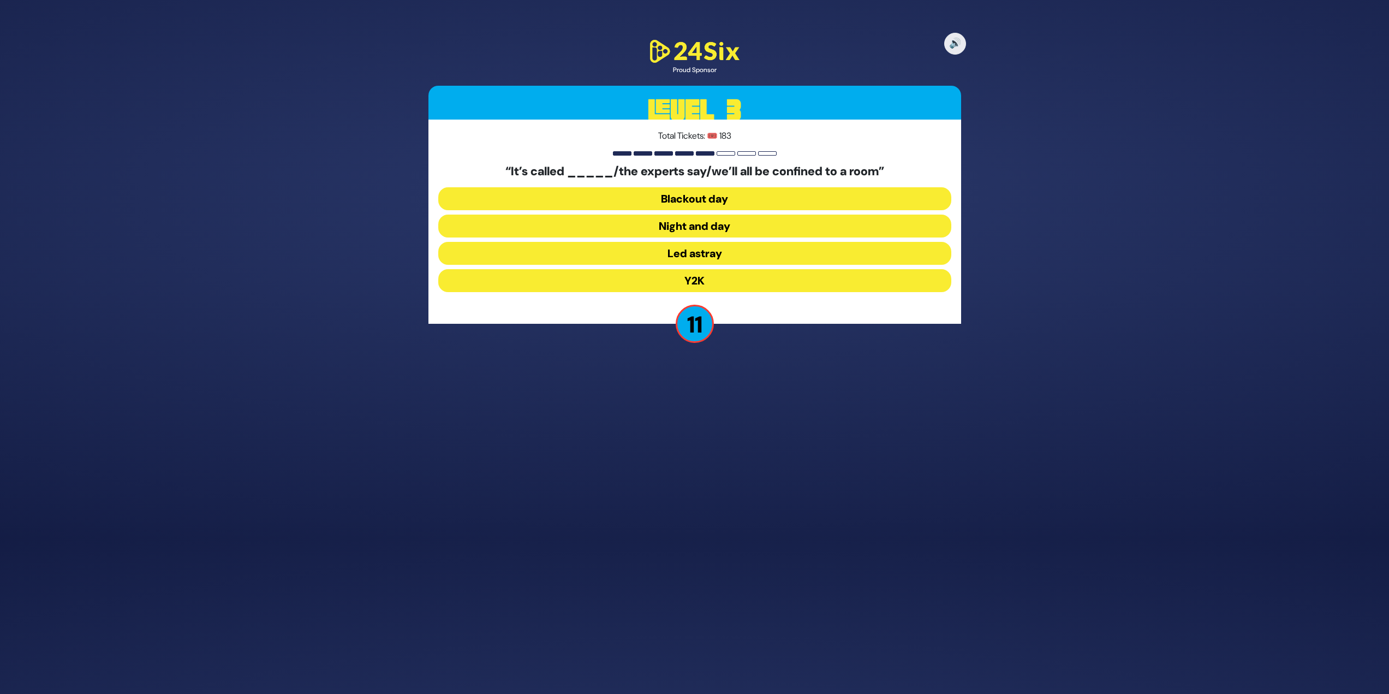
click at [716, 285] on button "Y2K" at bounding box center [694, 280] width 513 height 23
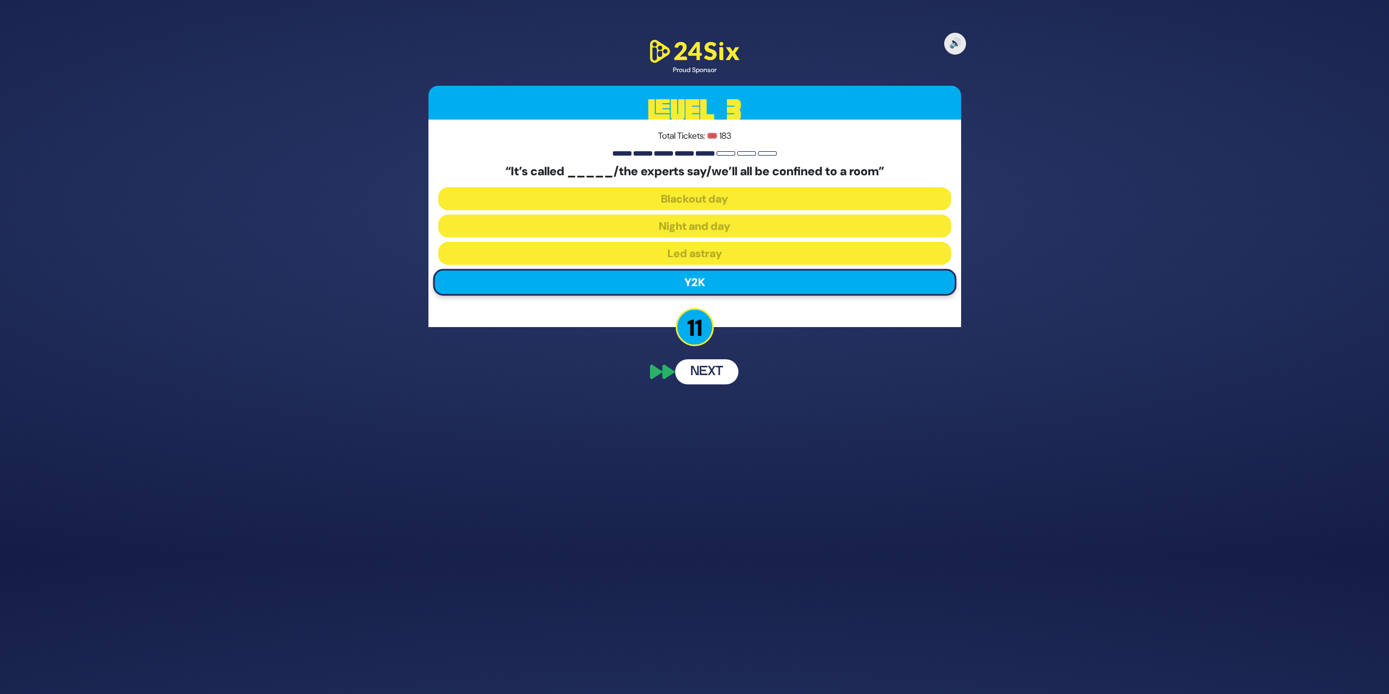
scroll to position [112, 0]
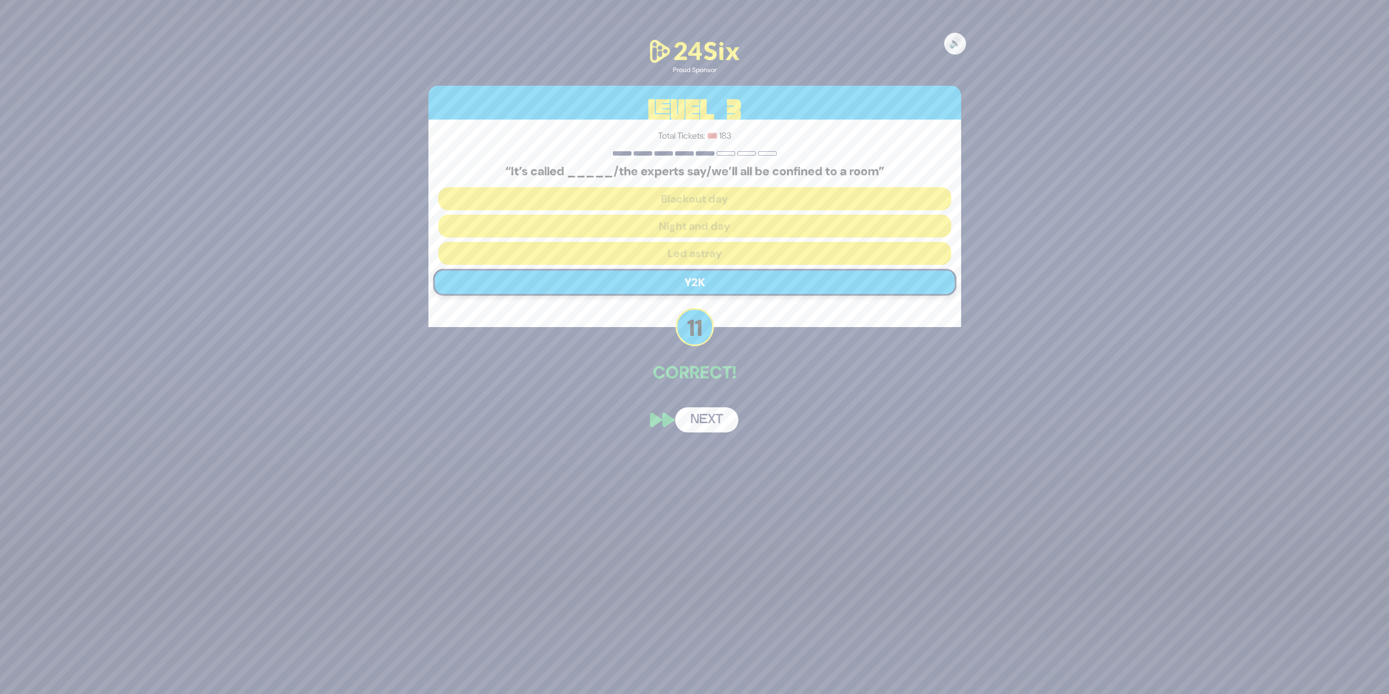
click at [709, 427] on button "Next" at bounding box center [706, 419] width 63 height 25
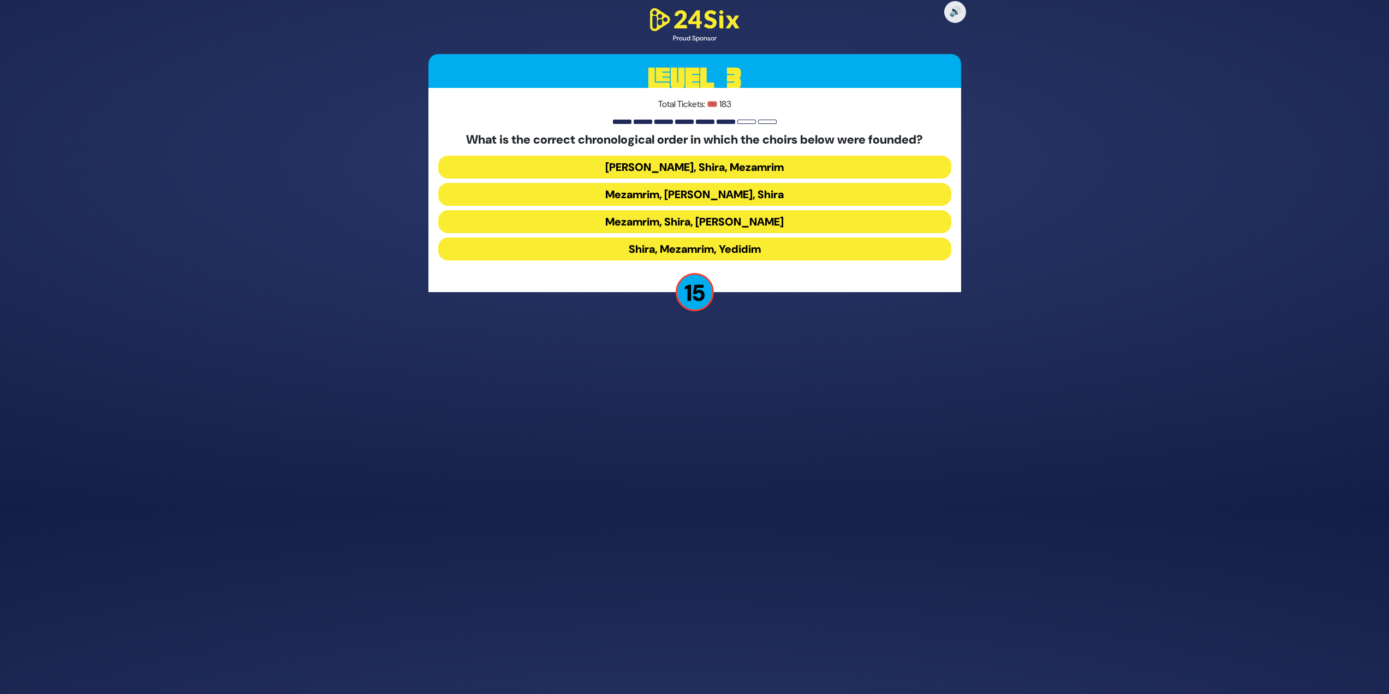
scroll to position [155, 0]
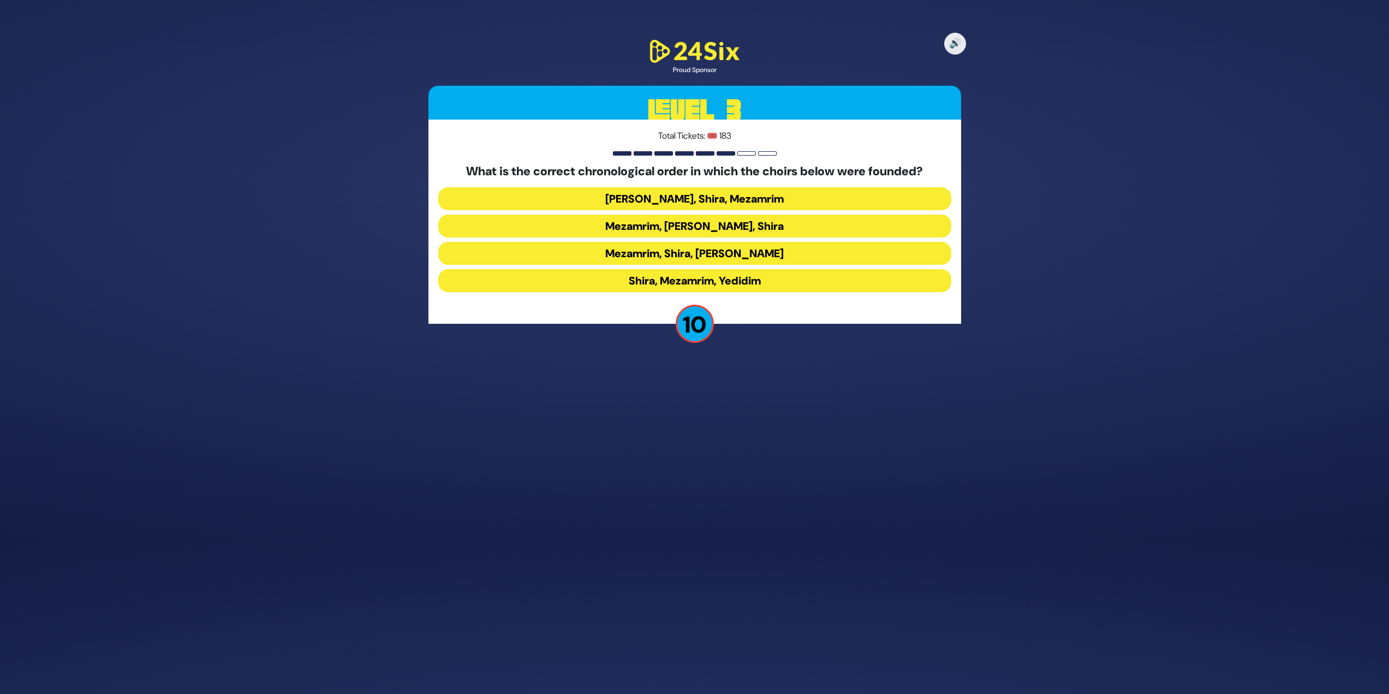
click at [713, 248] on button "Mezamrim, Shira, [PERSON_NAME]" at bounding box center [694, 253] width 513 height 23
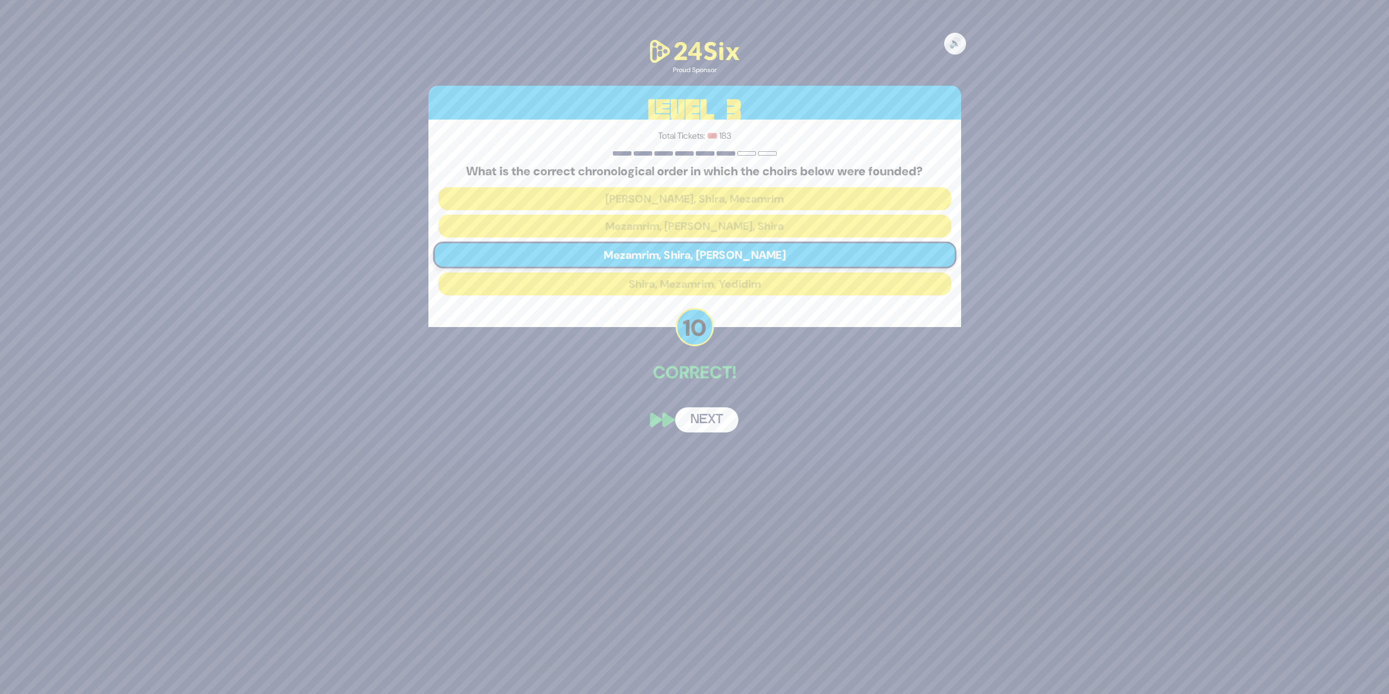
click at [712, 421] on button "Next" at bounding box center [706, 419] width 63 height 25
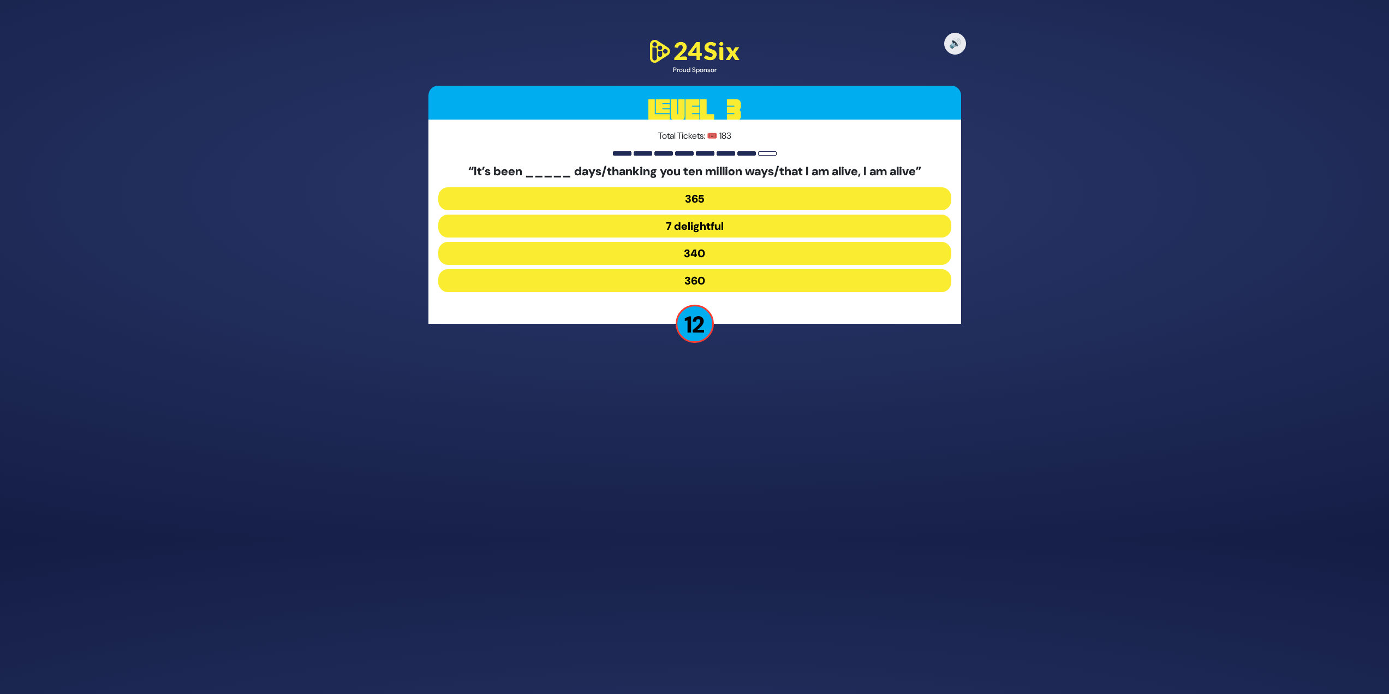
click at [662, 252] on button "340" at bounding box center [694, 253] width 513 height 23
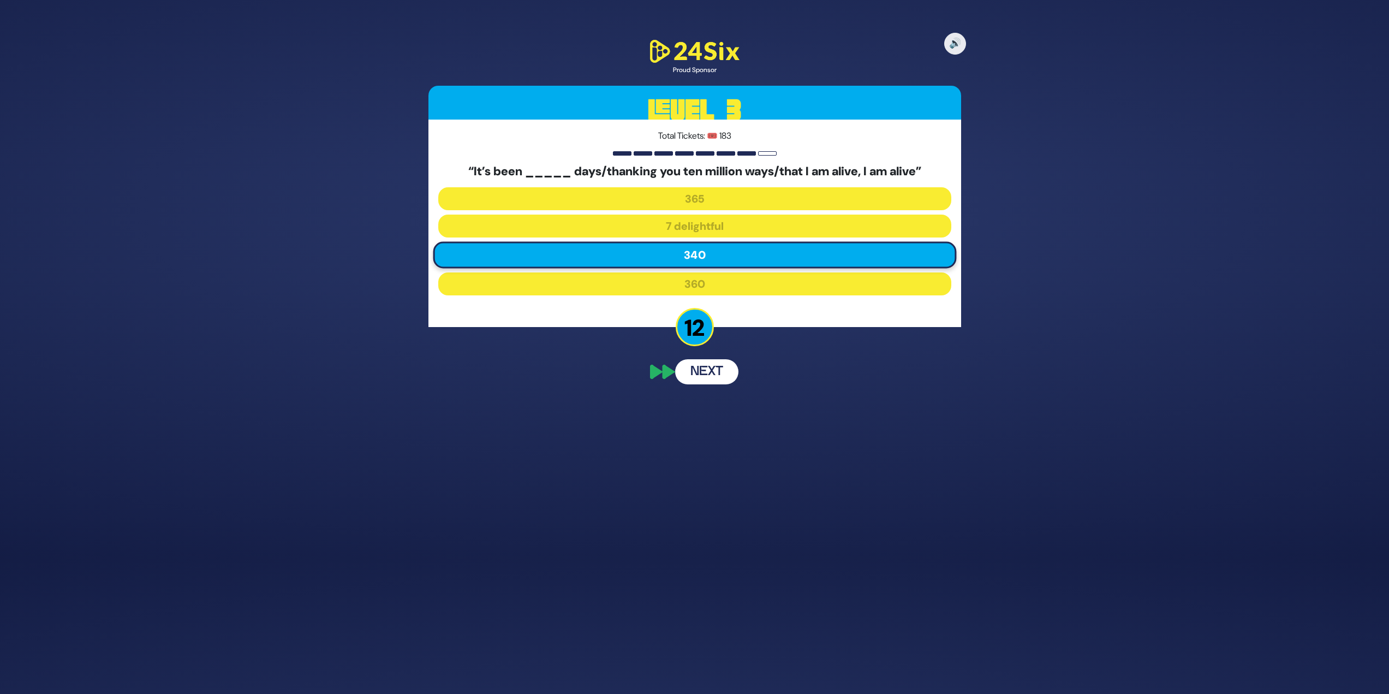
scroll to position [112, 0]
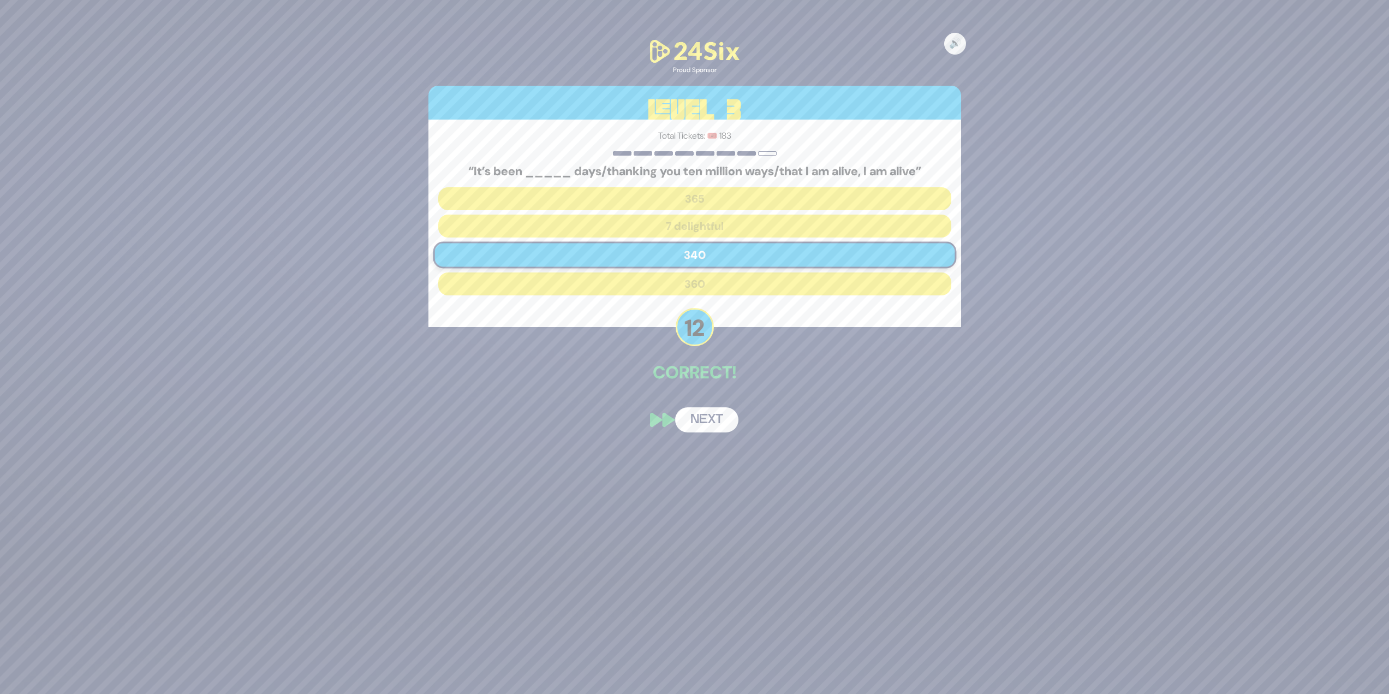
click at [705, 421] on button "Next" at bounding box center [706, 419] width 63 height 25
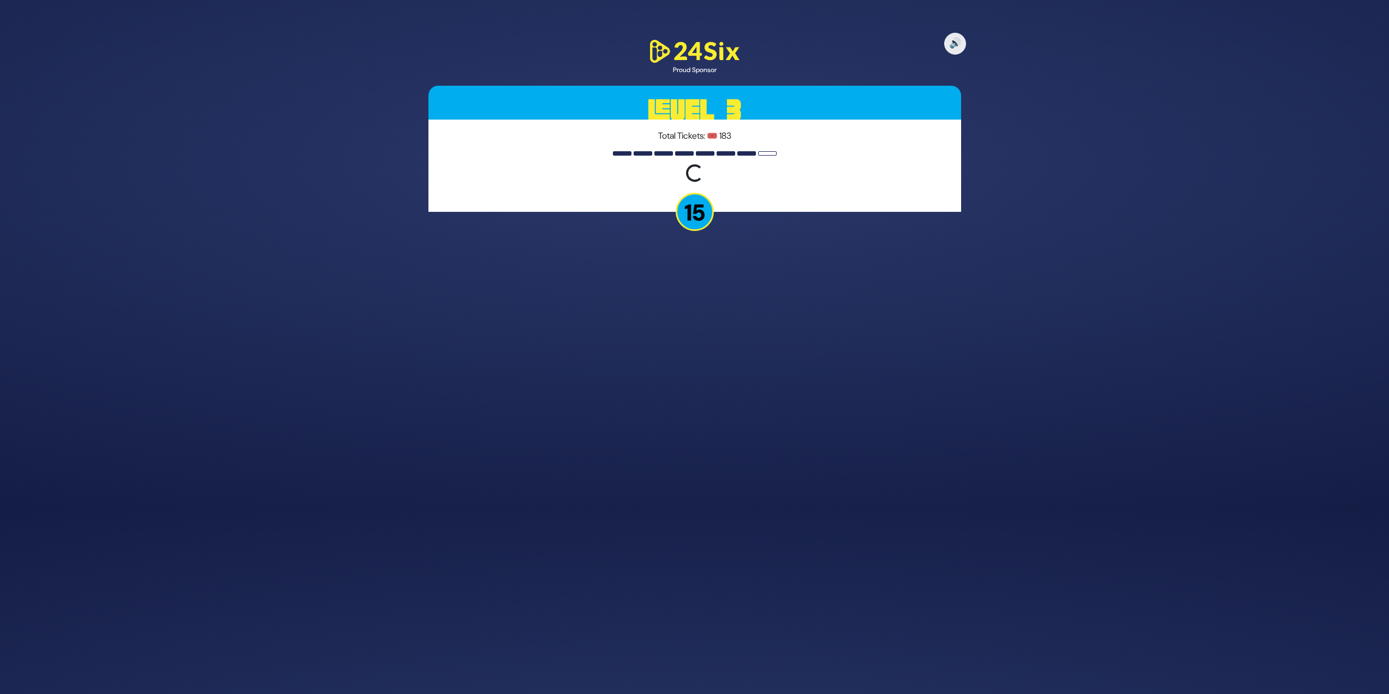
scroll to position [146, 0]
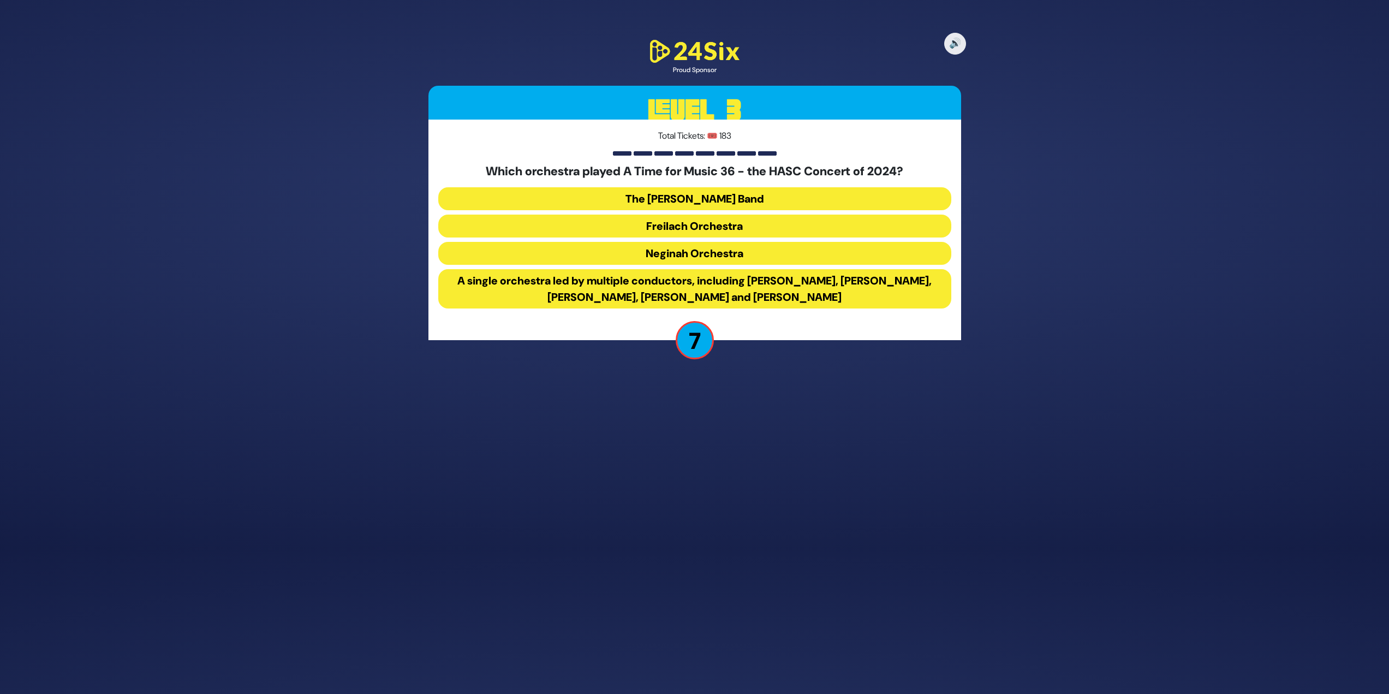
click at [772, 290] on button "A single orchestra led by multiple conductors, including [PERSON_NAME], [PERSON…" at bounding box center [694, 288] width 513 height 39
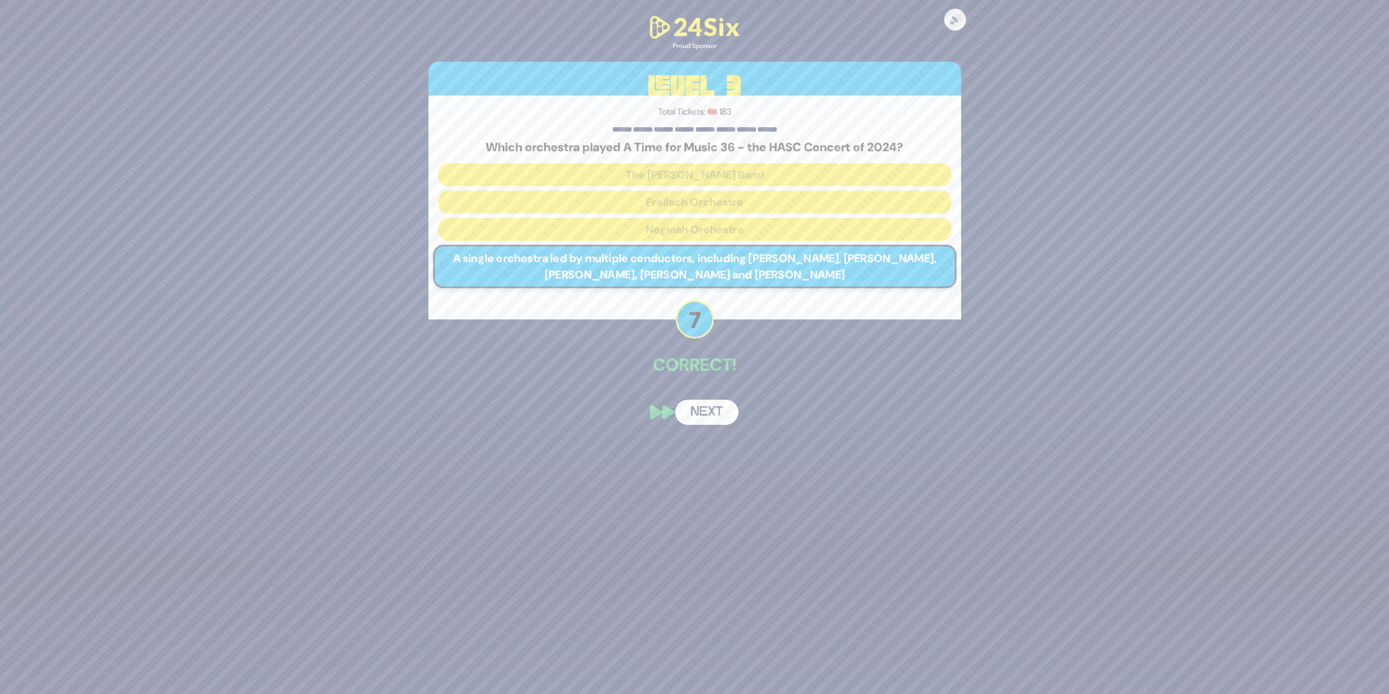
scroll to position [104, 0]
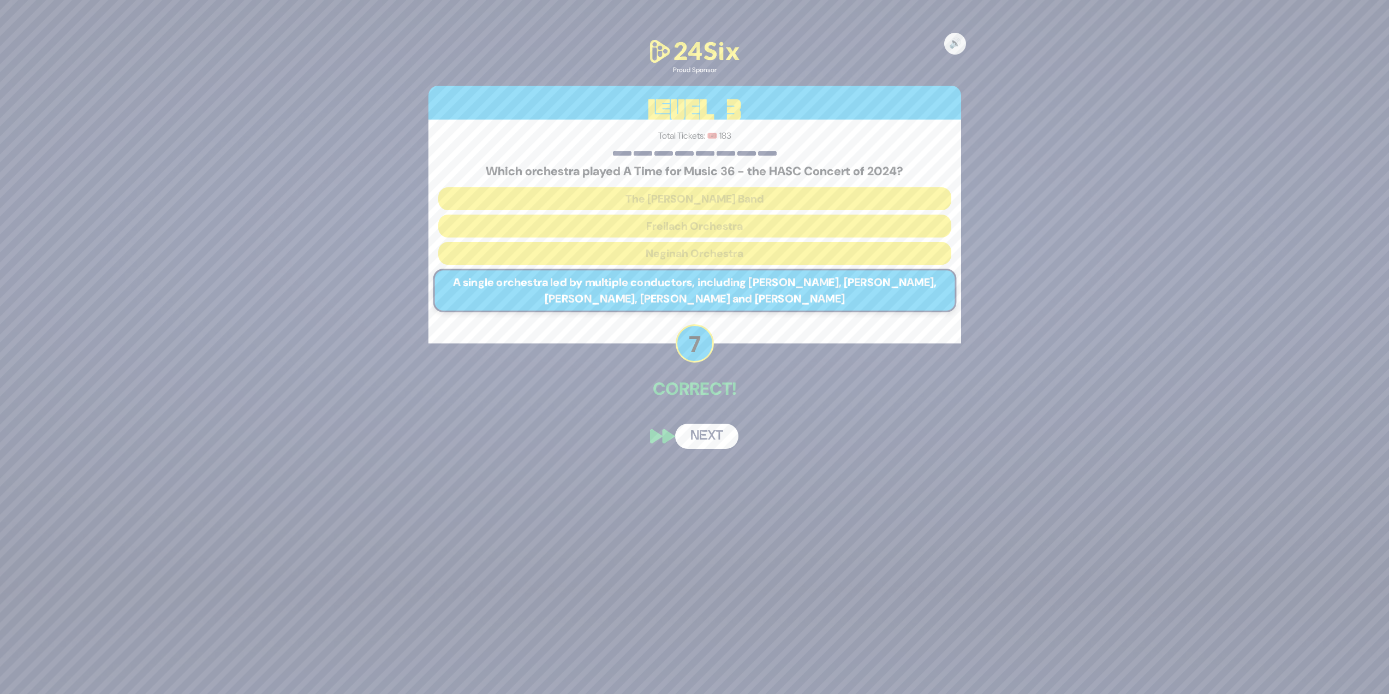
click at [706, 423] on div "🔊 Proud Sponsor Level 3 Total Tickets: 🎟️ 183 Which orchestra played A Time for…" at bounding box center [694, 244] width 559 height 438
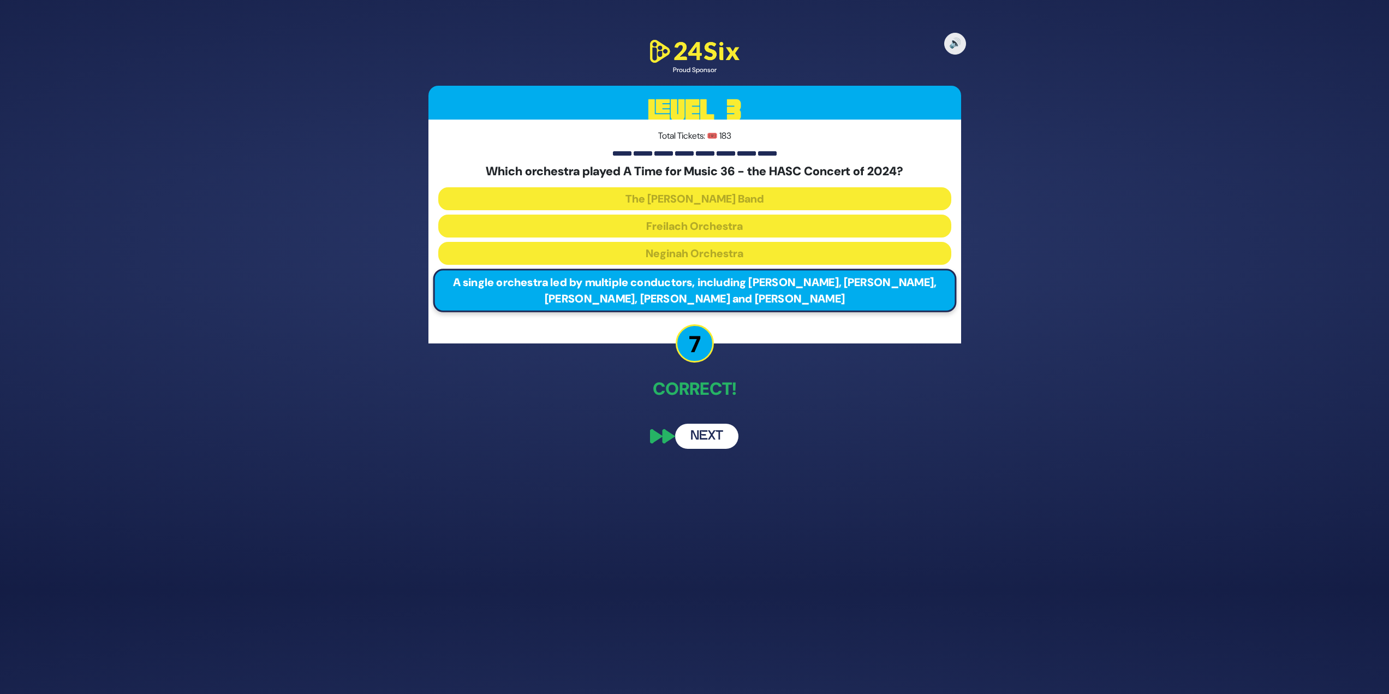
click at [704, 442] on button "Next" at bounding box center [706, 436] width 63 height 25
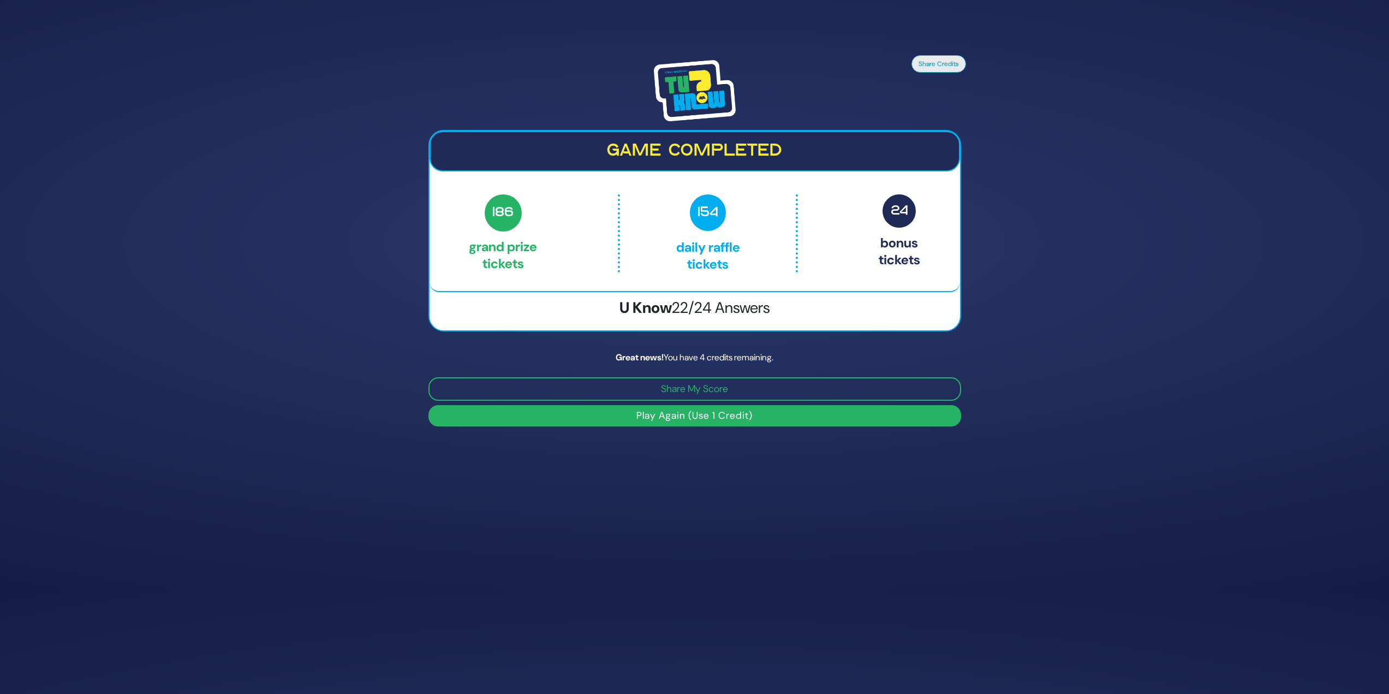
scroll to position [126, 0]
